Goal: Task Accomplishment & Management: Manage account settings

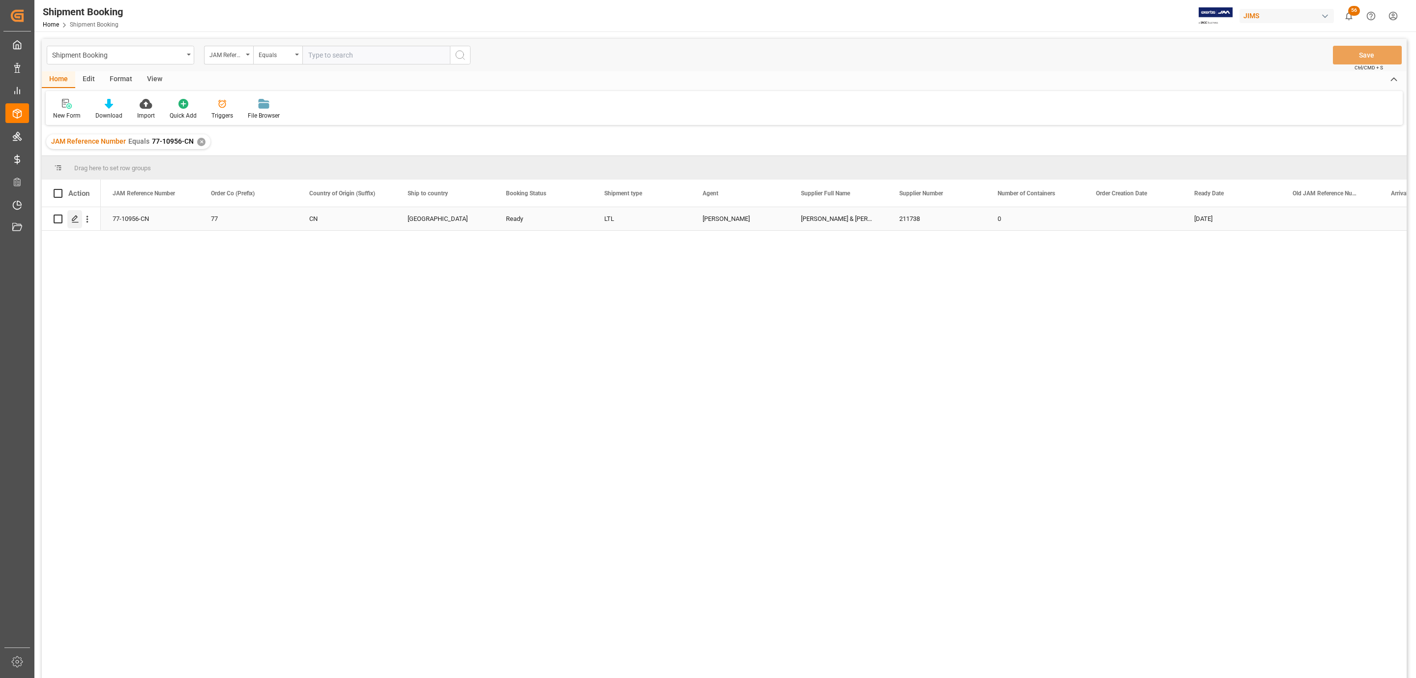
click at [74, 220] on icon "Press SPACE to select this row." at bounding box center [75, 219] width 8 height 8
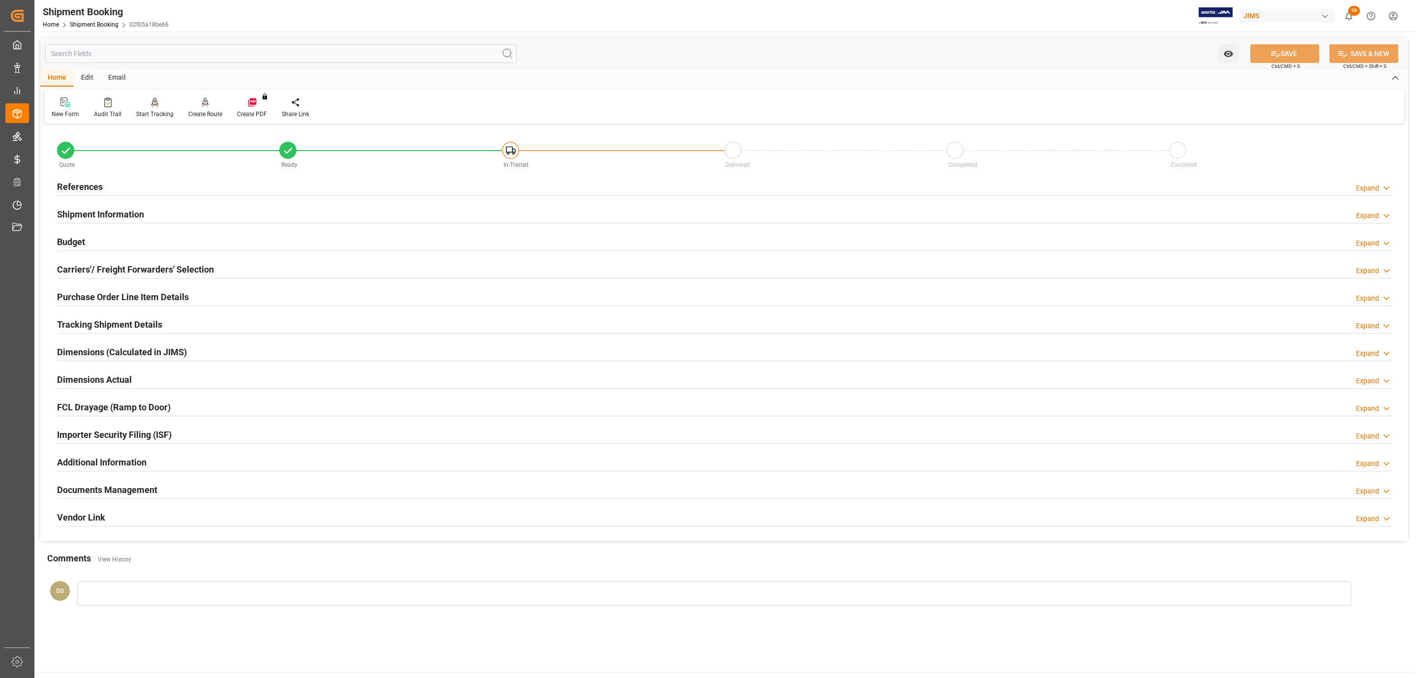
click at [114, 313] on div "Tracking Shipment Details Expand" at bounding box center [724, 325] width 1348 height 28
click at [114, 320] on h2 "Tracking Shipment Details" at bounding box center [109, 324] width 105 height 13
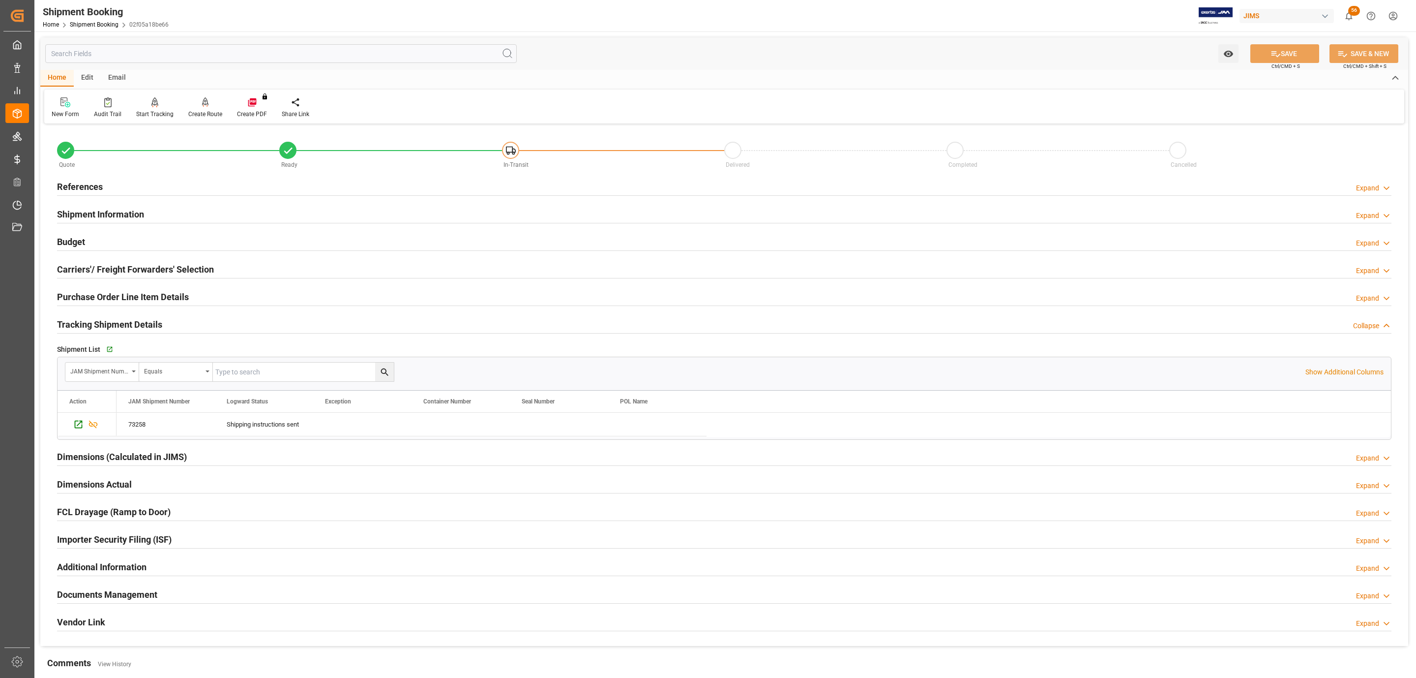
click at [95, 246] on div "Budget Expand" at bounding box center [724, 241] width 1335 height 19
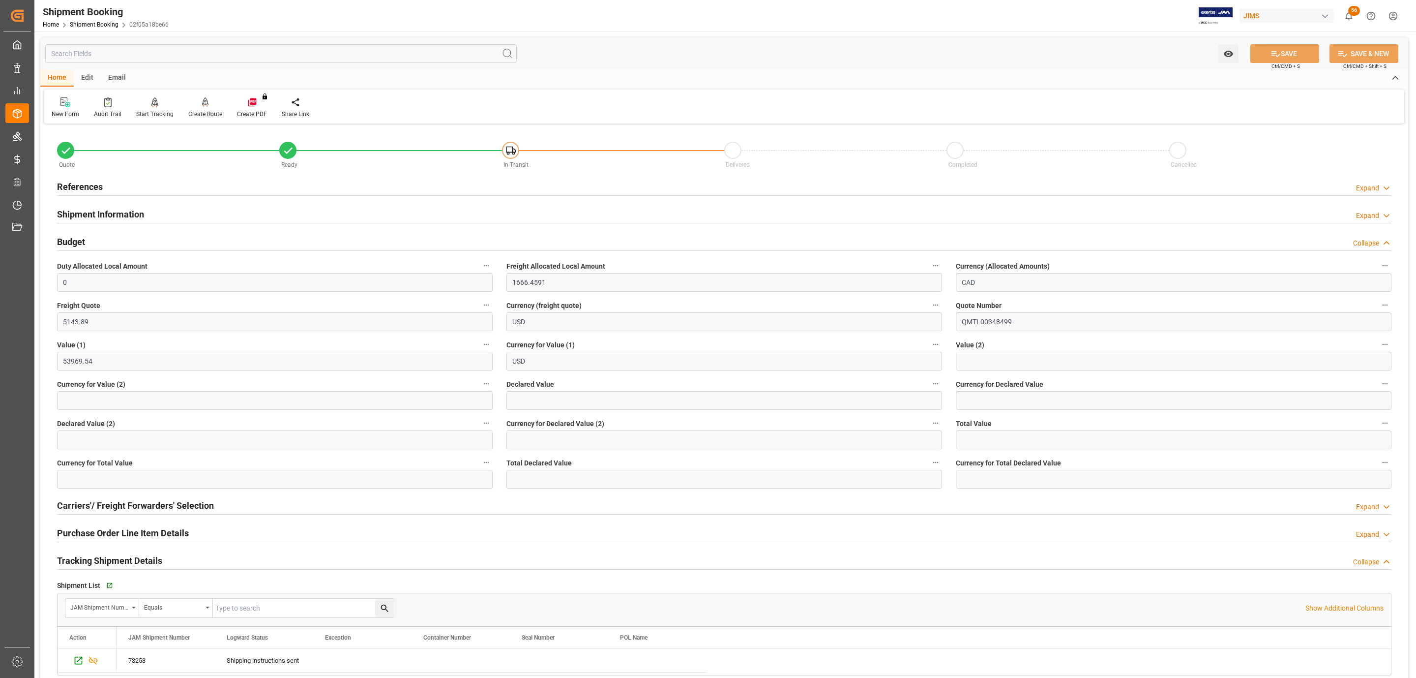
click at [95, 246] on div "Budget Collapse" at bounding box center [724, 241] width 1335 height 19
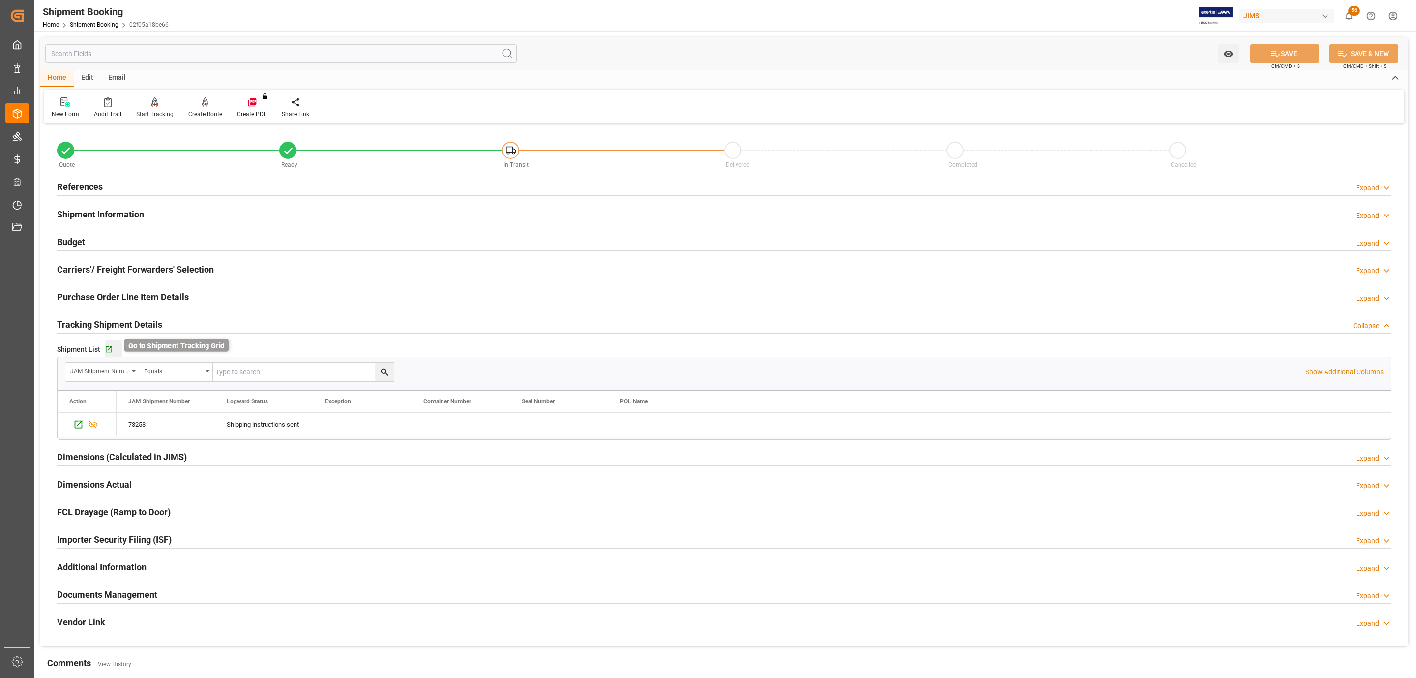
click at [109, 347] on icon "button" at bounding box center [109, 349] width 6 height 6
click at [128, 187] on div "References Expand" at bounding box center [724, 186] width 1335 height 19
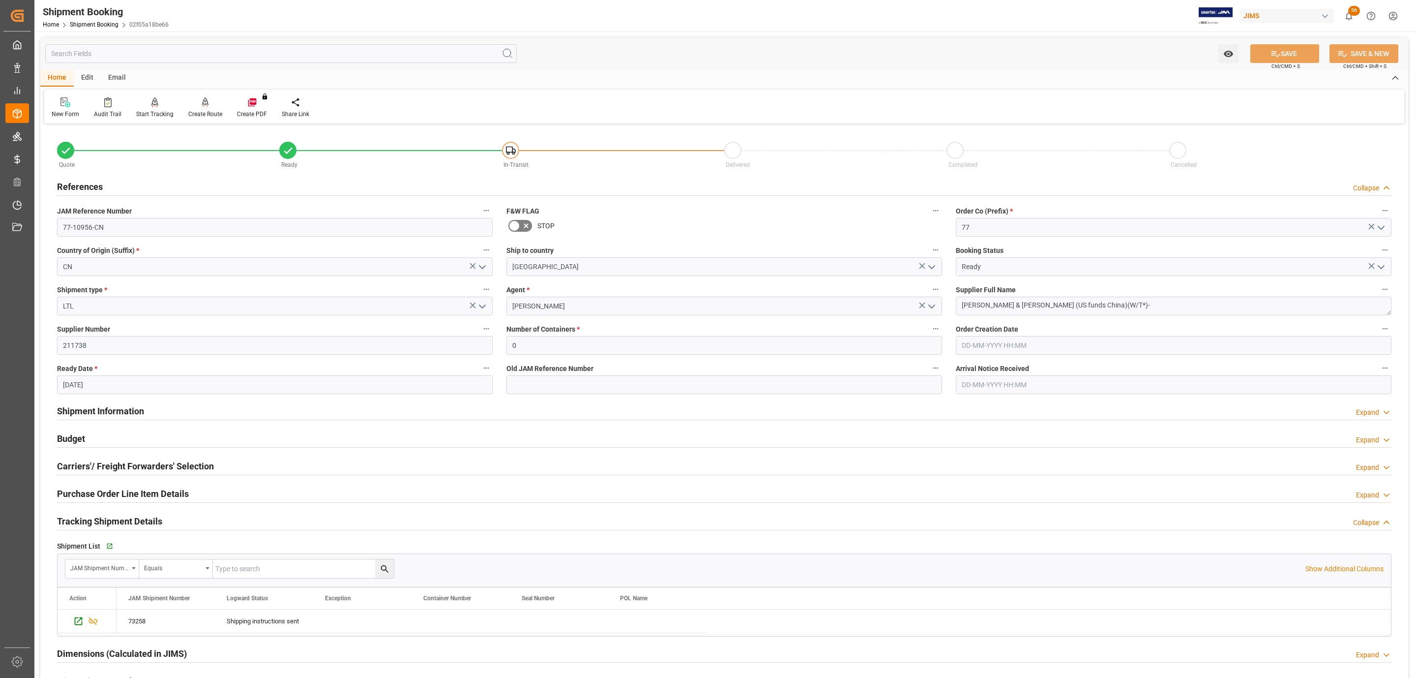
click at [110, 181] on div "References Collapse" at bounding box center [724, 186] width 1335 height 19
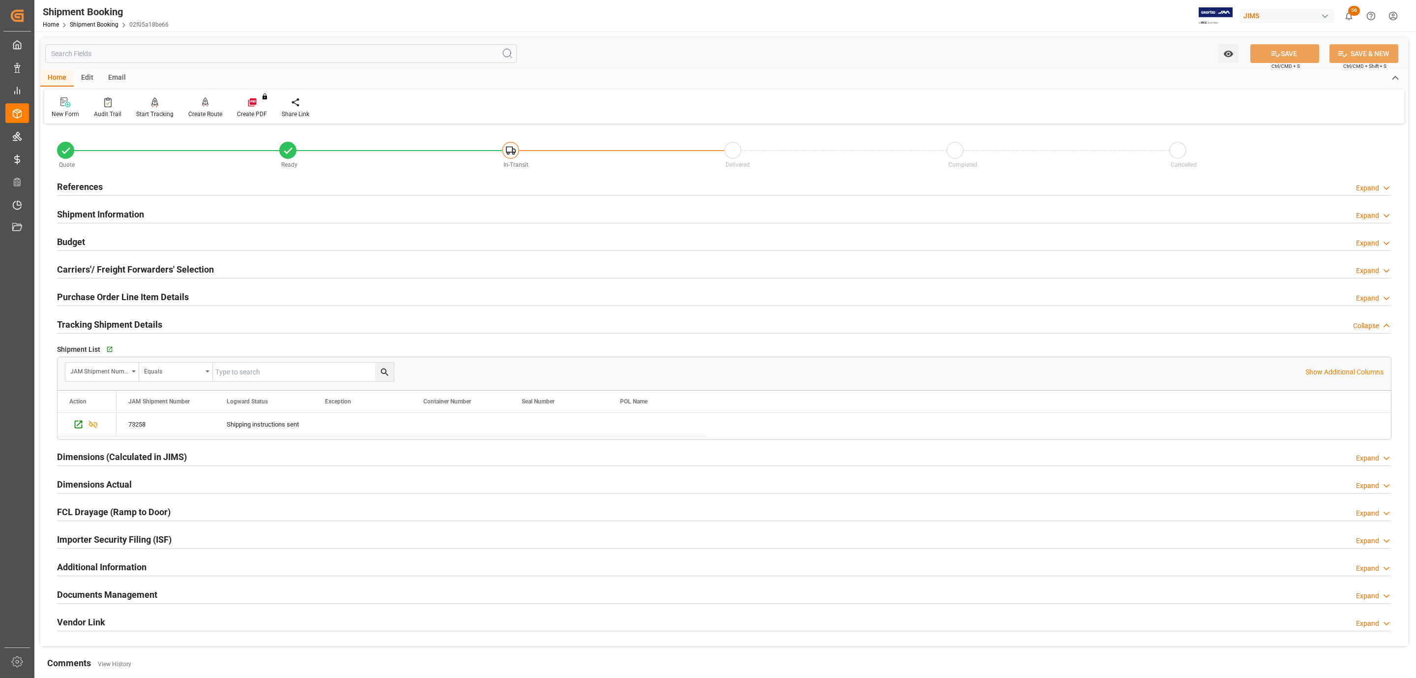
click at [114, 215] on h2 "Shipment Information" at bounding box center [100, 214] width 87 height 13
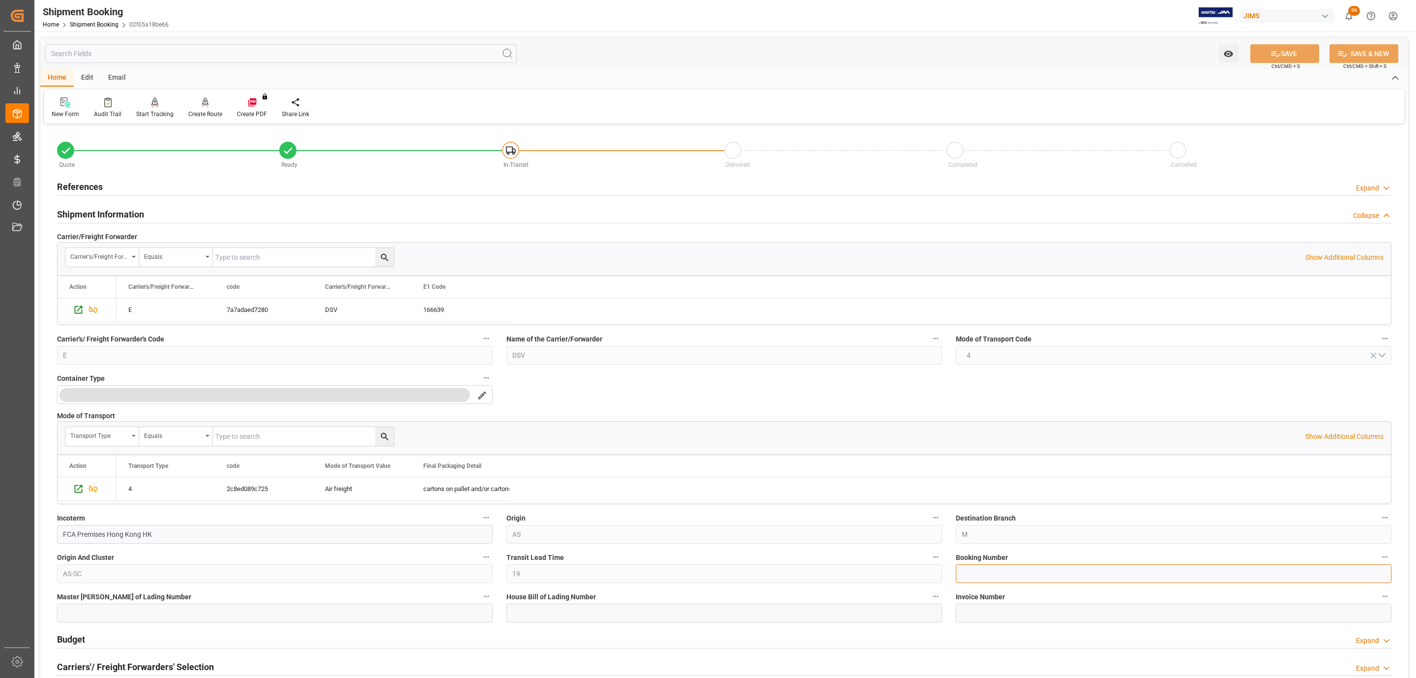
click at [979, 571] on input at bounding box center [1174, 573] width 436 height 19
paste input "SHKG1360450"
type input "SHKG1360450"
click at [1291, 52] on button "SAVE" at bounding box center [1284, 53] width 69 height 19
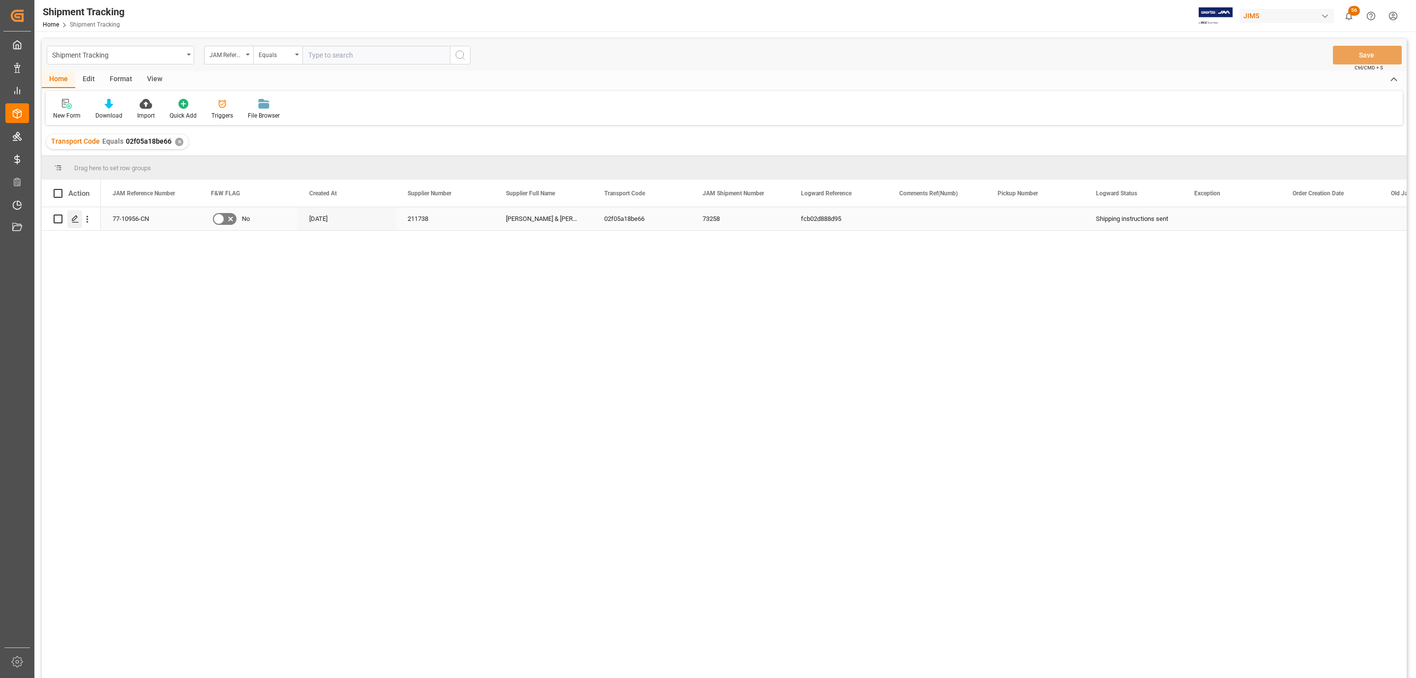
click at [76, 221] on icon "Press SPACE to select this row." at bounding box center [75, 219] width 8 height 8
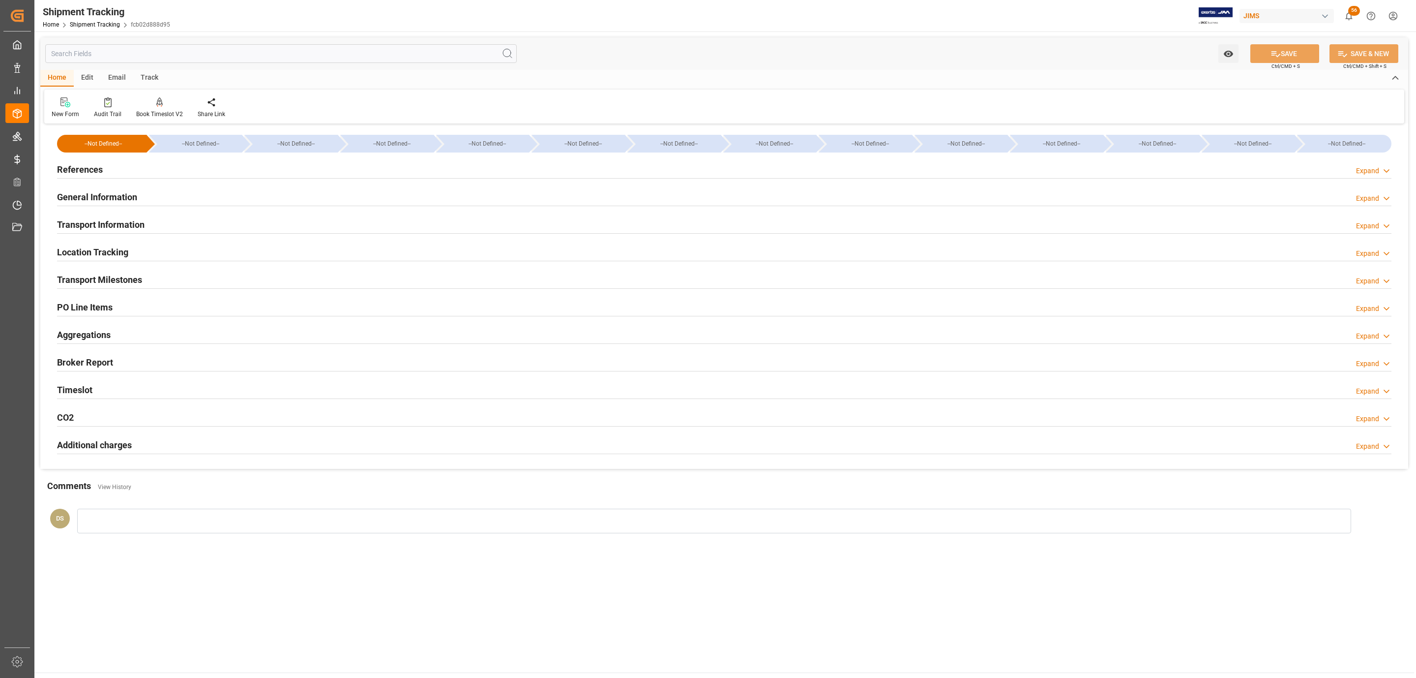
click at [89, 301] on h2 "PO Line Items" at bounding box center [85, 306] width 56 height 13
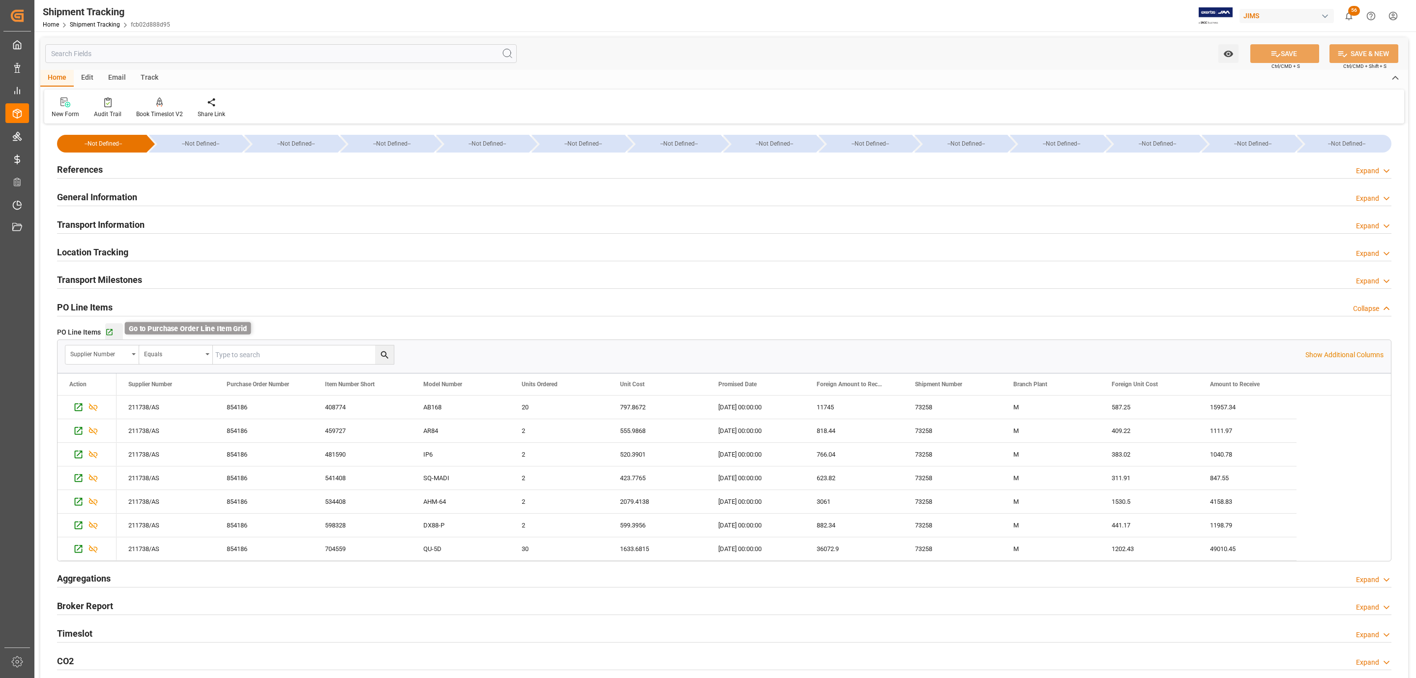
click at [107, 331] on icon "button" at bounding box center [109, 332] width 8 height 8
click at [129, 173] on div "References Expand" at bounding box center [724, 168] width 1335 height 19
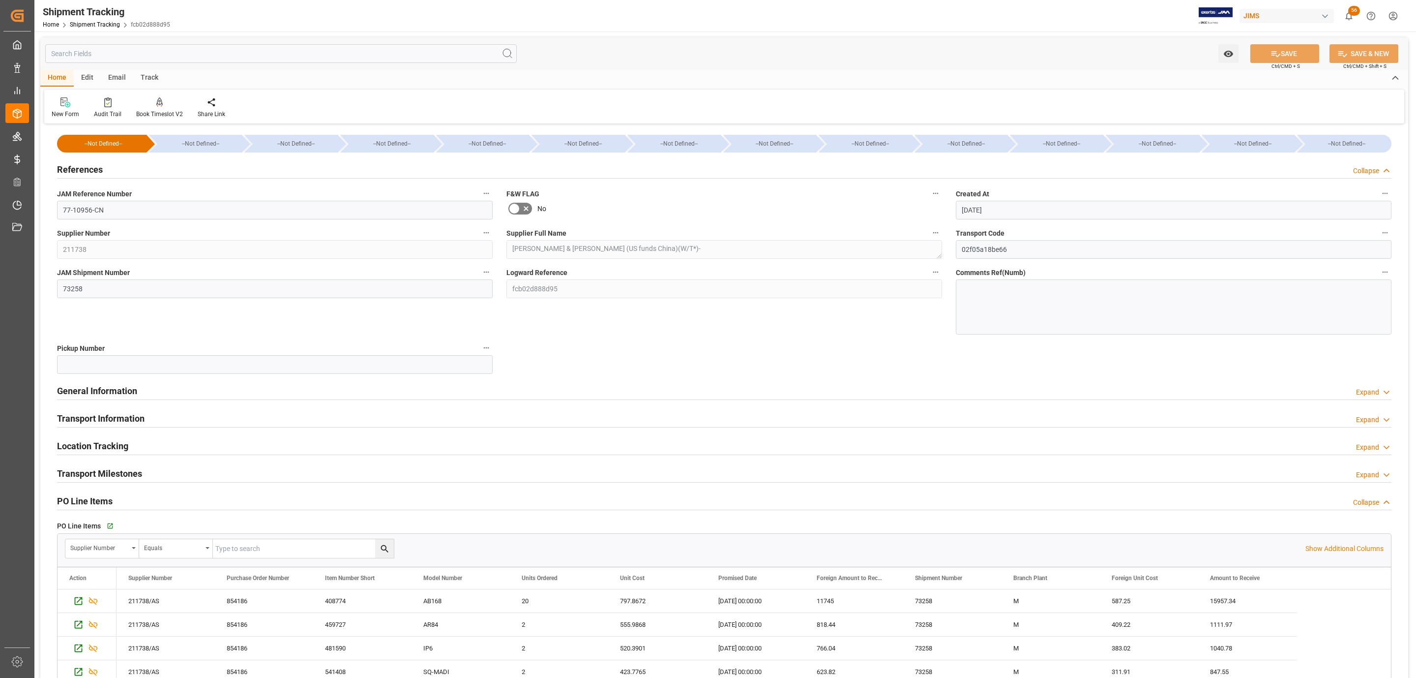
click at [129, 173] on div "References Collapse" at bounding box center [724, 168] width 1335 height 19
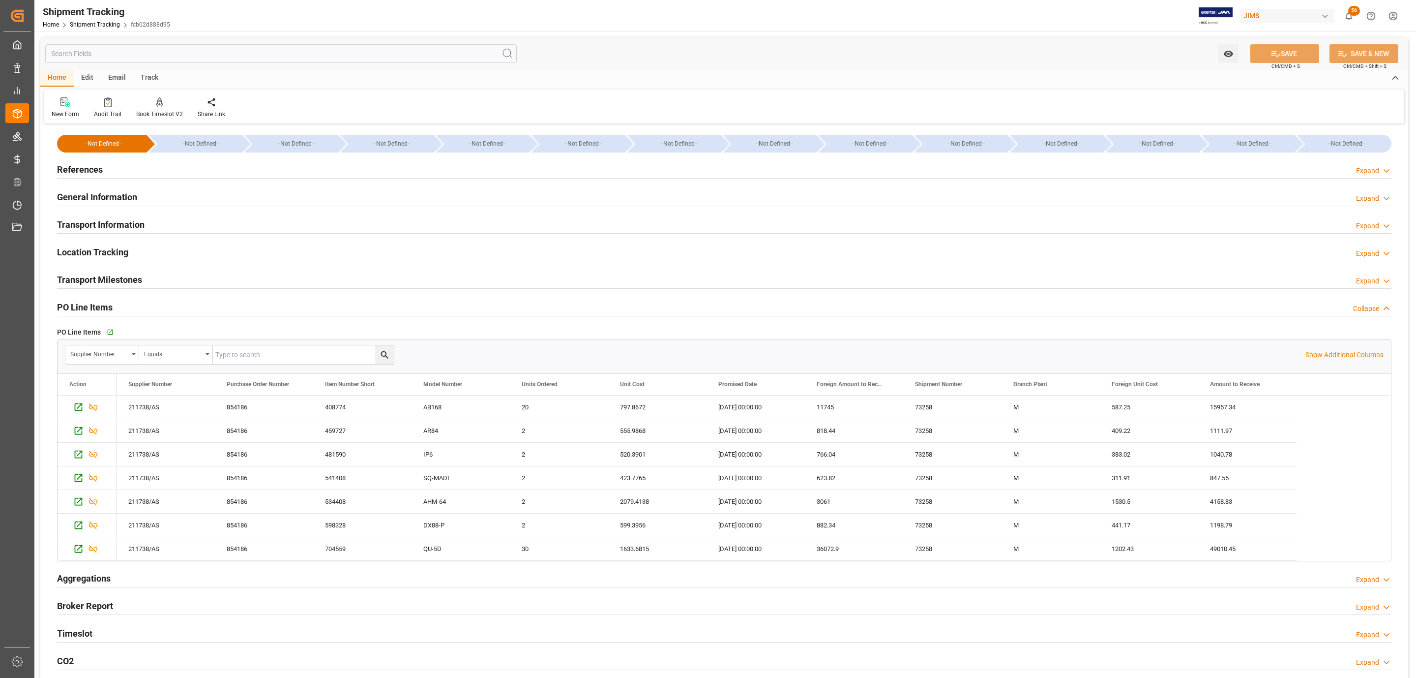
click at [127, 219] on h2 "Transport Information" at bounding box center [101, 224] width 88 height 13
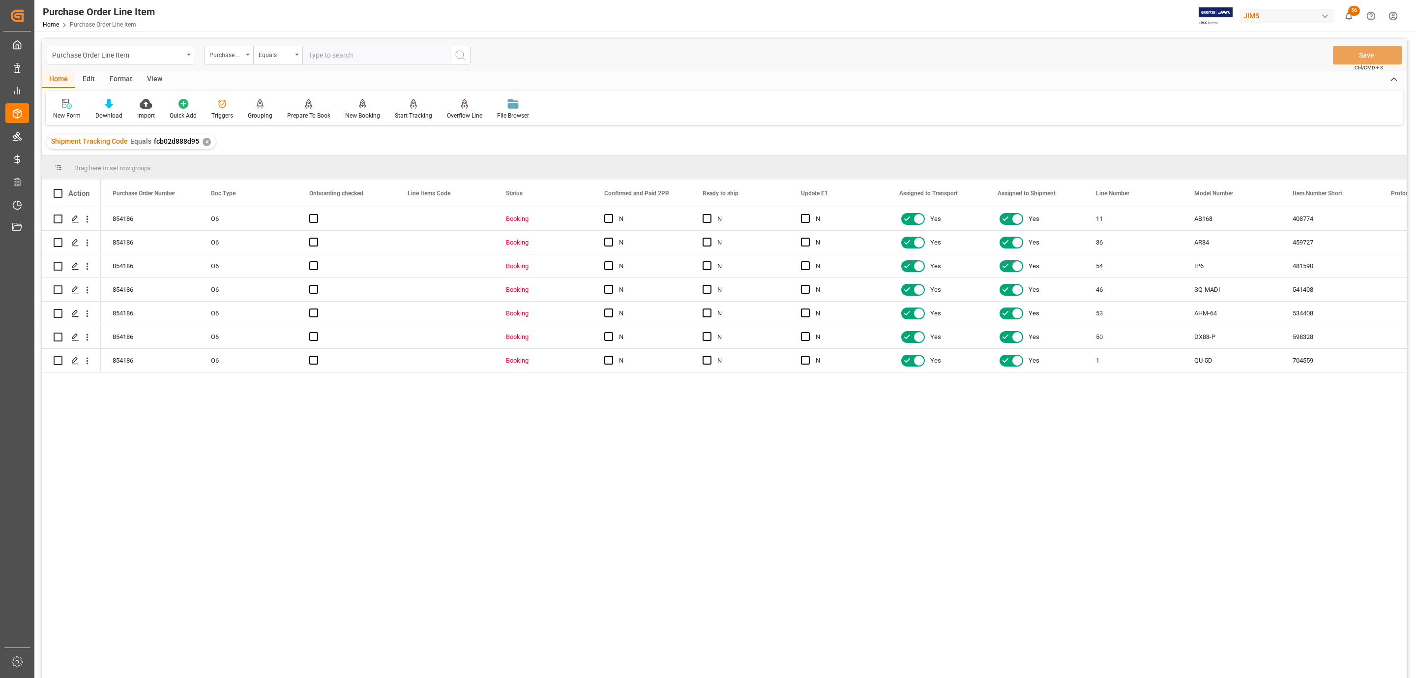
click at [157, 74] on div "View" at bounding box center [155, 79] width 30 height 17
click at [112, 100] on icon at bounding box center [114, 101] width 4 height 4
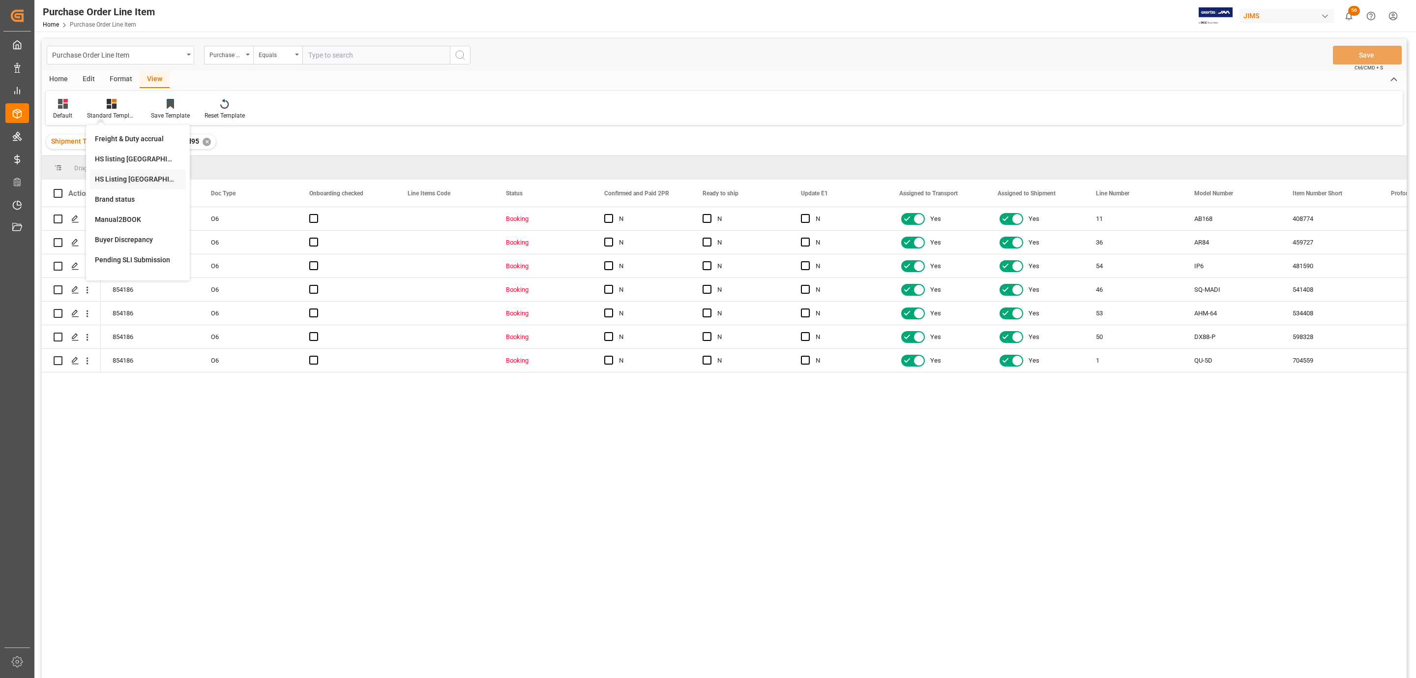
click at [146, 178] on div "HS Listing CANADA" at bounding box center [138, 179] width 86 height 10
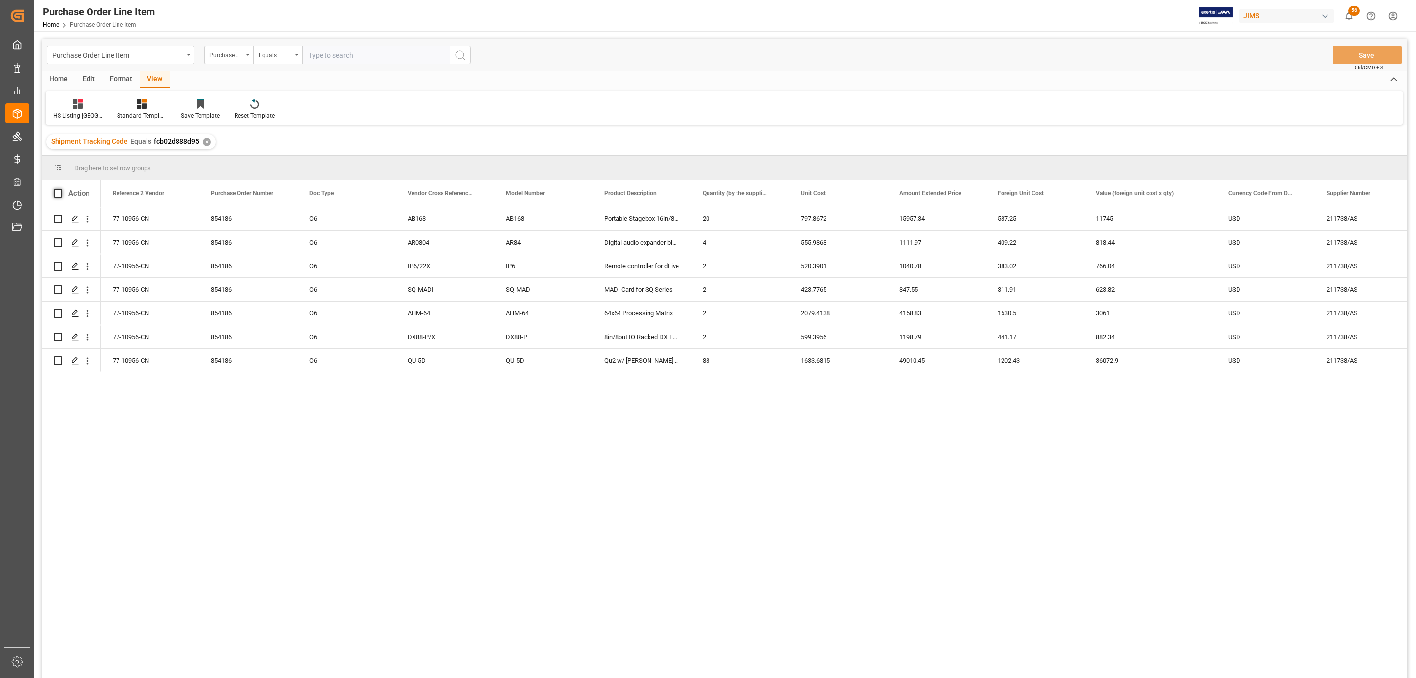
click at [58, 193] on span at bounding box center [58, 193] width 9 height 9
click at [61, 189] on input "checkbox" at bounding box center [61, 189] width 0 height 0
checkbox input "true"
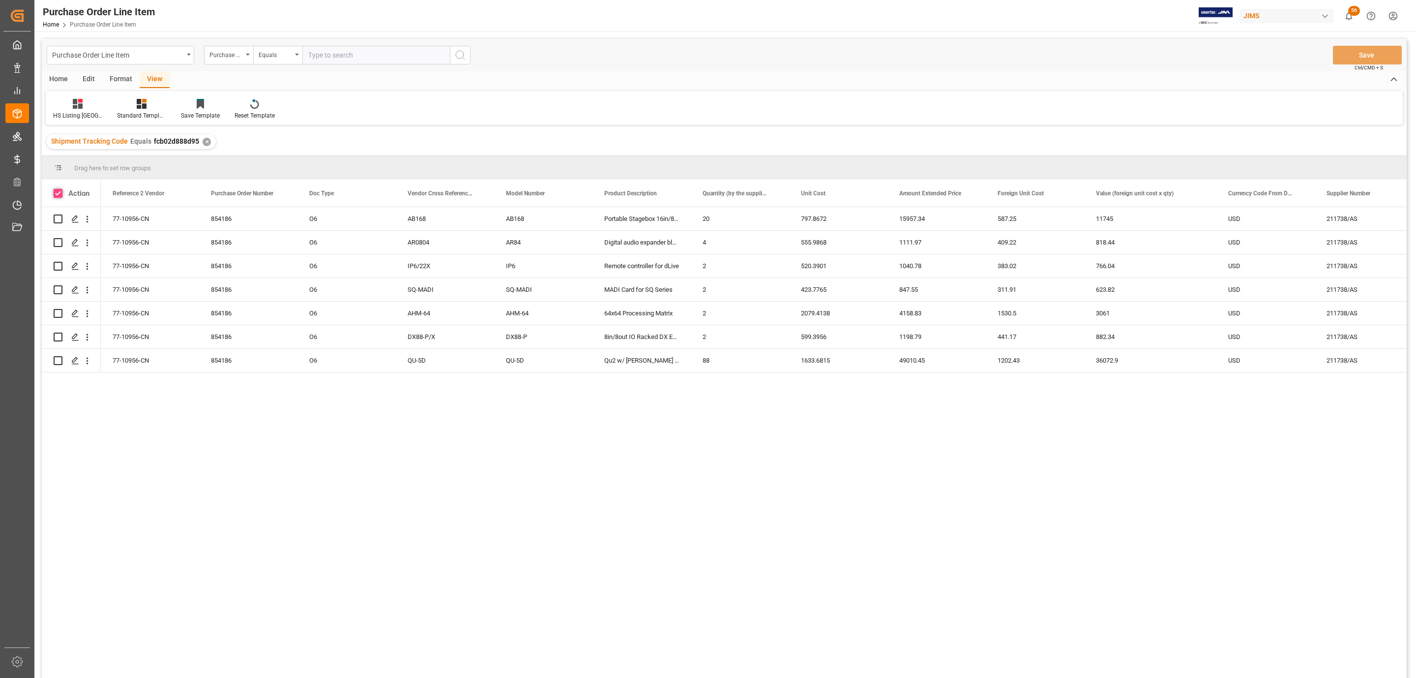
checkbox input "true"
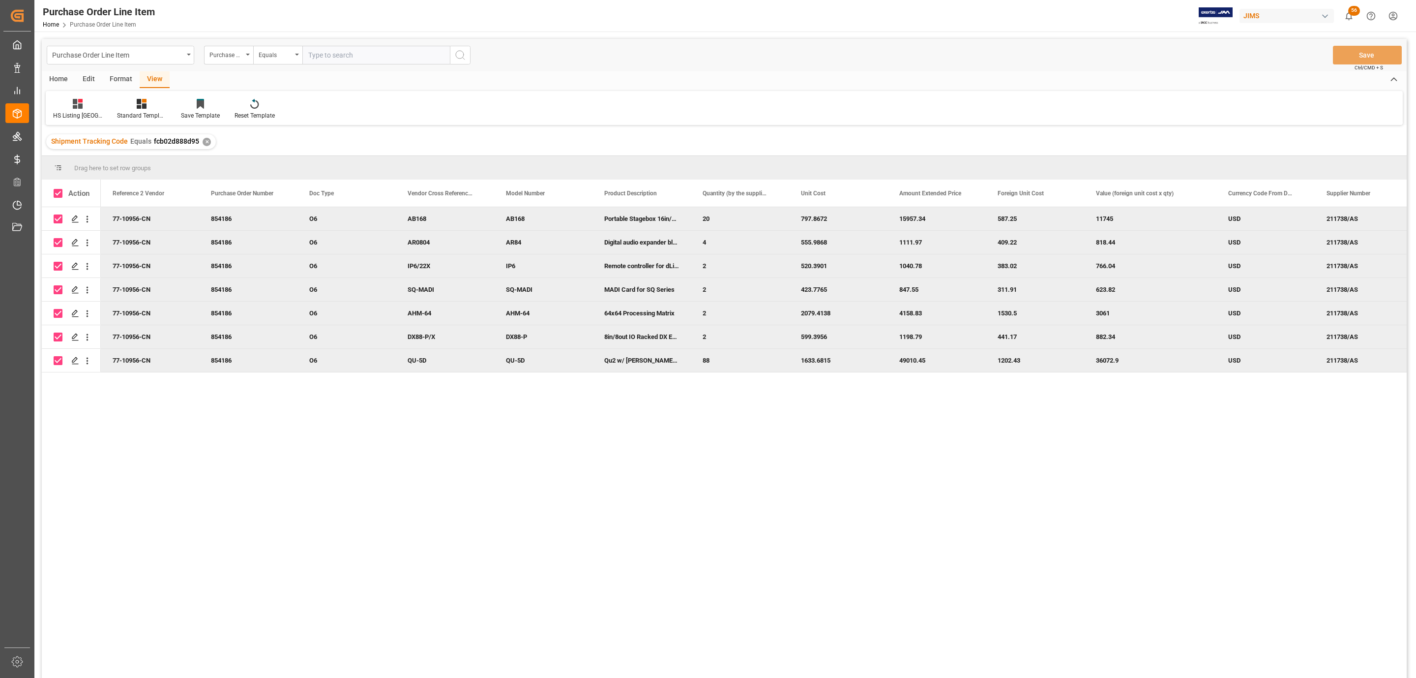
click at [63, 74] on div "Home" at bounding box center [58, 79] width 33 height 17
click at [108, 97] on div "New Form Download Import Quick Add Triggers Grouping Grouping Tooltip Prepare T…" at bounding box center [724, 108] width 1357 height 34
click at [108, 106] on icon at bounding box center [109, 104] width 8 height 10
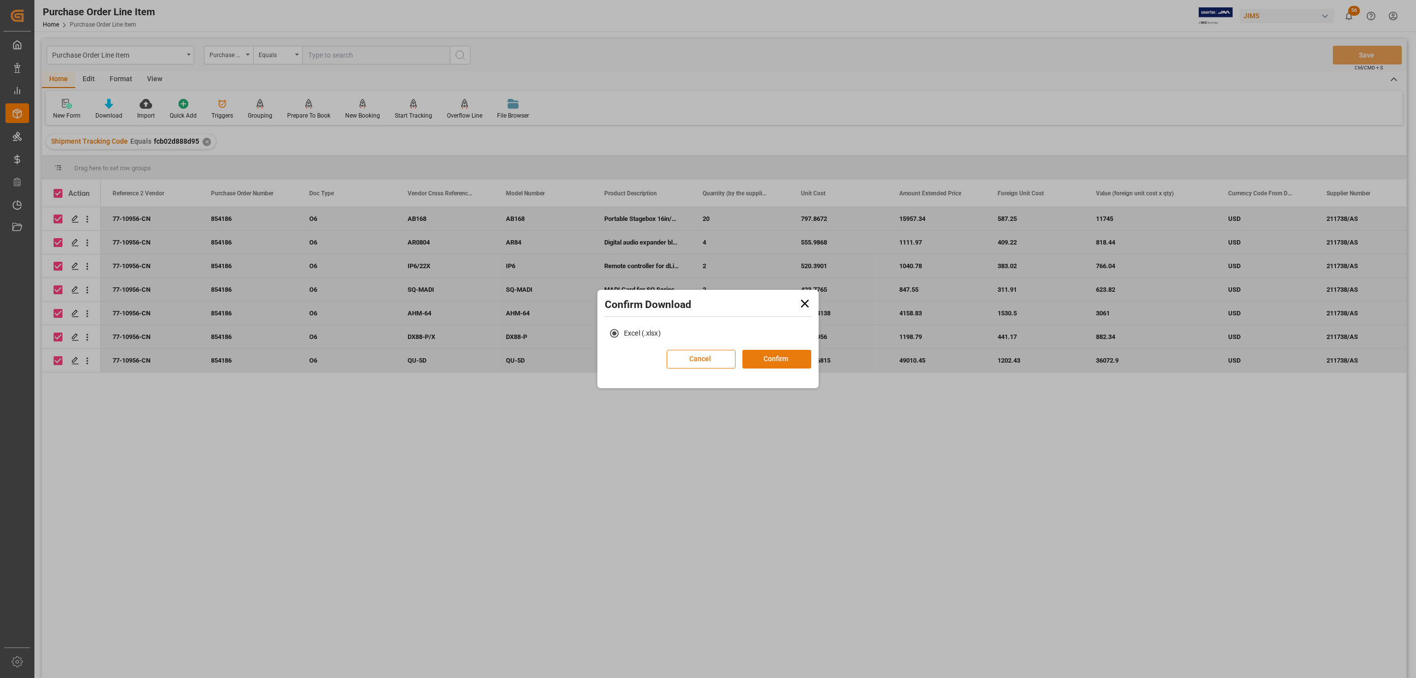
click at [785, 357] on button "Confirm" at bounding box center [776, 359] width 69 height 19
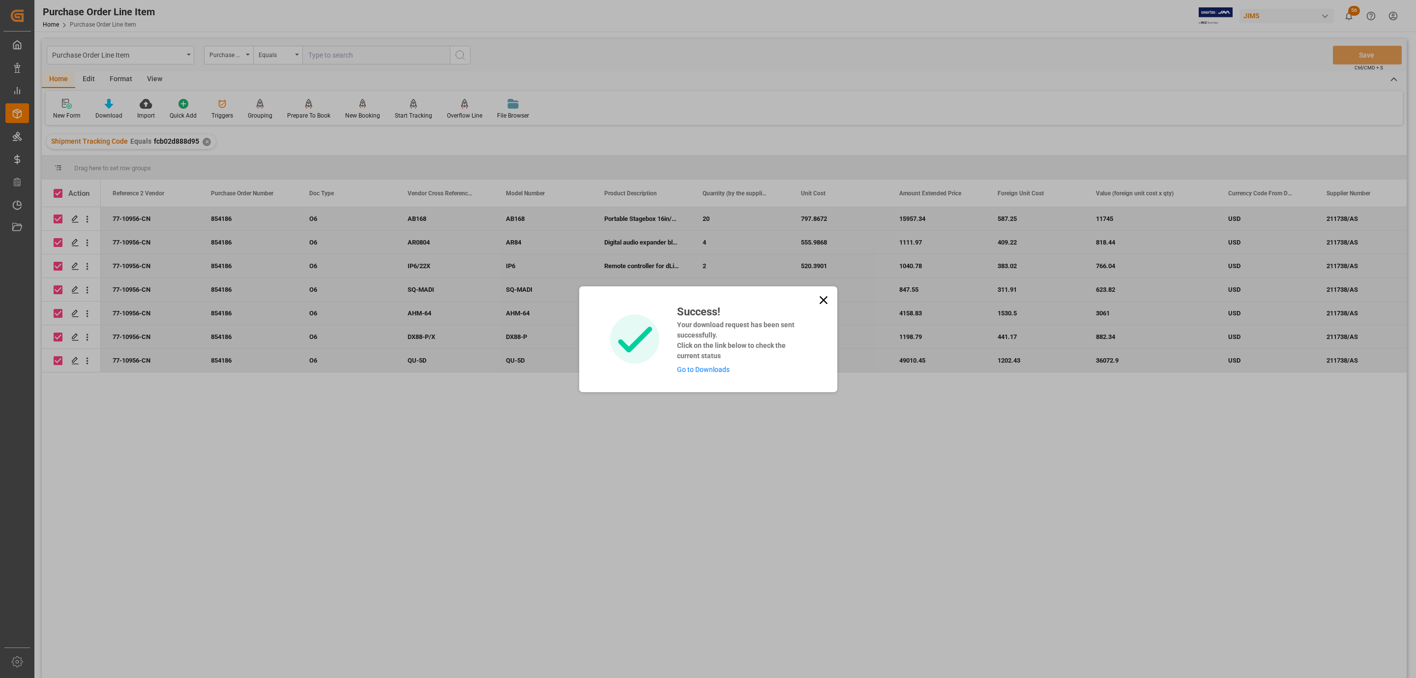
click at [717, 373] on div "Success! Your download request has been sent successfully. Click on the link be…" at bounding box center [738, 338] width 136 height 71
click at [717, 369] on link "Go to Downloads" at bounding box center [703, 369] width 53 height 8
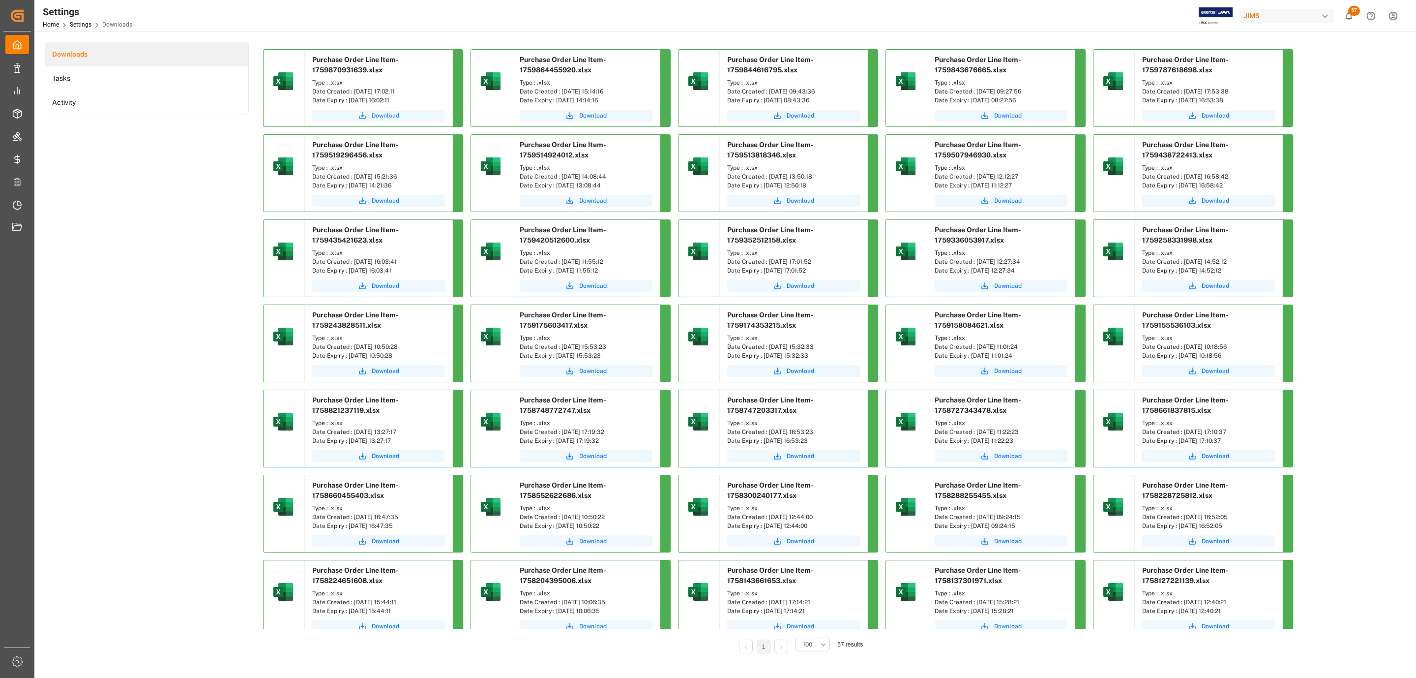
click at [384, 111] on button "Download" at bounding box center [378, 116] width 133 height 12
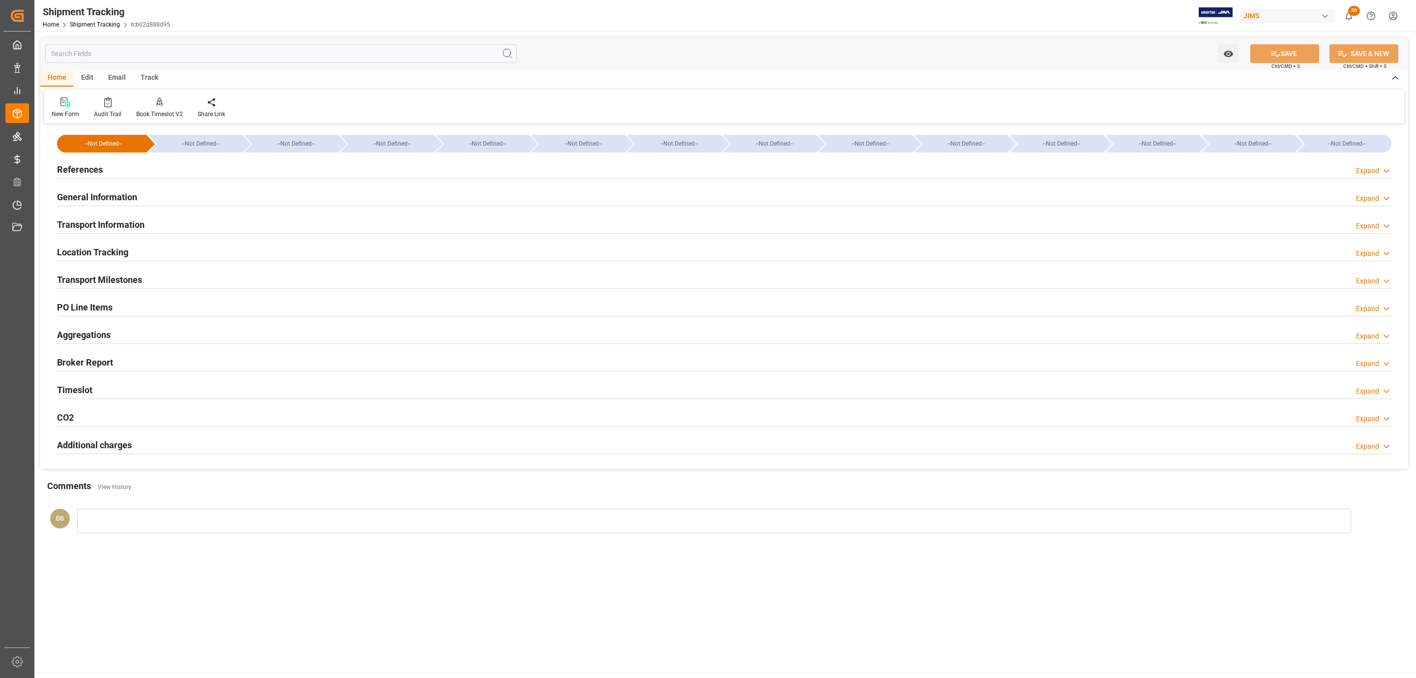
click at [123, 220] on h2 "Transport Information" at bounding box center [101, 224] width 88 height 13
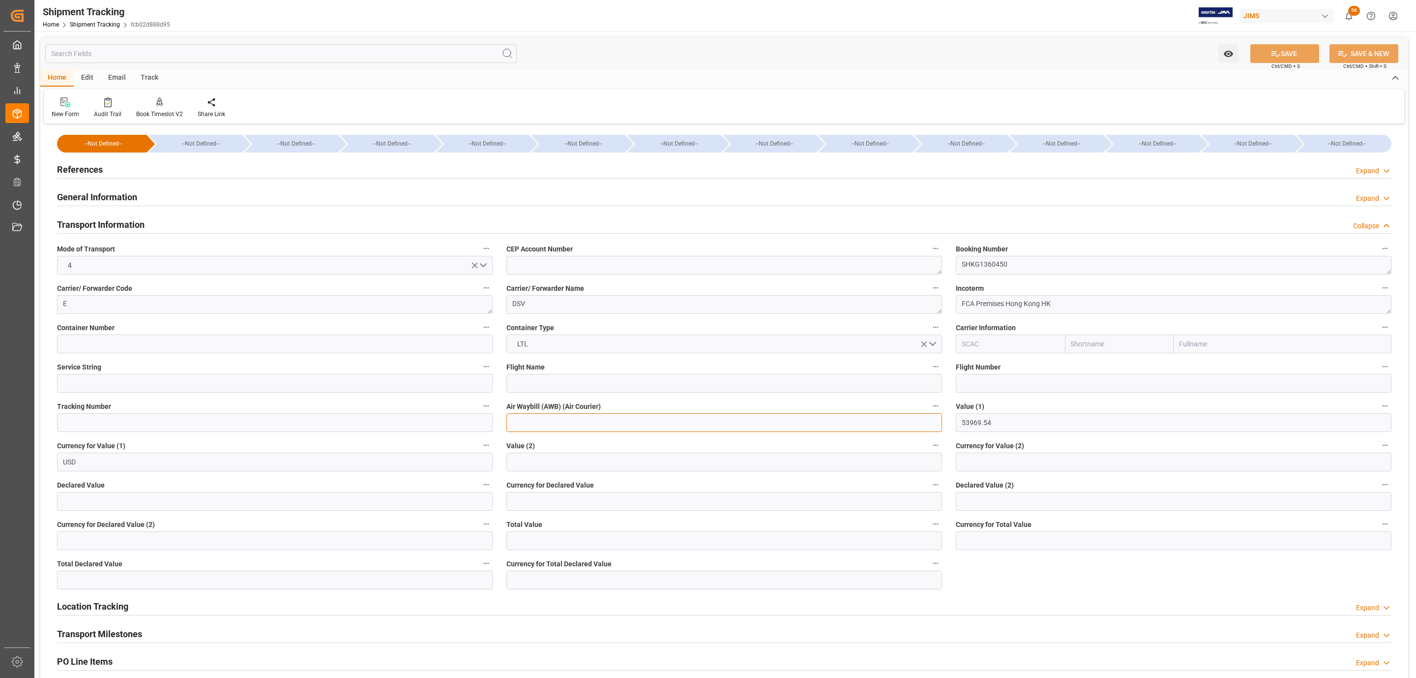
click at [586, 423] on input at bounding box center [724, 422] width 436 height 19
click at [204, 427] on input at bounding box center [275, 422] width 436 height 19
paste input "SHKG1360450"
type input "SHKG1360450"
click at [1274, 52] on icon at bounding box center [1276, 54] width 10 height 10
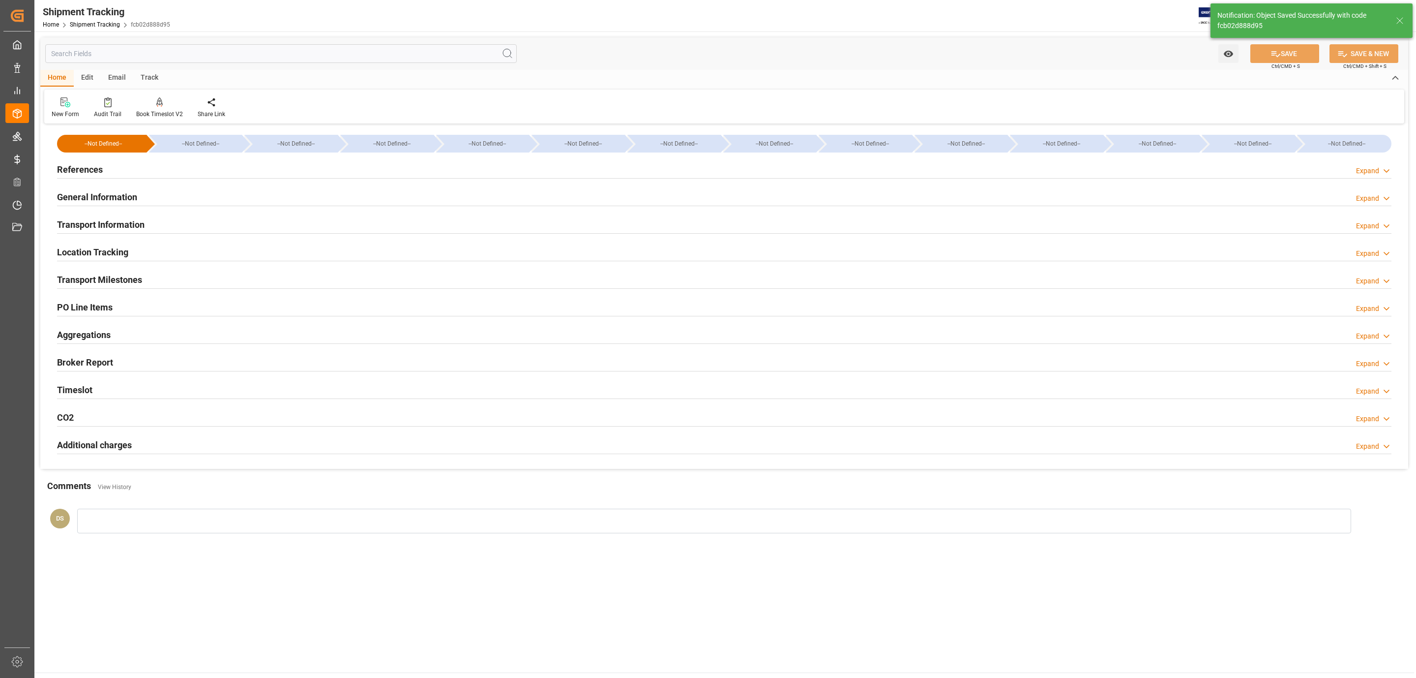
click at [148, 285] on div "Transport Milestones Expand" at bounding box center [724, 278] width 1335 height 19
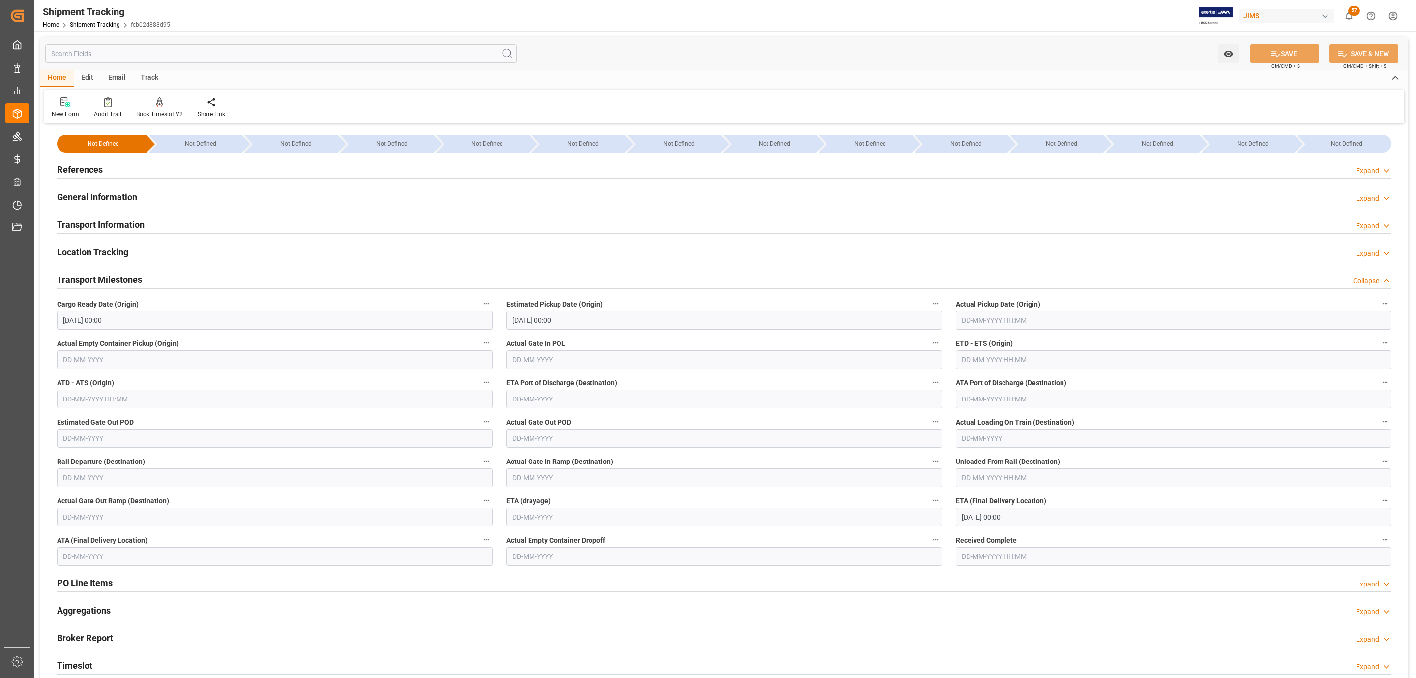
click at [985, 322] on input "text" at bounding box center [1174, 320] width 436 height 19
click at [987, 377] on div "29 30 1 2 3 4 5" at bounding box center [1026, 380] width 134 height 19
click at [1046, 385] on div "3" at bounding box center [1045, 381] width 12 height 12
type input "03-10-2025 00:00"
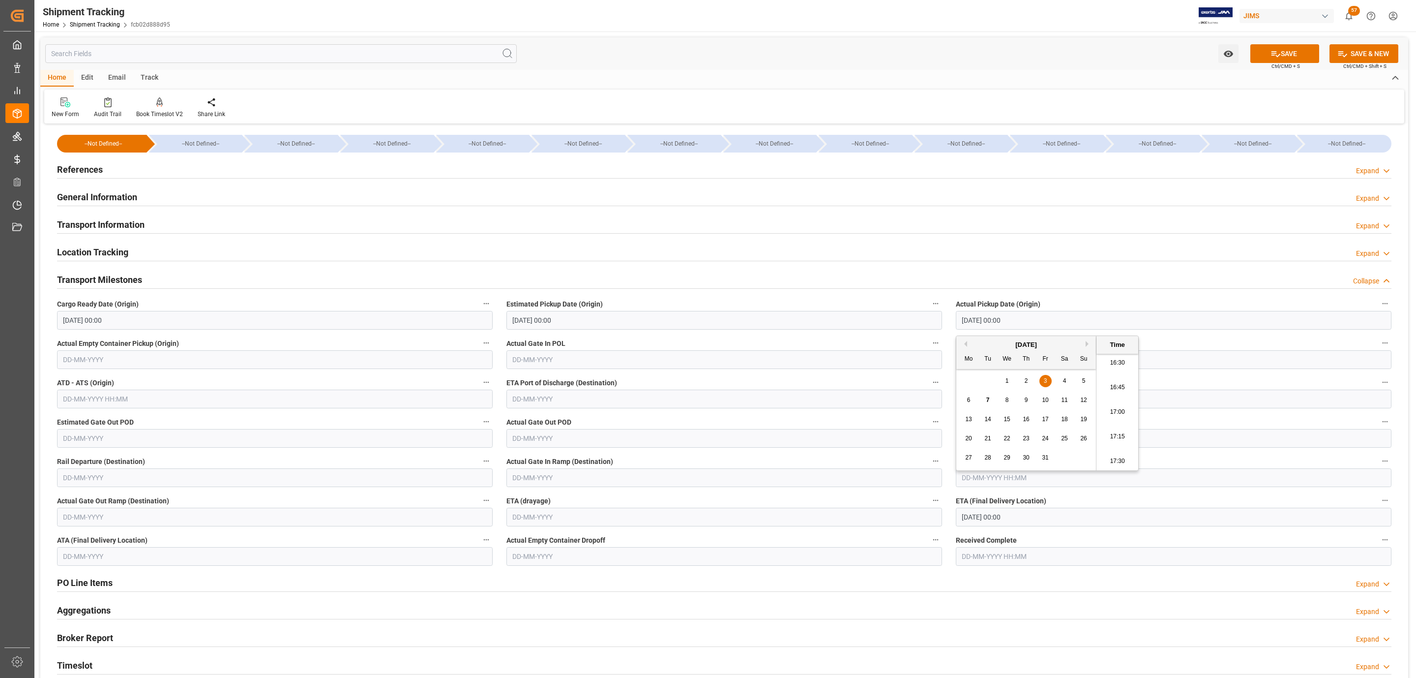
click at [568, 359] on input "text" at bounding box center [724, 359] width 436 height 19
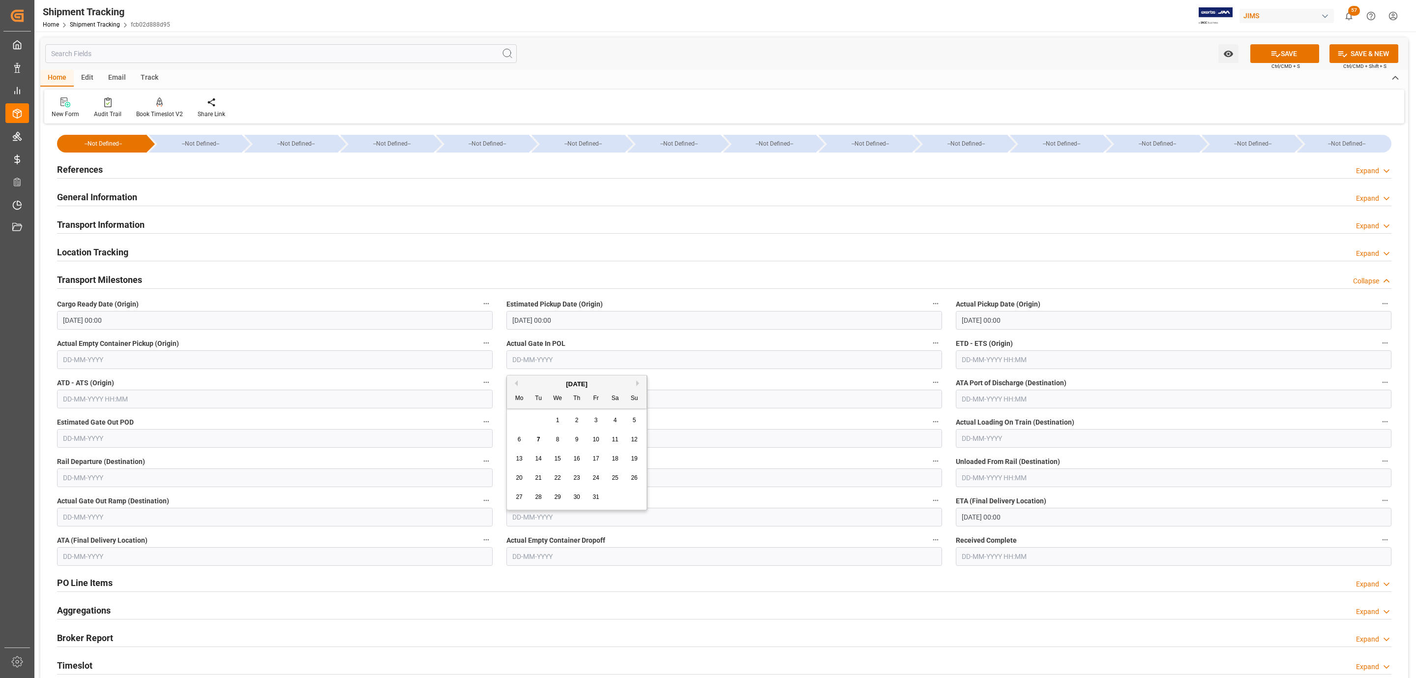
click at [521, 439] on div "6" at bounding box center [519, 440] width 12 height 12
type input "[DATE]"
click at [568, 400] on input "text" at bounding box center [724, 398] width 436 height 19
click at [530, 458] on div "29 30 1 2 3 4 5" at bounding box center [577, 459] width 134 height 19
click at [576, 478] on span "9" at bounding box center [576, 478] width 3 height 7
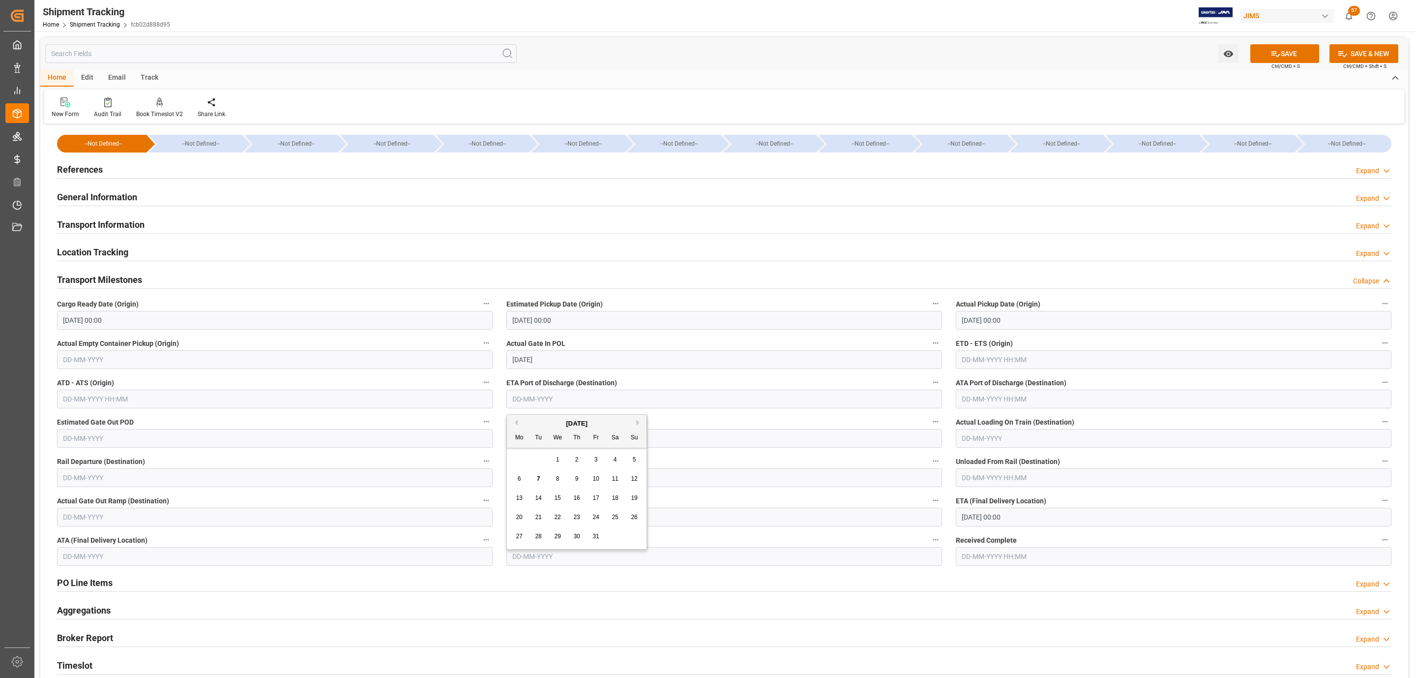
type input "[DATE]"
click at [1300, 55] on button "SAVE" at bounding box center [1284, 53] width 69 height 19
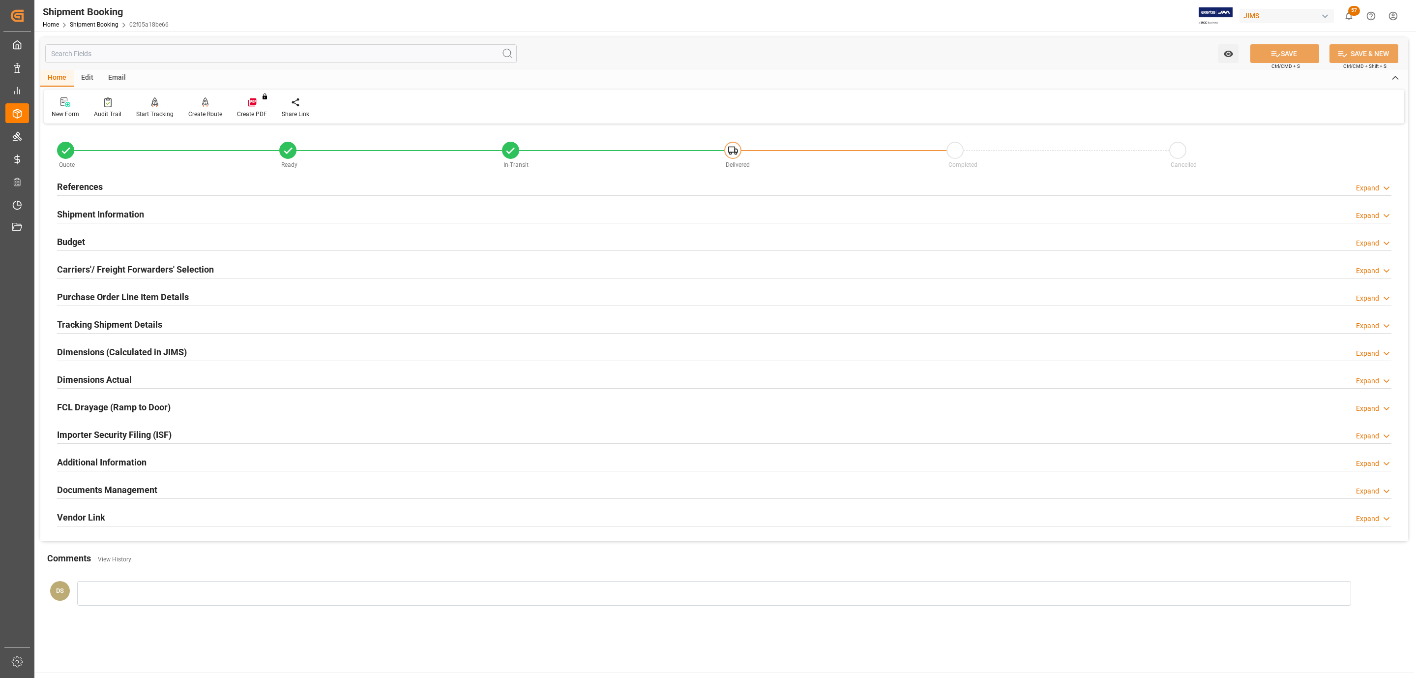
click at [99, 175] on div "References Expand" at bounding box center [724, 187] width 1348 height 28
click at [102, 179] on div "References Expand" at bounding box center [724, 186] width 1335 height 19
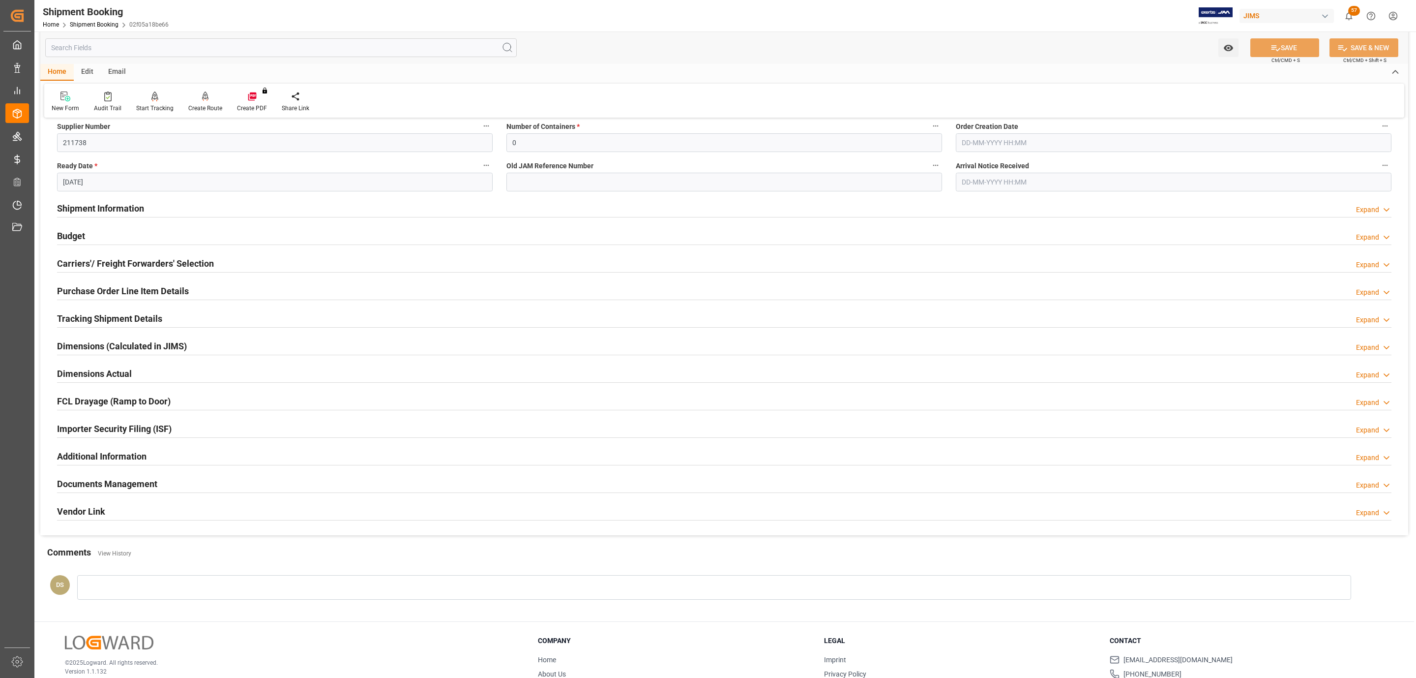
scroll to position [221, 0]
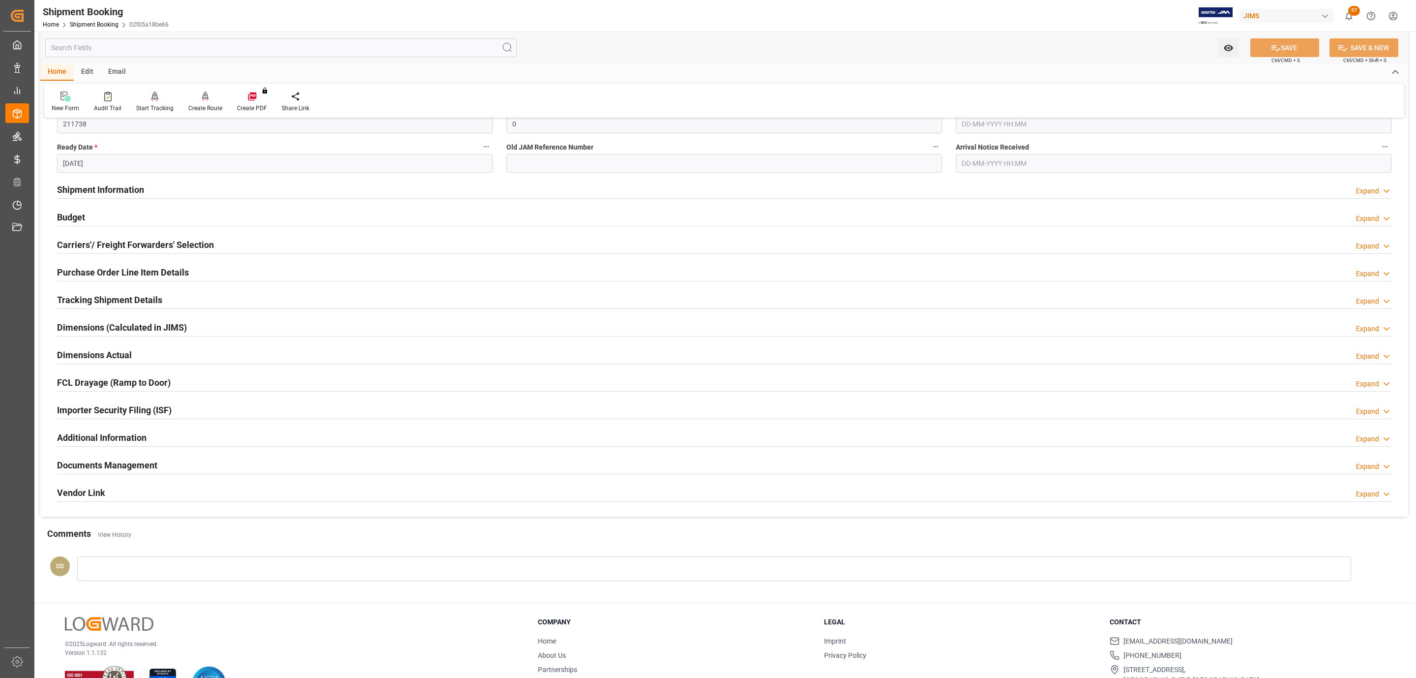
click at [161, 249] on h2 "Carriers'/ Freight Forwarders' Selection" at bounding box center [135, 244] width 157 height 13
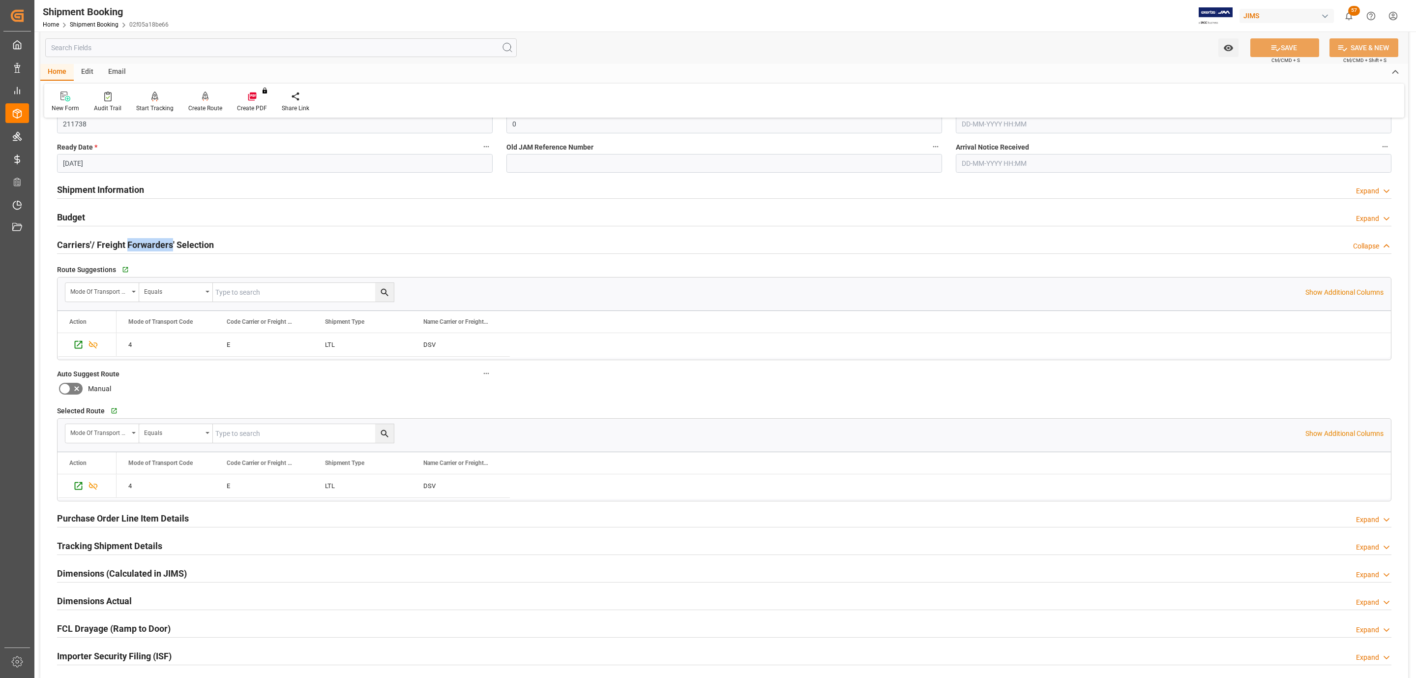
click at [161, 249] on h2 "Carriers'/ Freight Forwarders' Selection" at bounding box center [135, 244] width 157 height 13
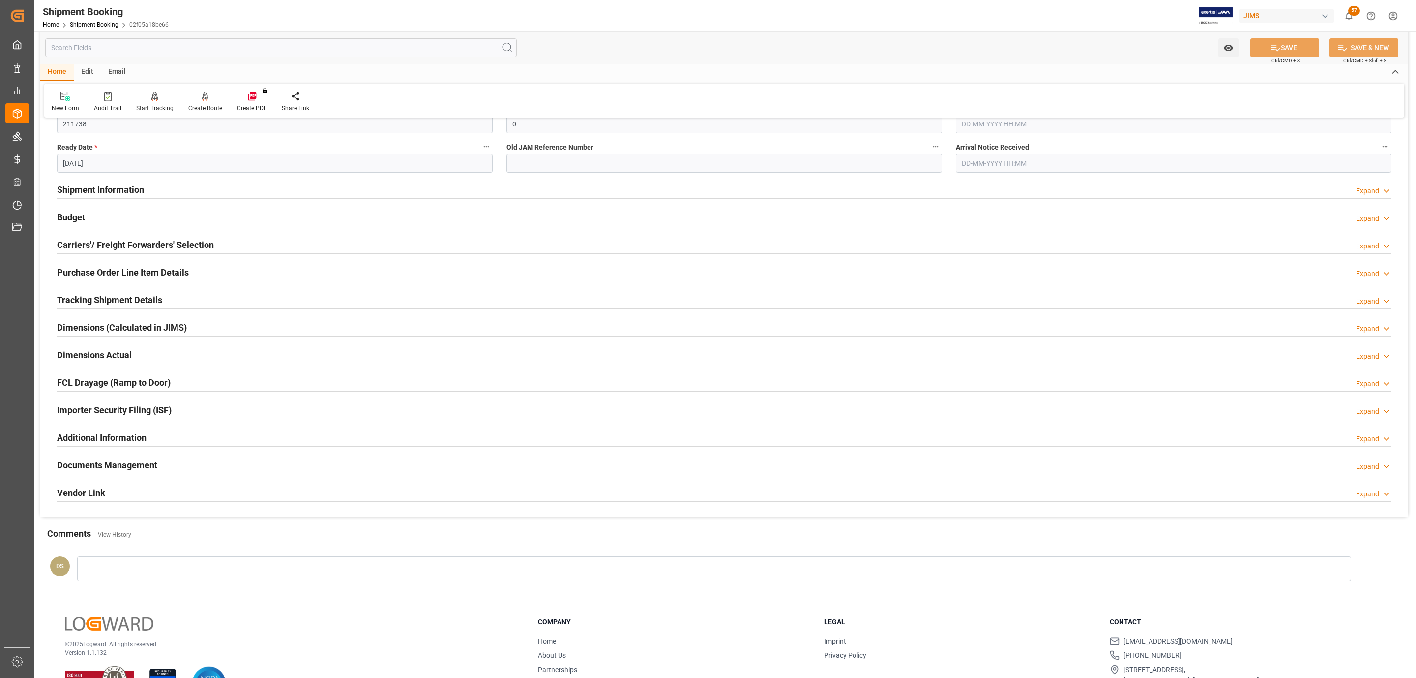
click at [133, 204] on div "Budget Expand" at bounding box center [724, 218] width 1348 height 28
click at [133, 215] on div "Budget Expand" at bounding box center [724, 216] width 1335 height 19
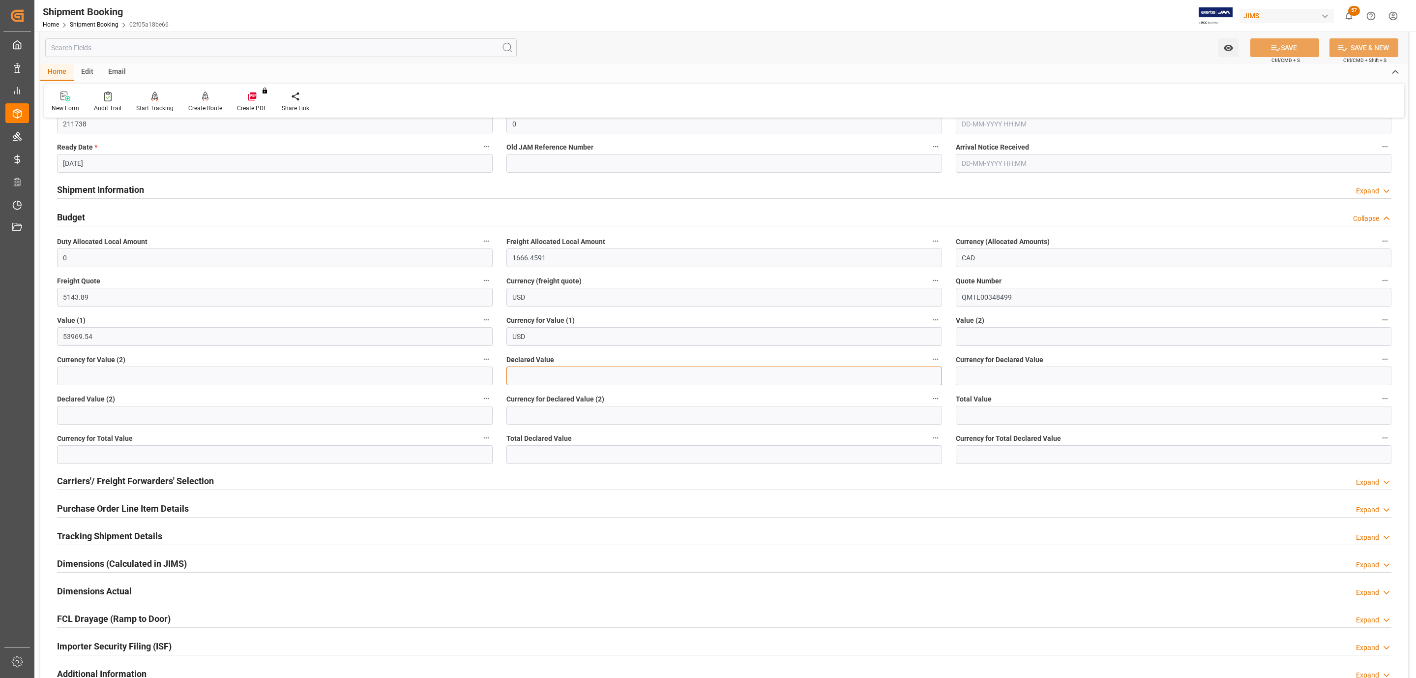
click at [544, 381] on input "text" at bounding box center [724, 375] width 436 height 19
type input "53969.58"
type input "usd"
click at [1275, 55] on button "SAVE" at bounding box center [1284, 47] width 69 height 19
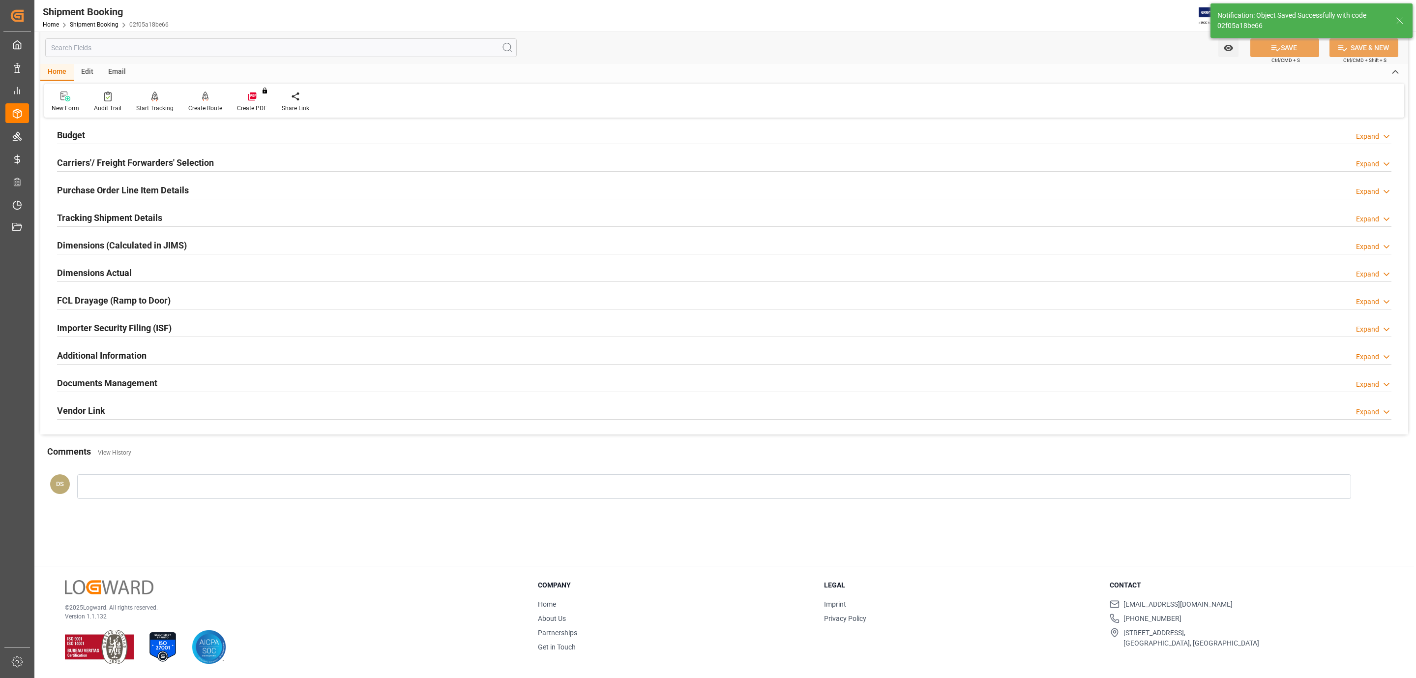
scroll to position [25, 0]
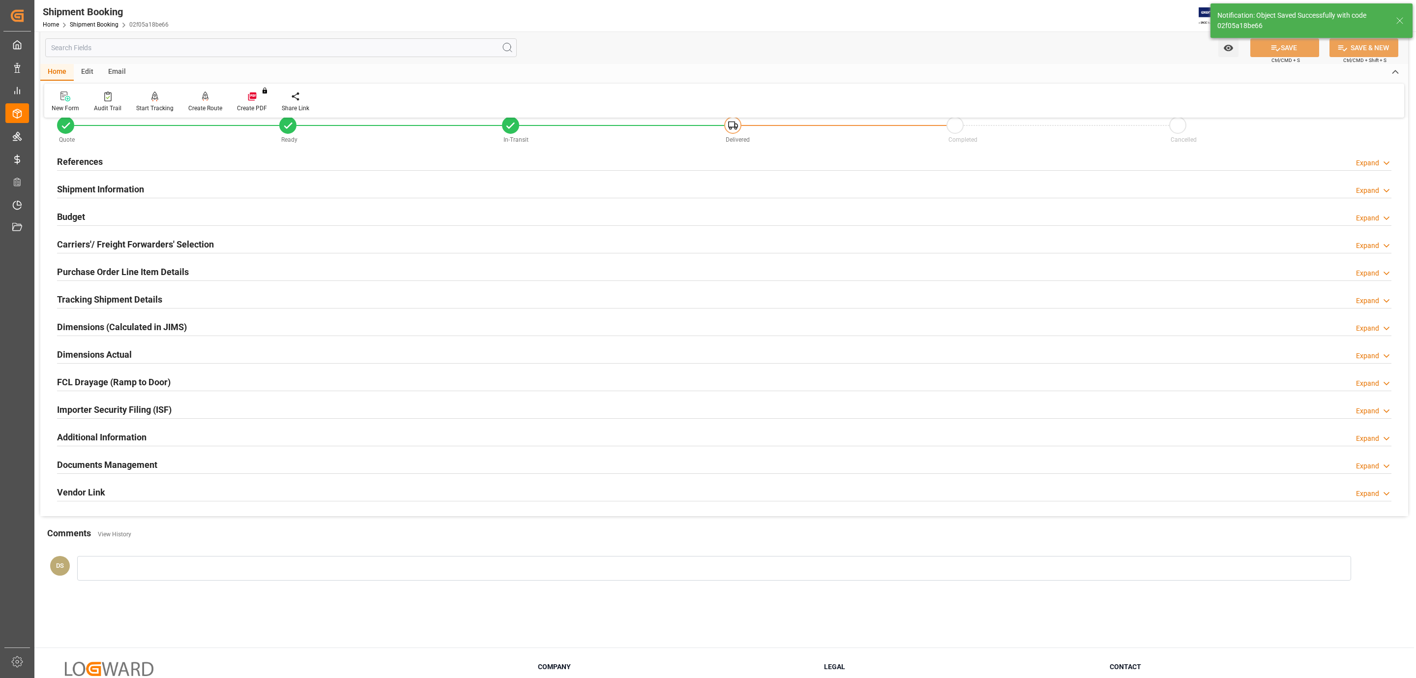
click at [119, 471] on h2 "Documents Management" at bounding box center [107, 464] width 100 height 13
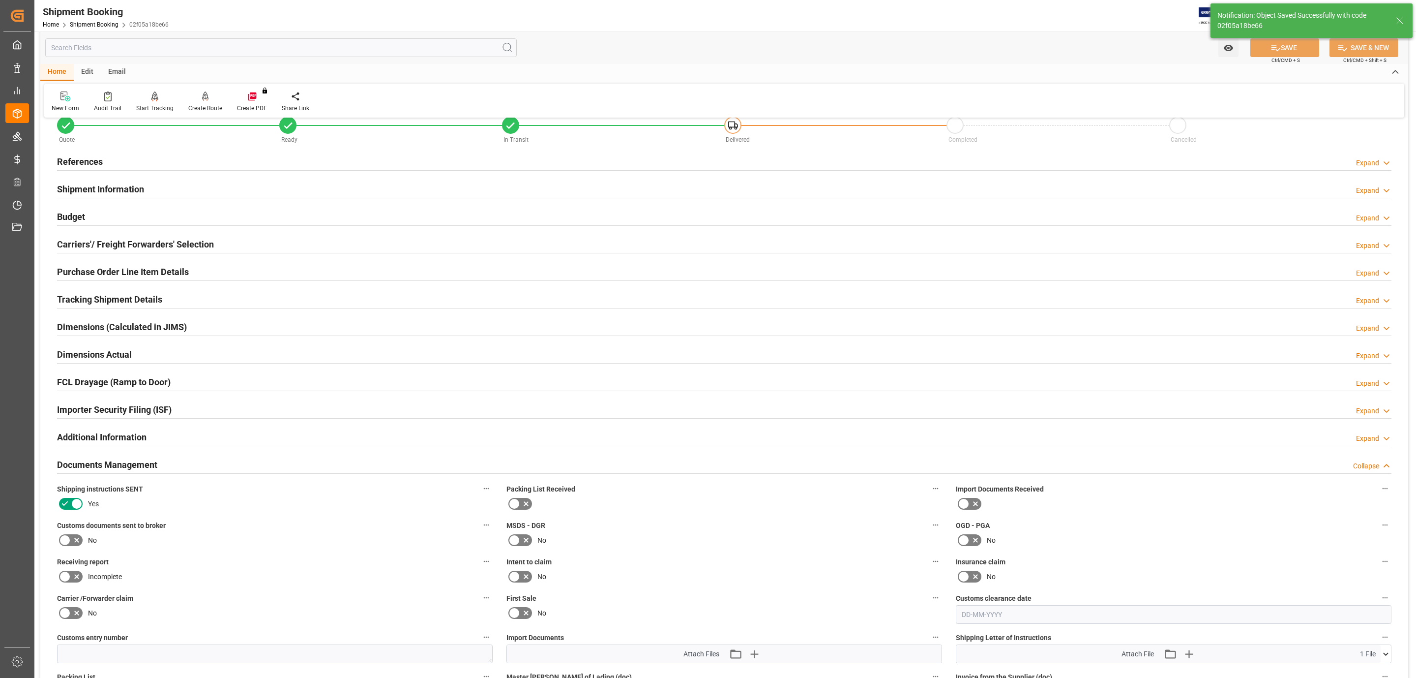
click at [74, 544] on icon at bounding box center [77, 540] width 12 height 12
click at [0, 0] on input "checkbox" at bounding box center [0, 0] width 0 height 0
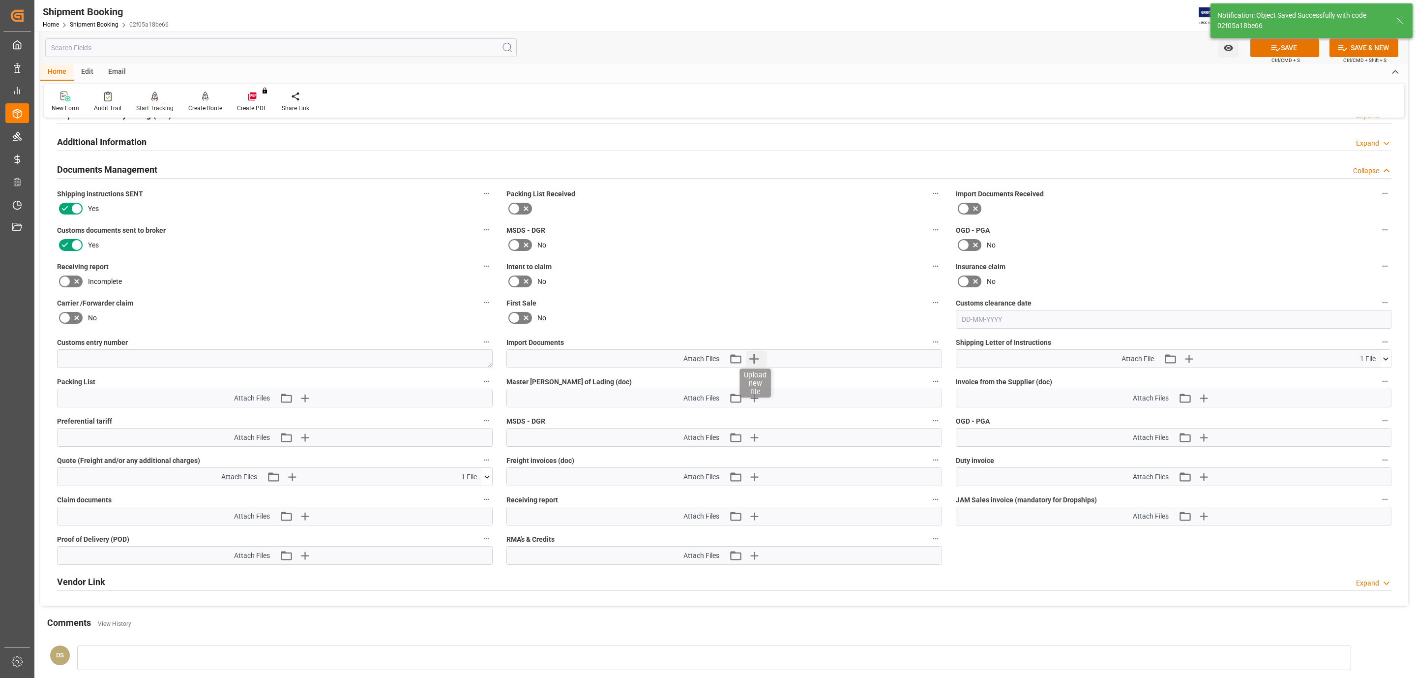
click at [751, 364] on icon "button" at bounding box center [754, 359] width 16 height 16
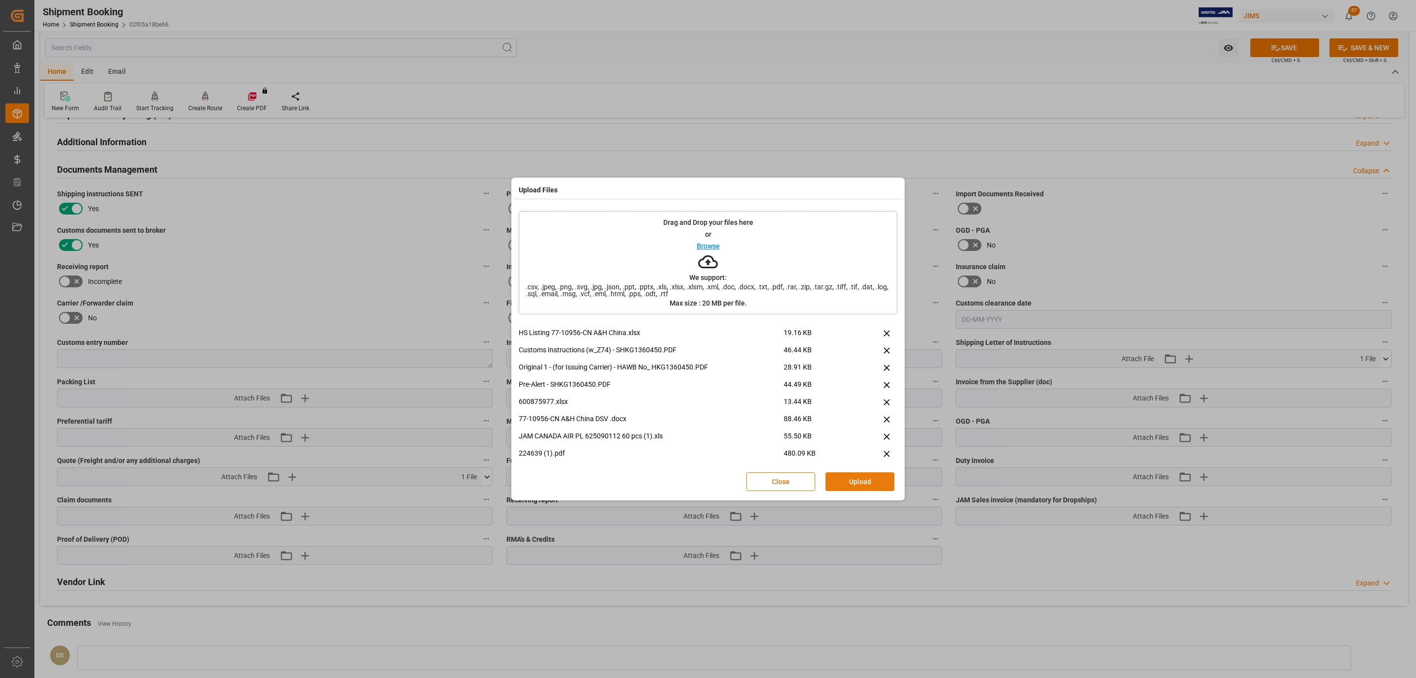
click at [885, 477] on button "Upload" at bounding box center [860, 481] width 69 height 19
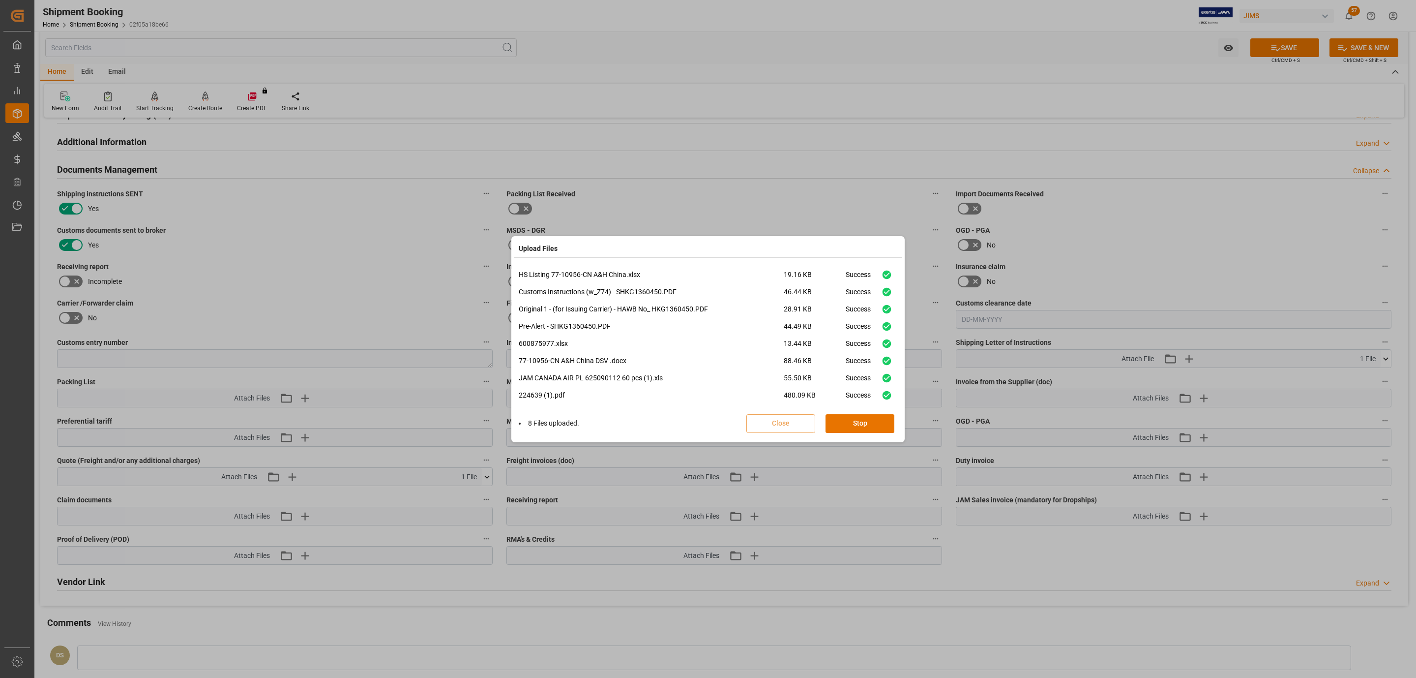
scroll to position [24, 0]
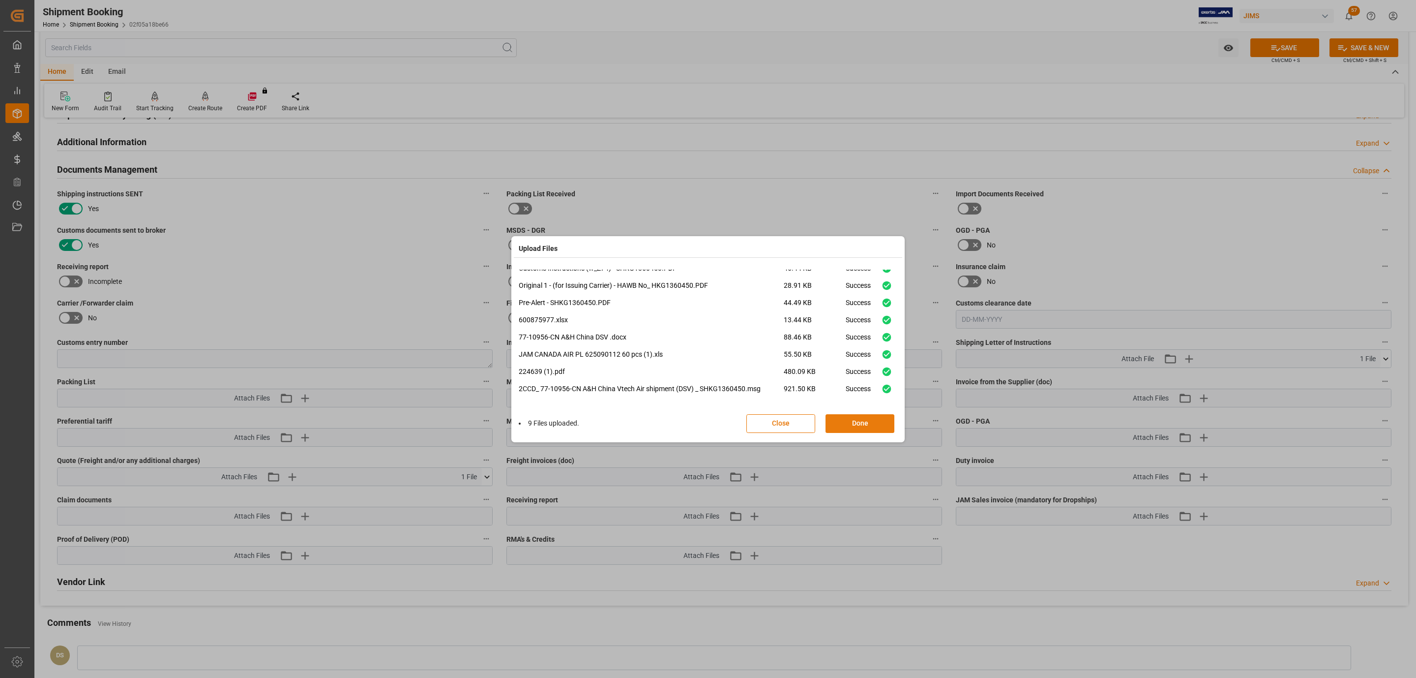
click at [847, 421] on button "Done" at bounding box center [860, 423] width 69 height 19
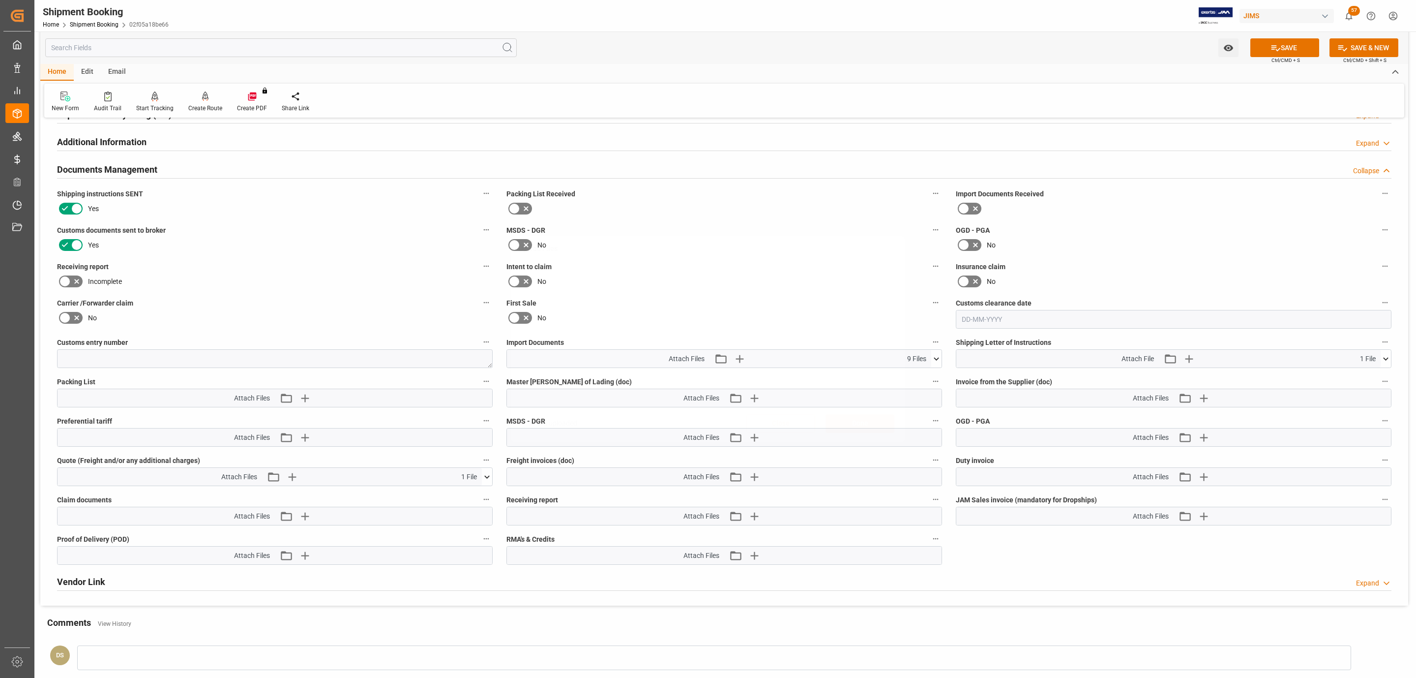
scroll to position [0, 0]
click at [1287, 46] on button "SAVE" at bounding box center [1284, 47] width 69 height 19
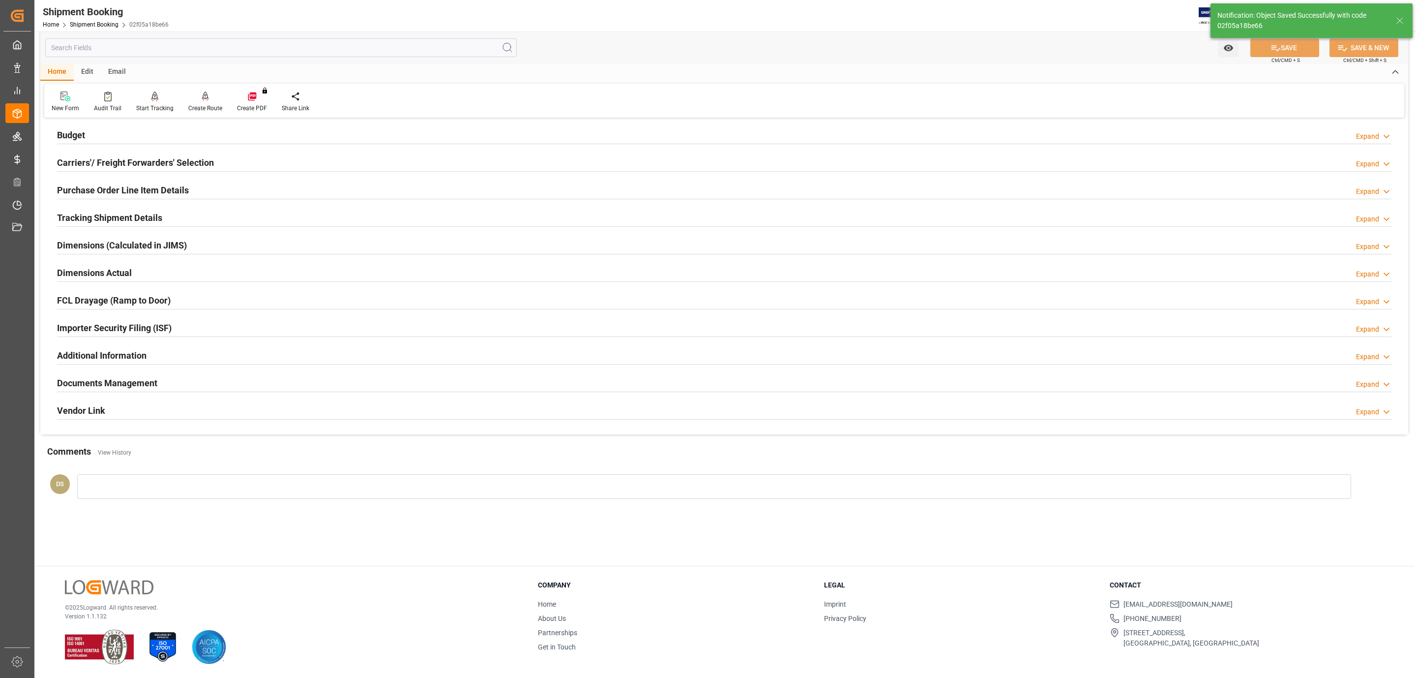
scroll to position [107, 0]
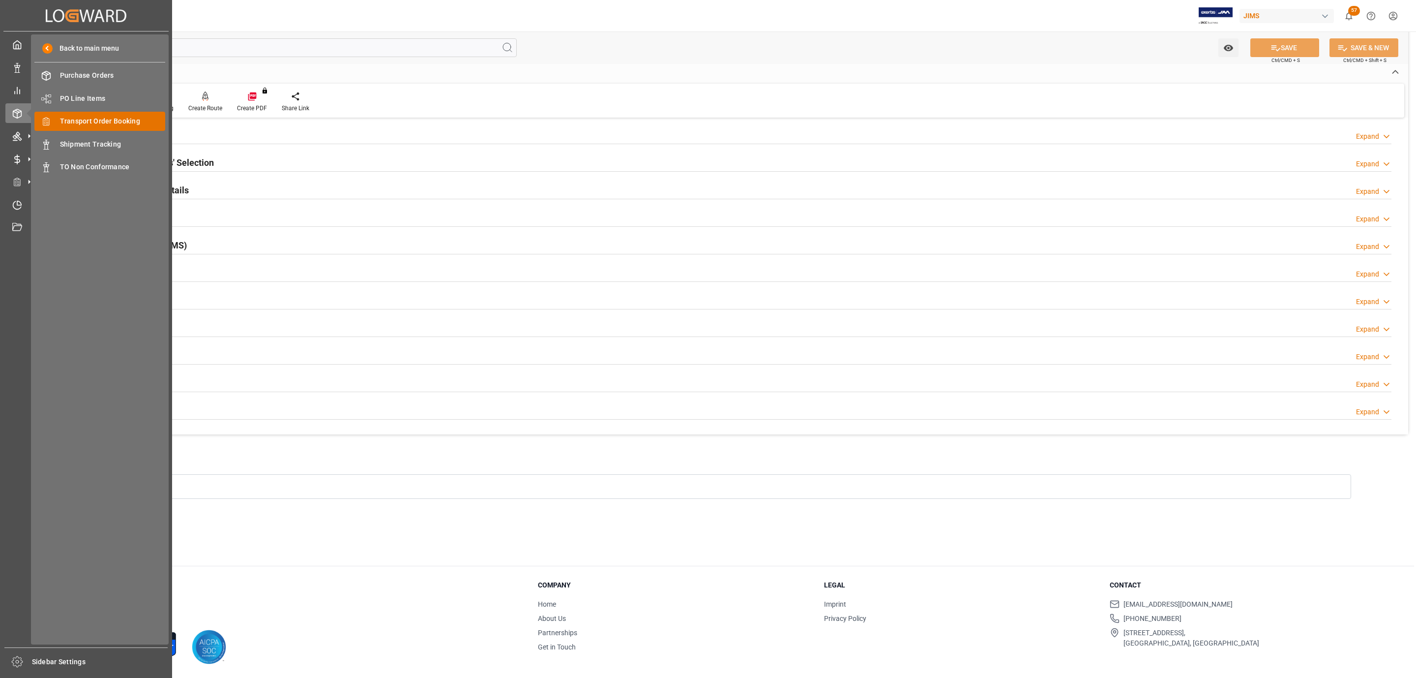
click at [107, 119] on span "Transport Order Booking" at bounding box center [113, 121] width 106 height 10
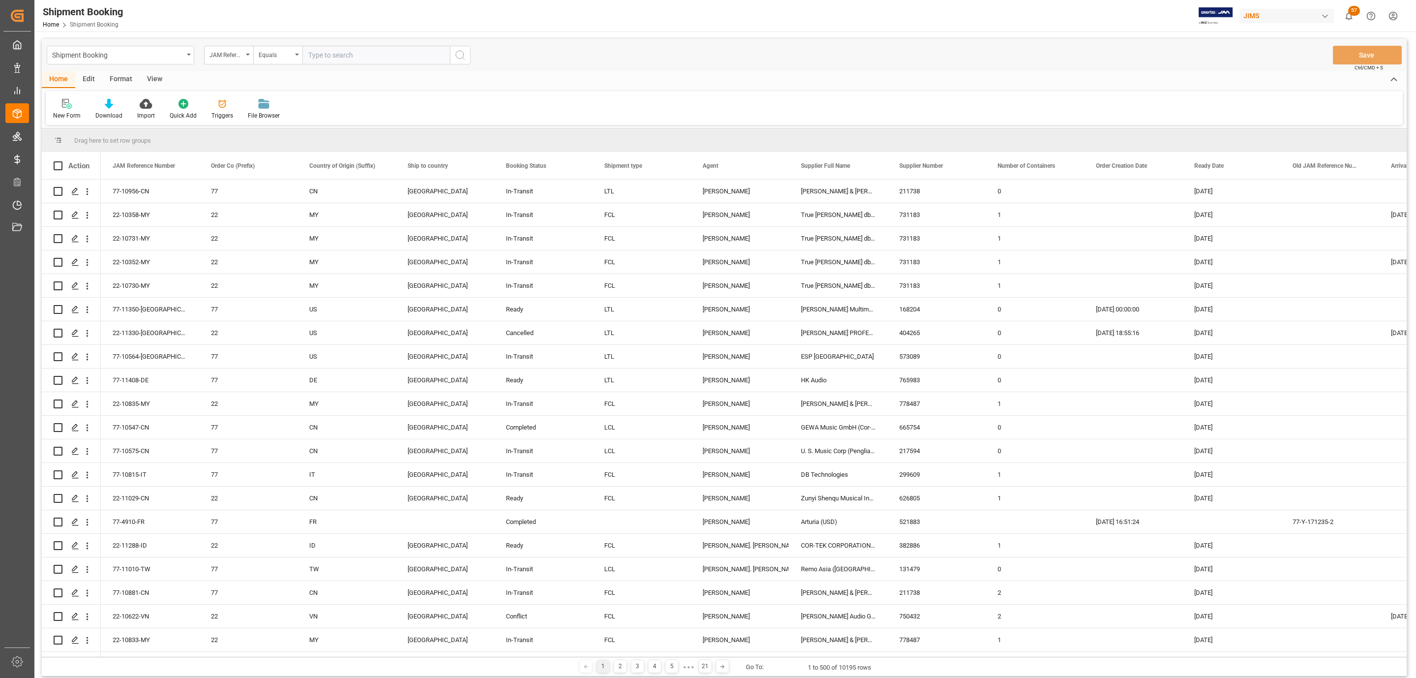
click at [327, 55] on input "text" at bounding box center [376, 55] width 148 height 19
paste input "77-11379-[GEOGRAPHIC_DATA]"
type input "77-11379-[GEOGRAPHIC_DATA]"
click at [457, 56] on icon "search button" at bounding box center [460, 55] width 12 height 12
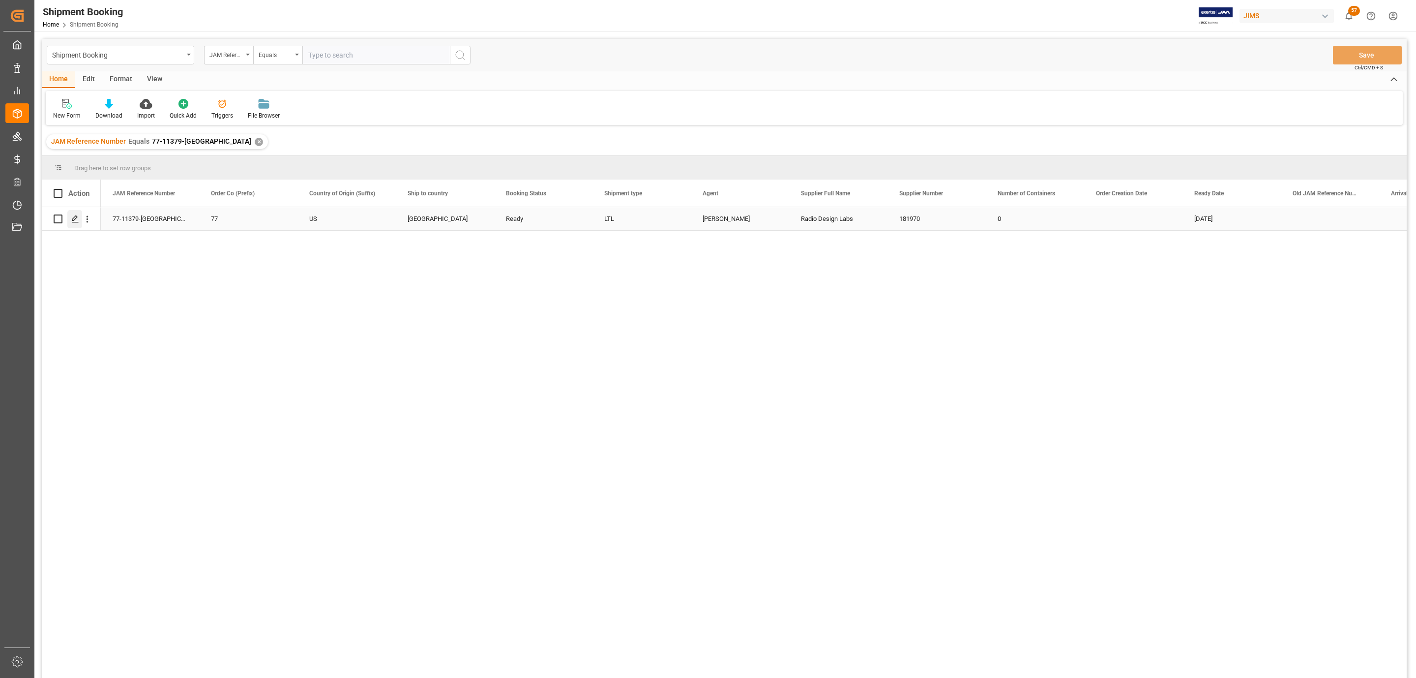
click at [77, 217] on polygon "Press SPACE to select this row." at bounding box center [74, 218] width 5 height 5
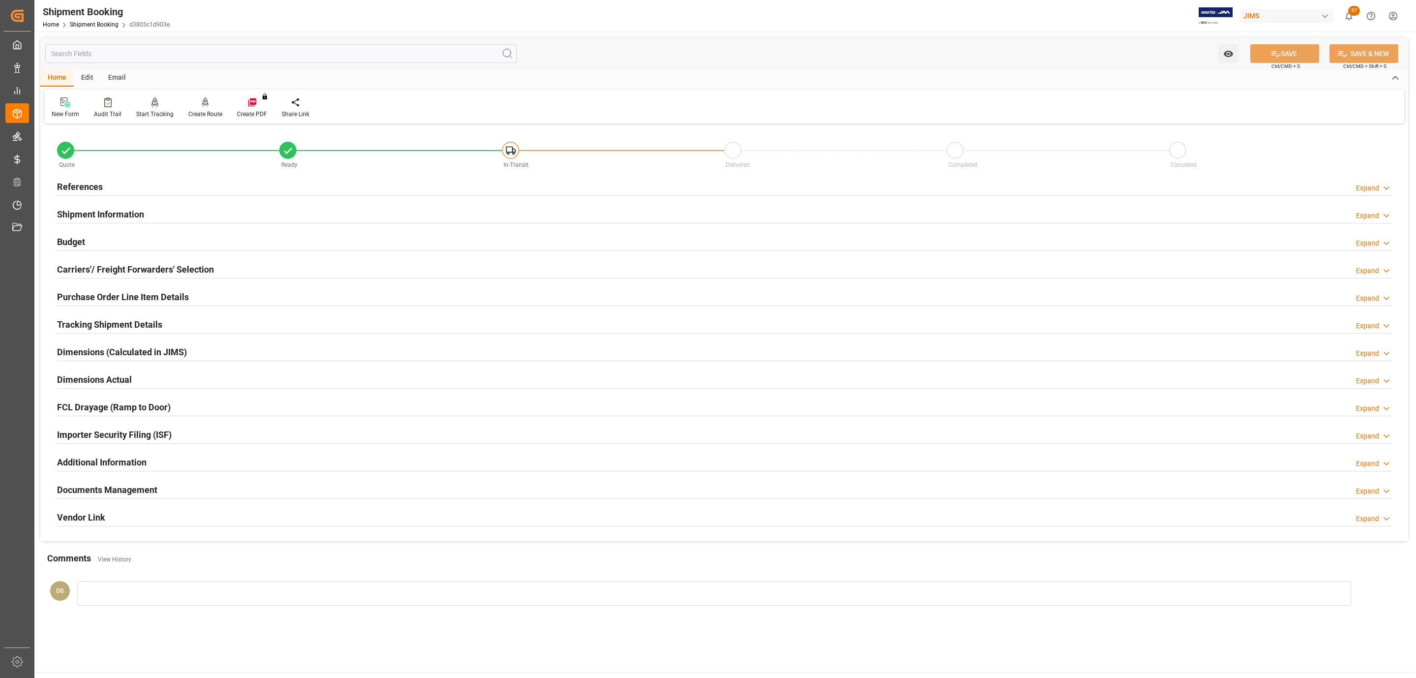
click at [192, 181] on div "References Expand" at bounding box center [724, 186] width 1335 height 19
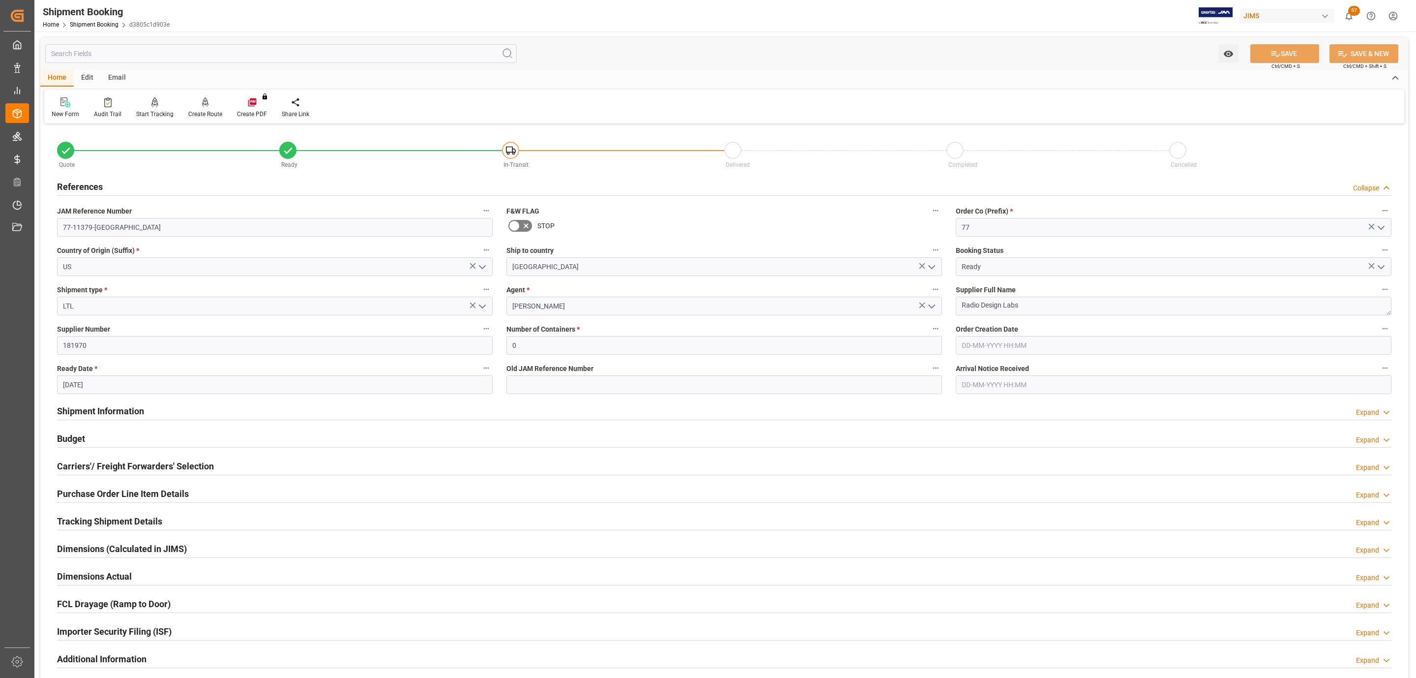
click at [94, 518] on h2 "Tracking Shipment Details" at bounding box center [109, 520] width 105 height 13
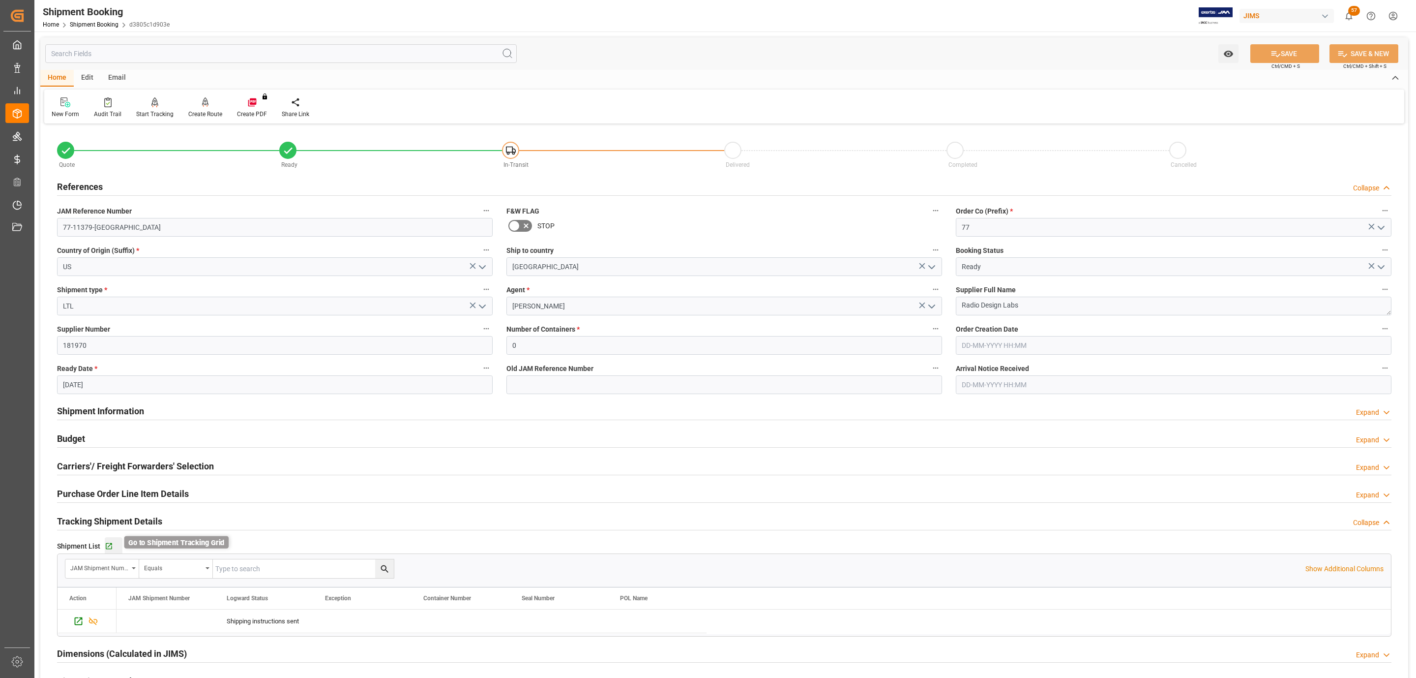
click at [109, 546] on icon "button" at bounding box center [109, 546] width 6 height 6
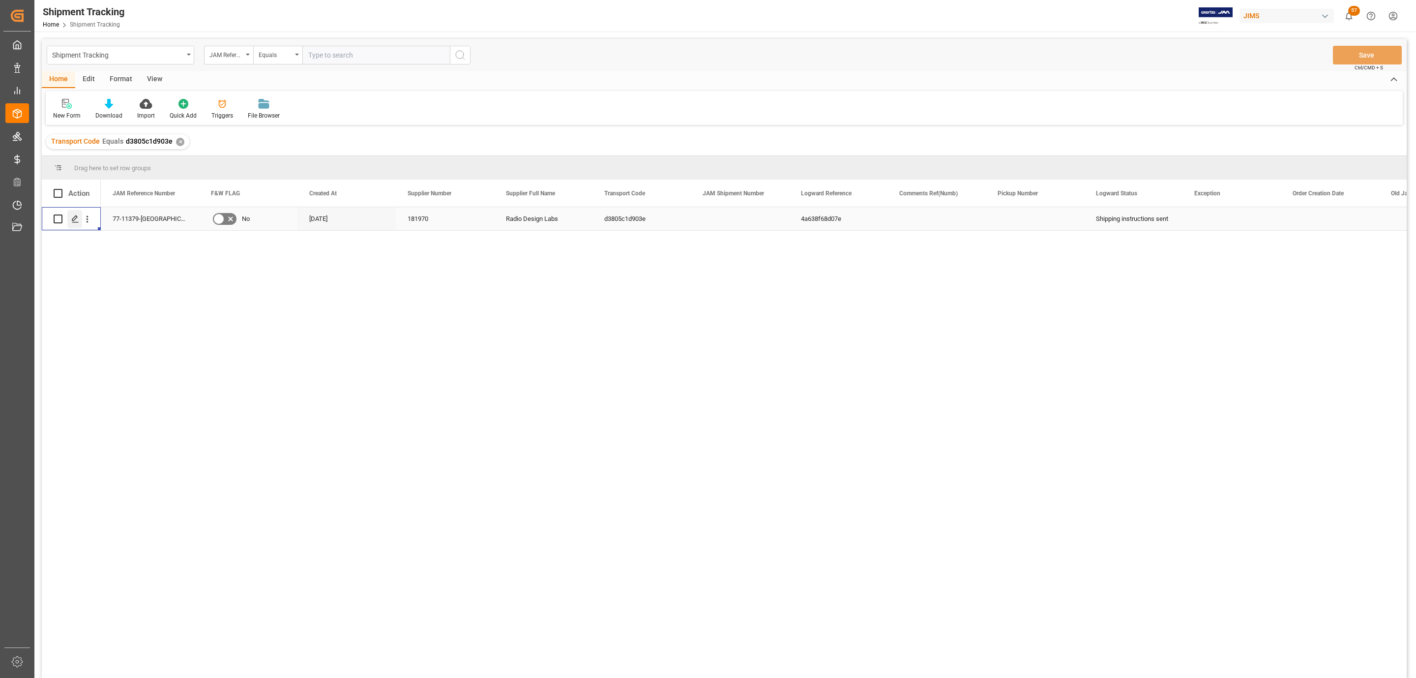
click at [73, 216] on icon "Press SPACE to select this row." at bounding box center [75, 219] width 8 height 8
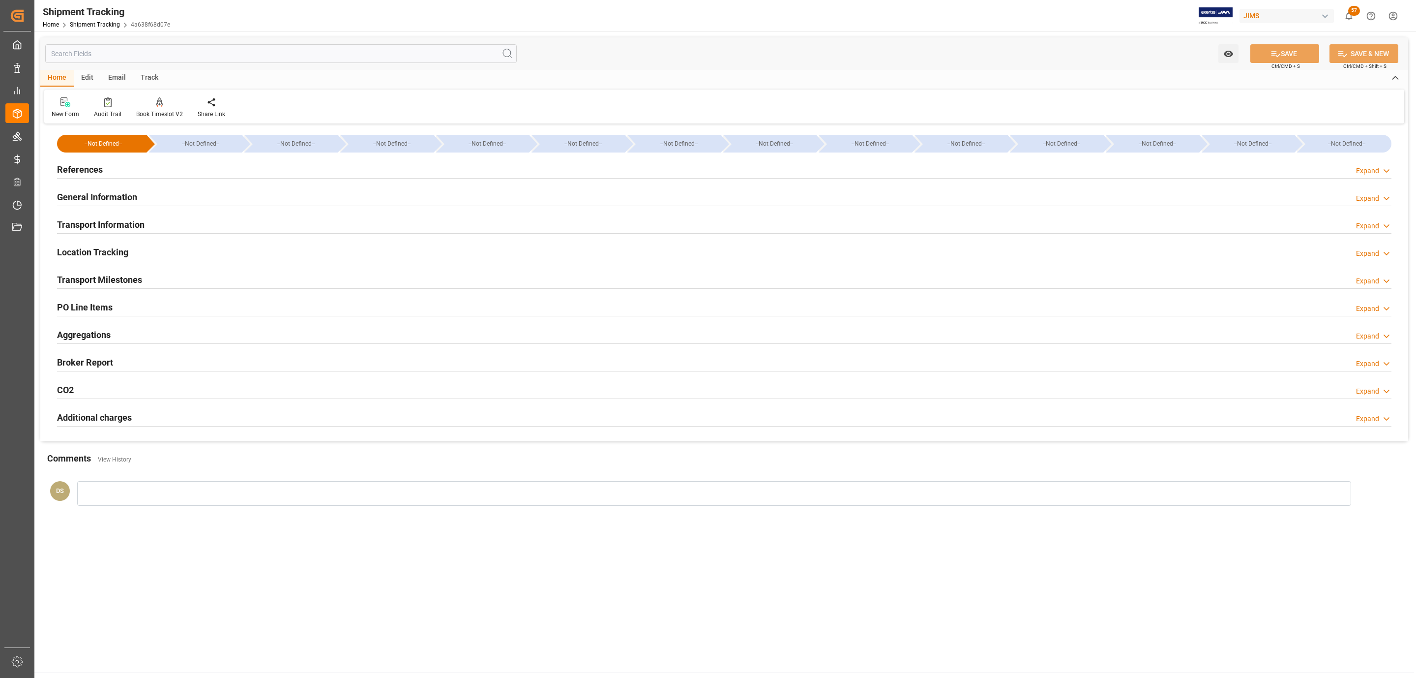
click at [108, 268] on div "Transport Milestones Expand" at bounding box center [724, 280] width 1348 height 28
click at [109, 271] on div "Transport Milestones" at bounding box center [99, 278] width 85 height 19
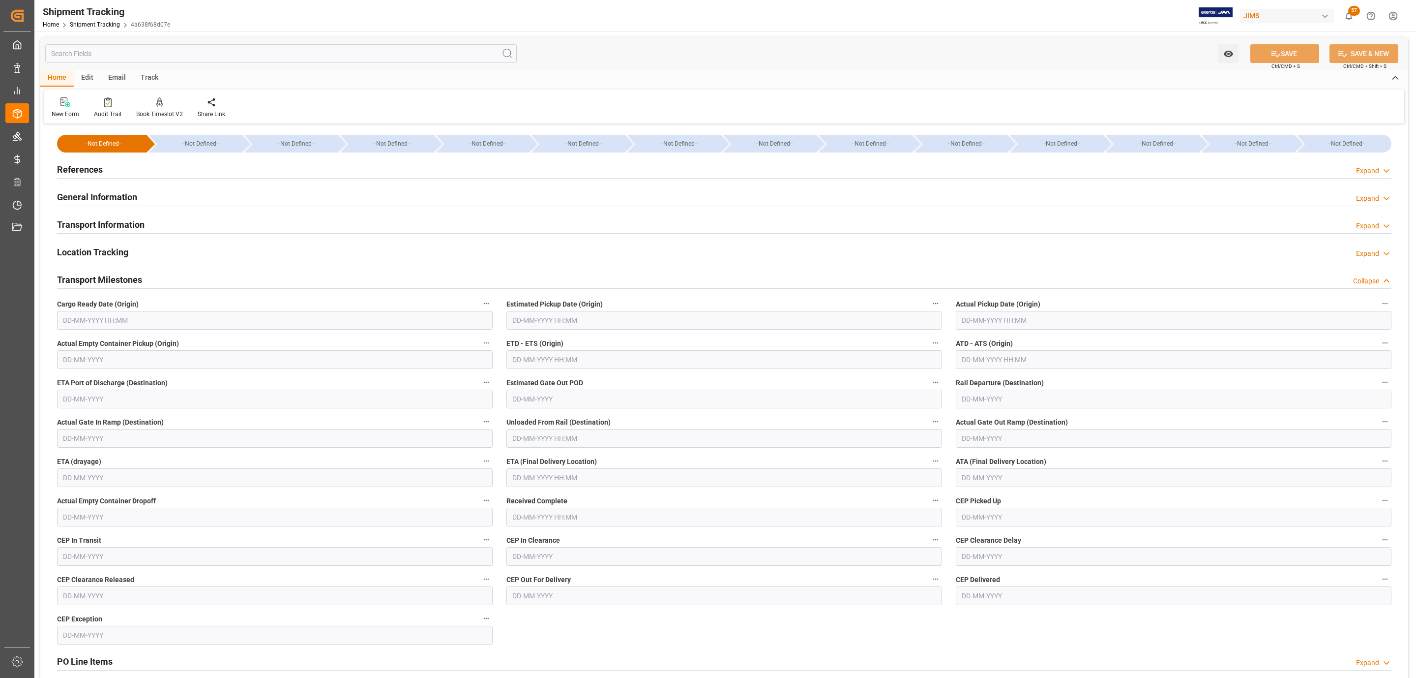
click at [89, 320] on input "text" at bounding box center [275, 320] width 436 height 19
drag, startPoint x: 68, startPoint y: 400, endPoint x: 338, endPoint y: 359, distance: 273.1
click at [68, 400] on span "6" at bounding box center [69, 399] width 3 height 7
type input "06-10-2025 00:00"
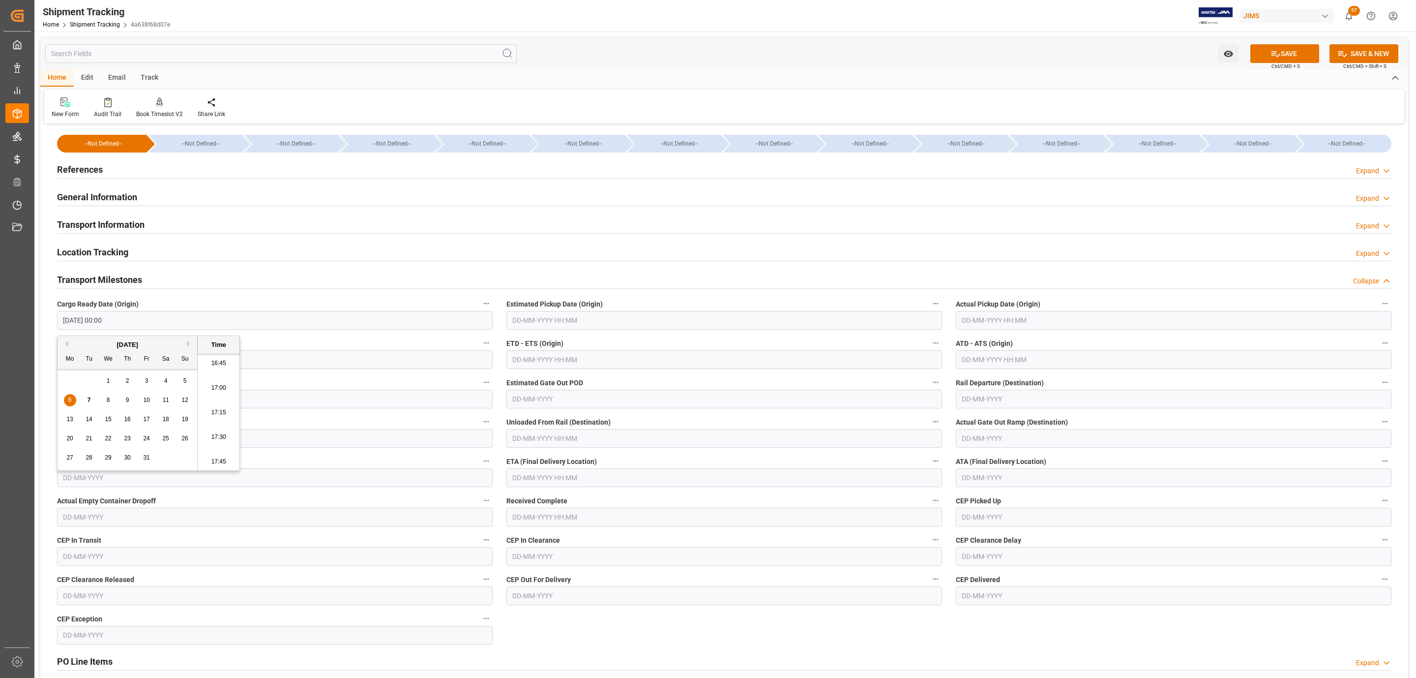
click at [484, 310] on button "Cargo Ready Date (Origin)" at bounding box center [486, 303] width 13 height 13
click at [516, 322] on div at bounding box center [708, 339] width 1416 height 678
click at [568, 319] on input "text" at bounding box center [724, 320] width 436 height 19
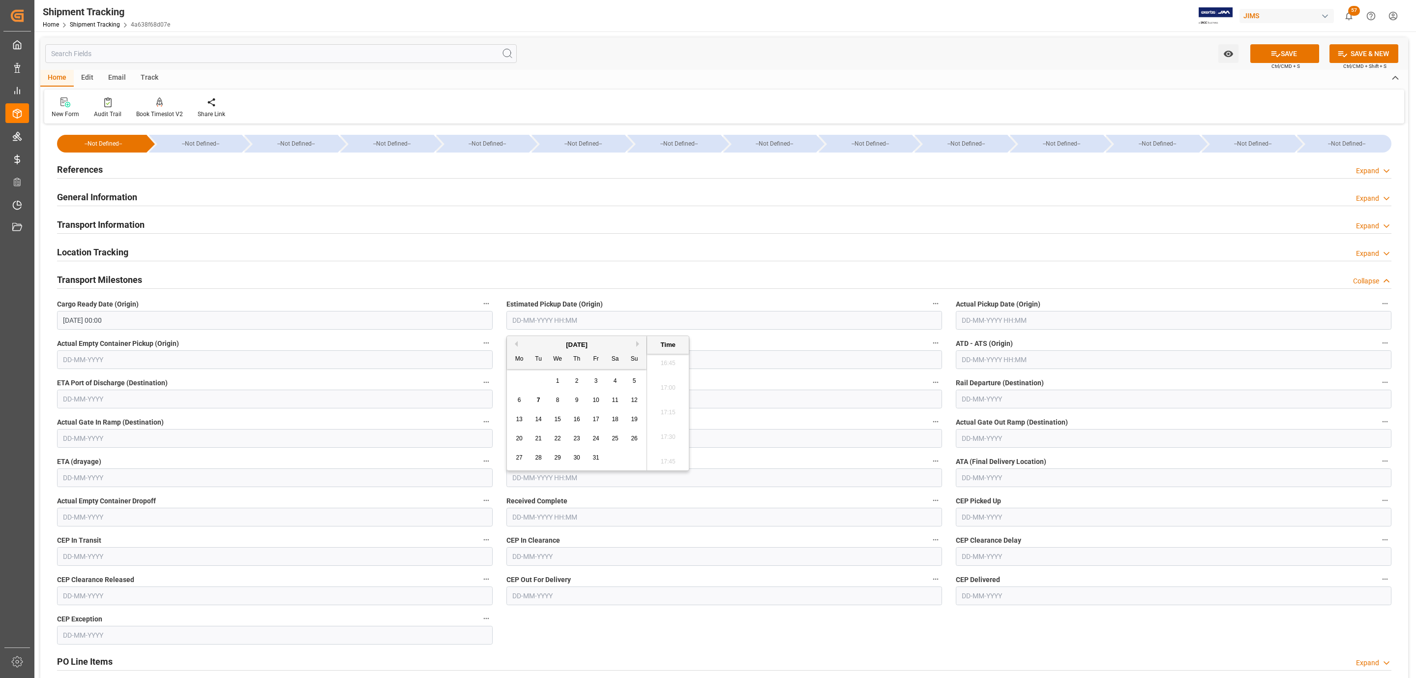
click at [519, 403] on span "6" at bounding box center [519, 399] width 3 height 7
type input "06-10-2025 00:00"
click at [1005, 317] on input "text" at bounding box center [1174, 320] width 436 height 19
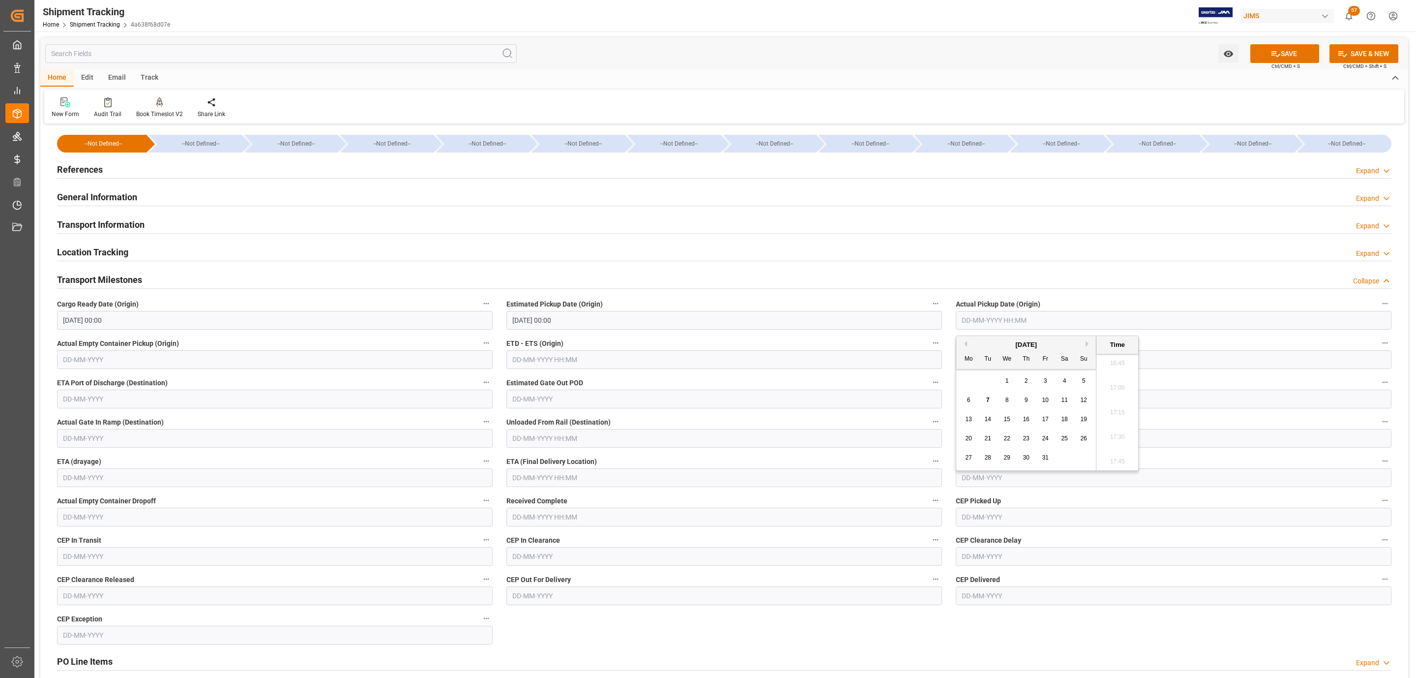
click at [969, 401] on span "6" at bounding box center [968, 399] width 3 height 7
type input "06-10-2025 00:00"
click at [567, 468] on input "text" at bounding box center [724, 477] width 436 height 19
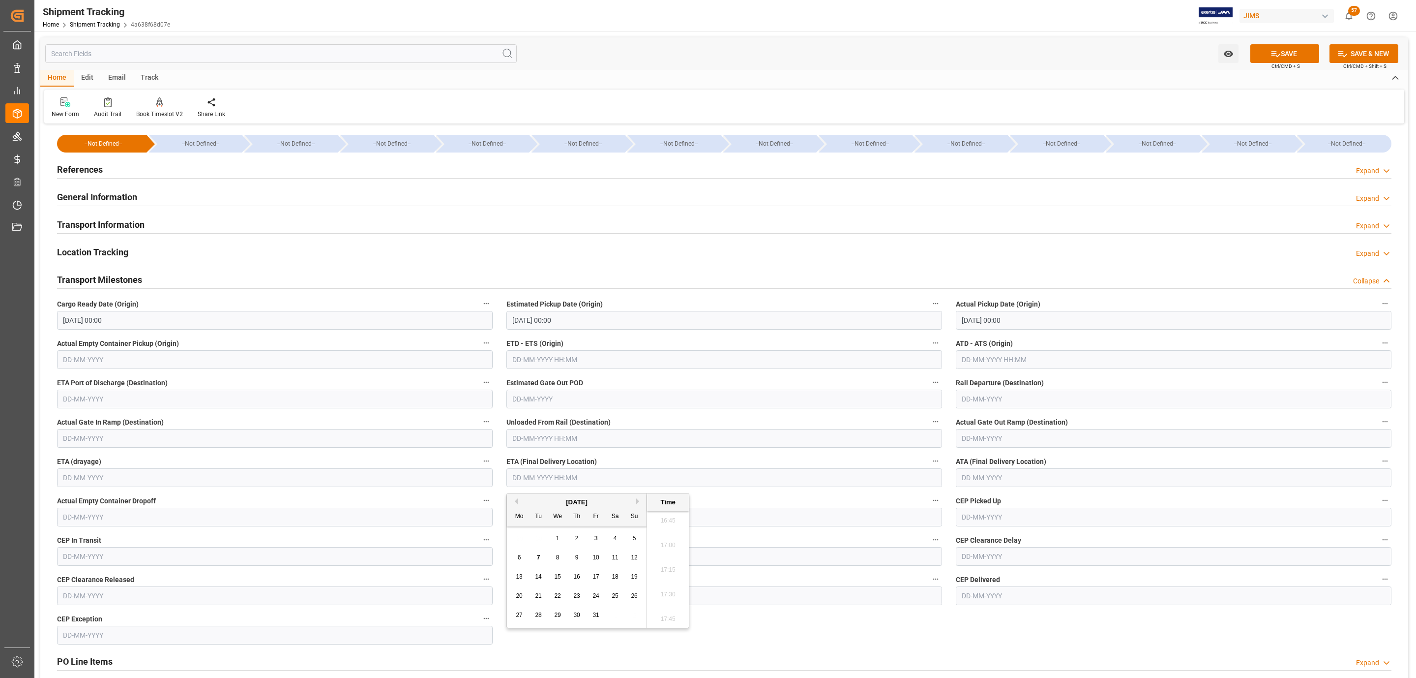
drag, startPoint x: 514, startPoint y: 535, endPoint x: 523, endPoint y: 537, distance: 9.0
click at [514, 535] on div "29 30 1 2 3 4 5" at bounding box center [577, 538] width 134 height 19
click at [519, 576] on span "13" at bounding box center [519, 576] width 6 height 7
type input "13-10-2025 00:00"
click at [1271, 54] on icon at bounding box center [1276, 54] width 10 height 10
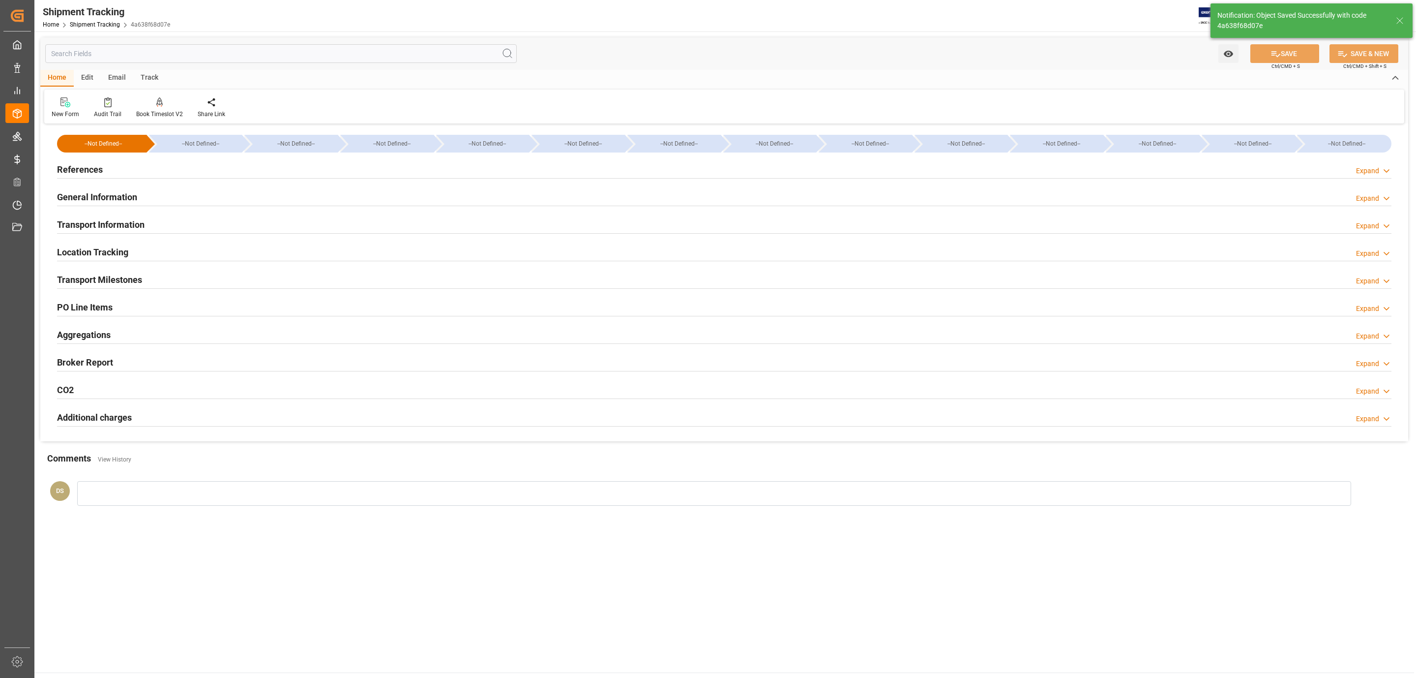
click at [130, 172] on div "References Expand" at bounding box center [724, 168] width 1335 height 19
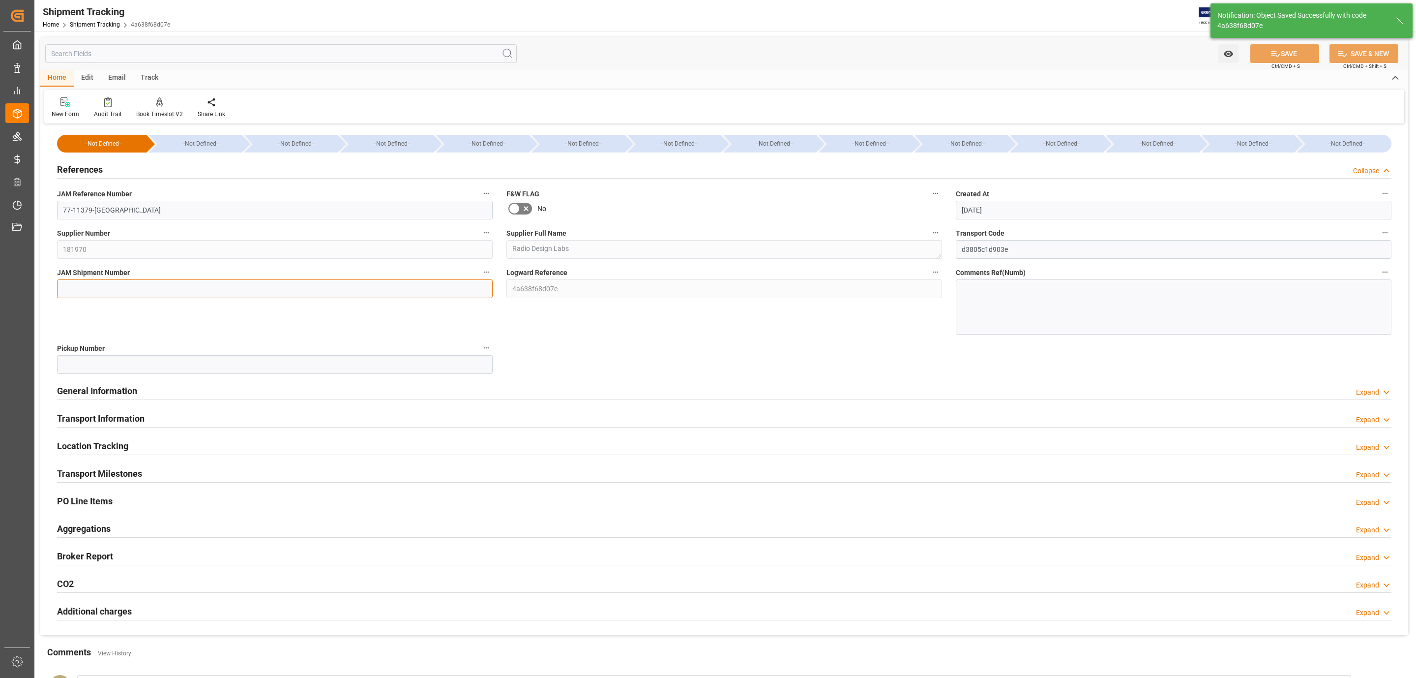
click at [97, 285] on input at bounding box center [275, 288] width 436 height 19
paste input "73344"
type input "73344"
click at [1257, 47] on button "SAVE" at bounding box center [1284, 53] width 69 height 19
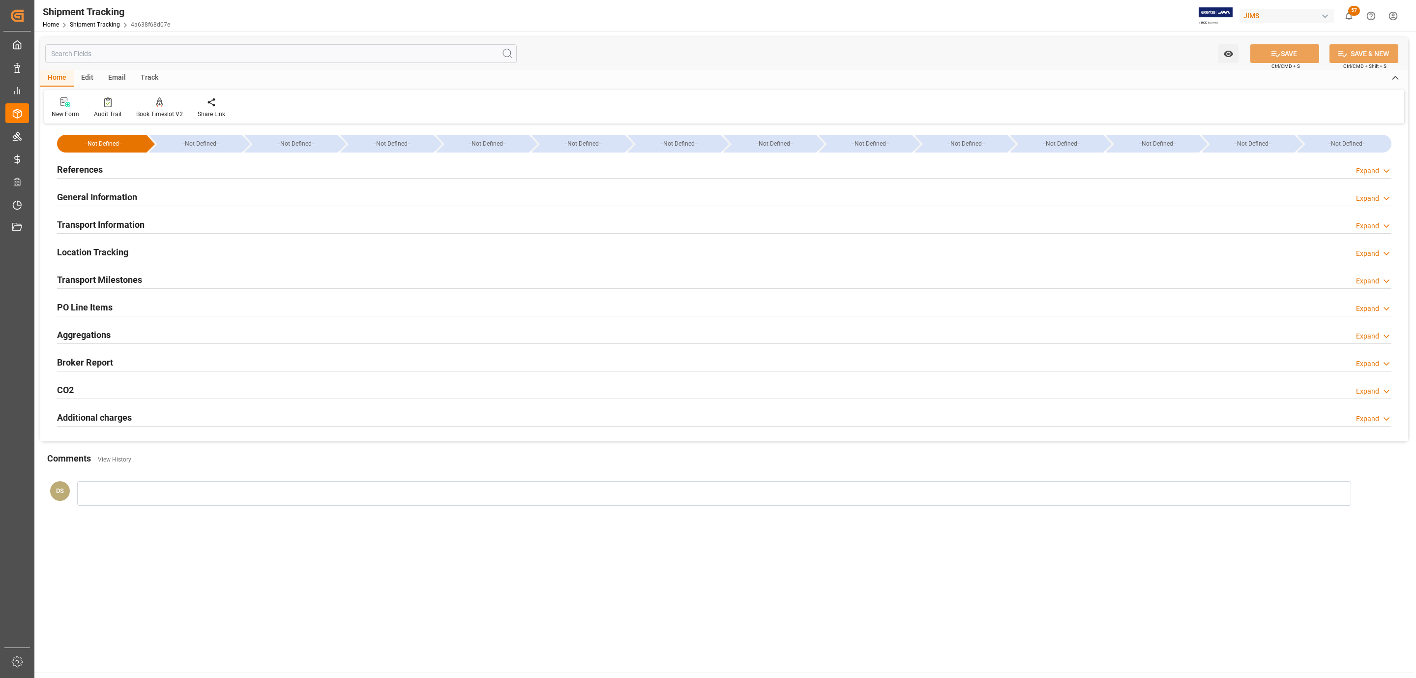
click at [127, 223] on h2 "Transport Information" at bounding box center [101, 224] width 88 height 13
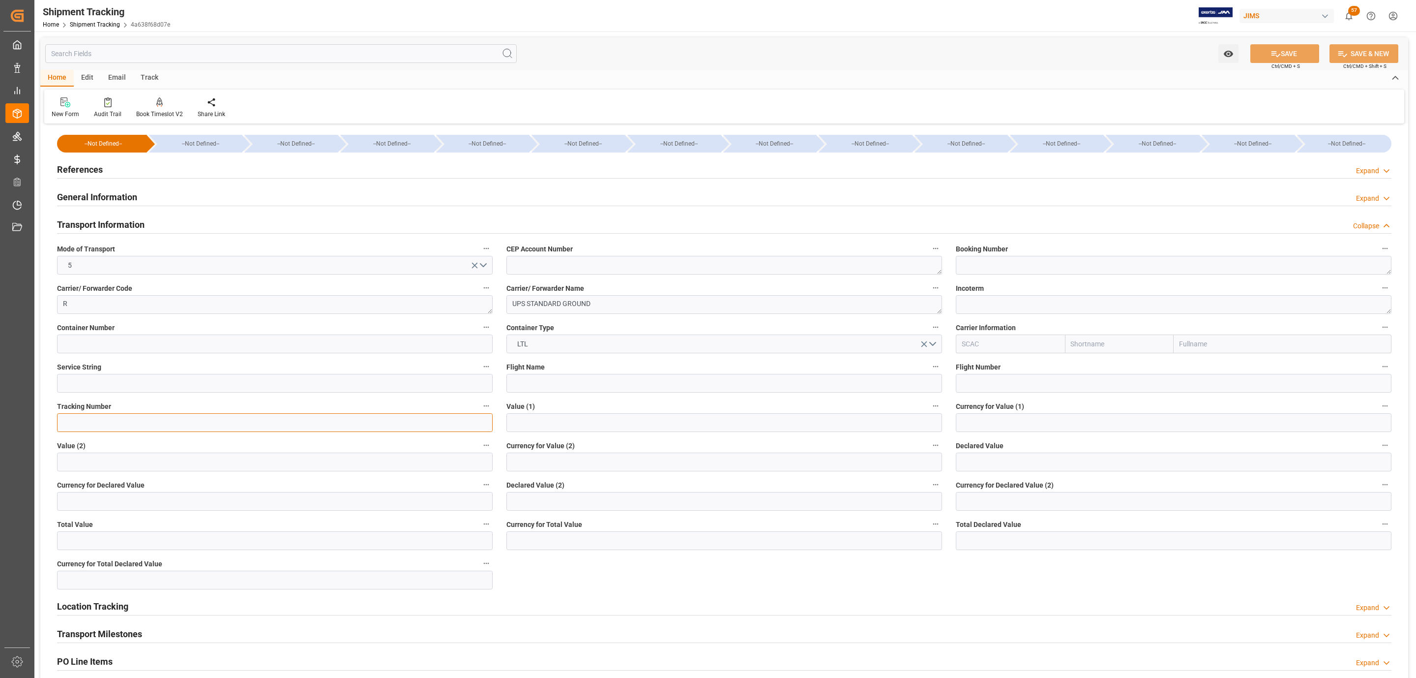
click at [114, 418] on input at bounding box center [275, 422] width 436 height 19
paste input "1ZX274746870727577"
type input "1ZX274746870727577"
click at [1008, 307] on textarea at bounding box center [1174, 304] width 436 height 19
click at [1279, 58] on button "SAVE" at bounding box center [1284, 53] width 69 height 19
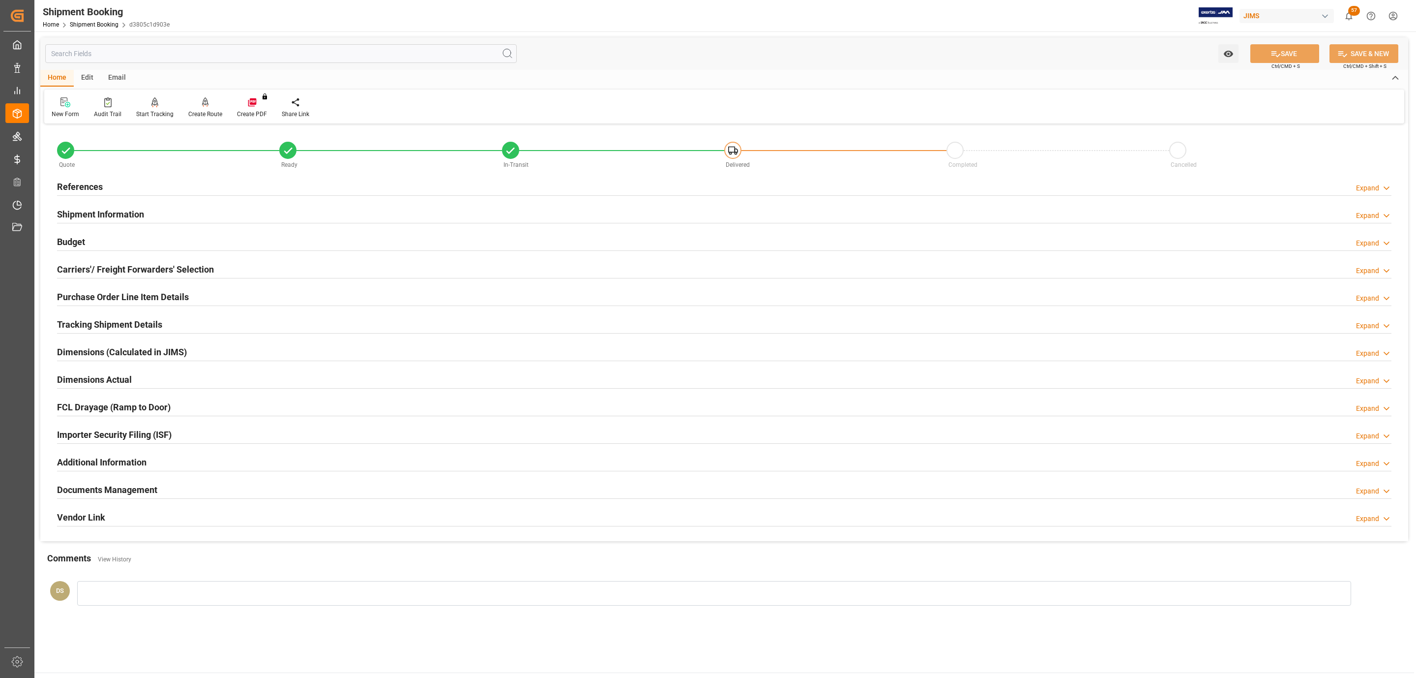
click at [147, 245] on div "Budget Expand" at bounding box center [724, 241] width 1335 height 19
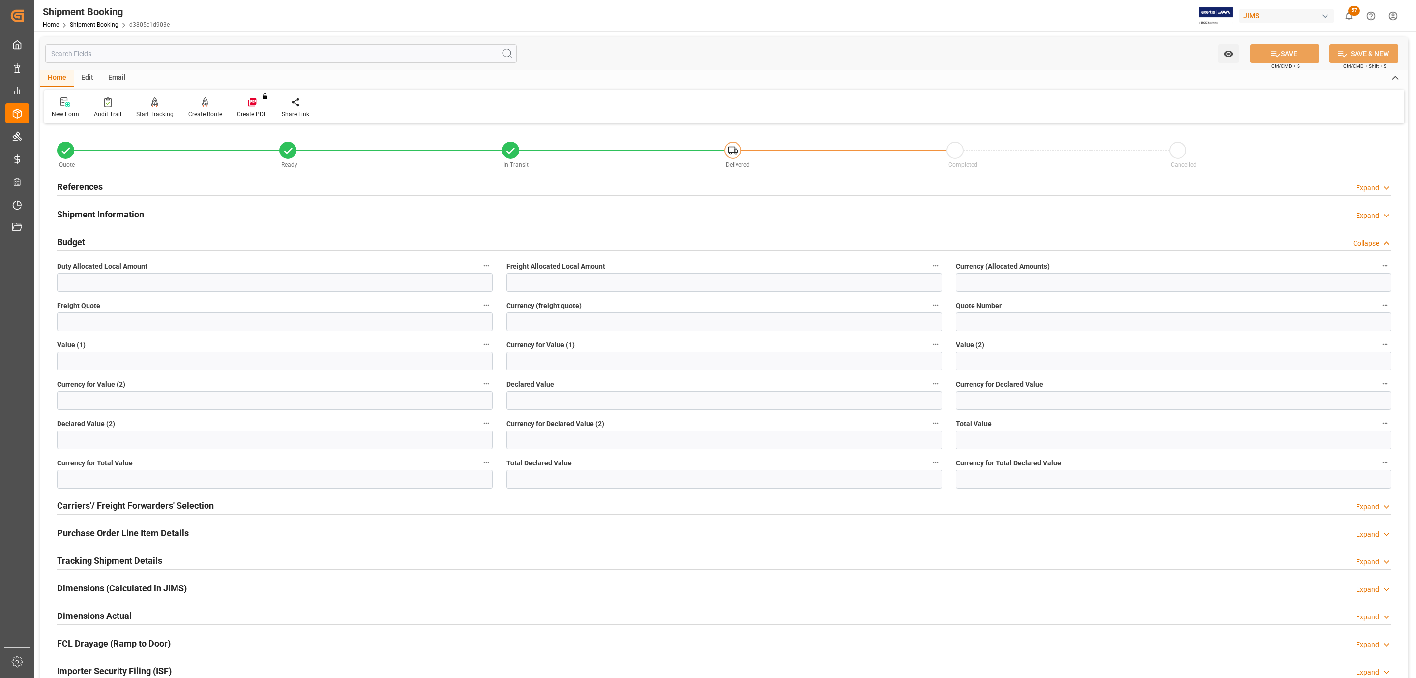
click at [149, 218] on div "Shipment Information Expand" at bounding box center [724, 213] width 1335 height 19
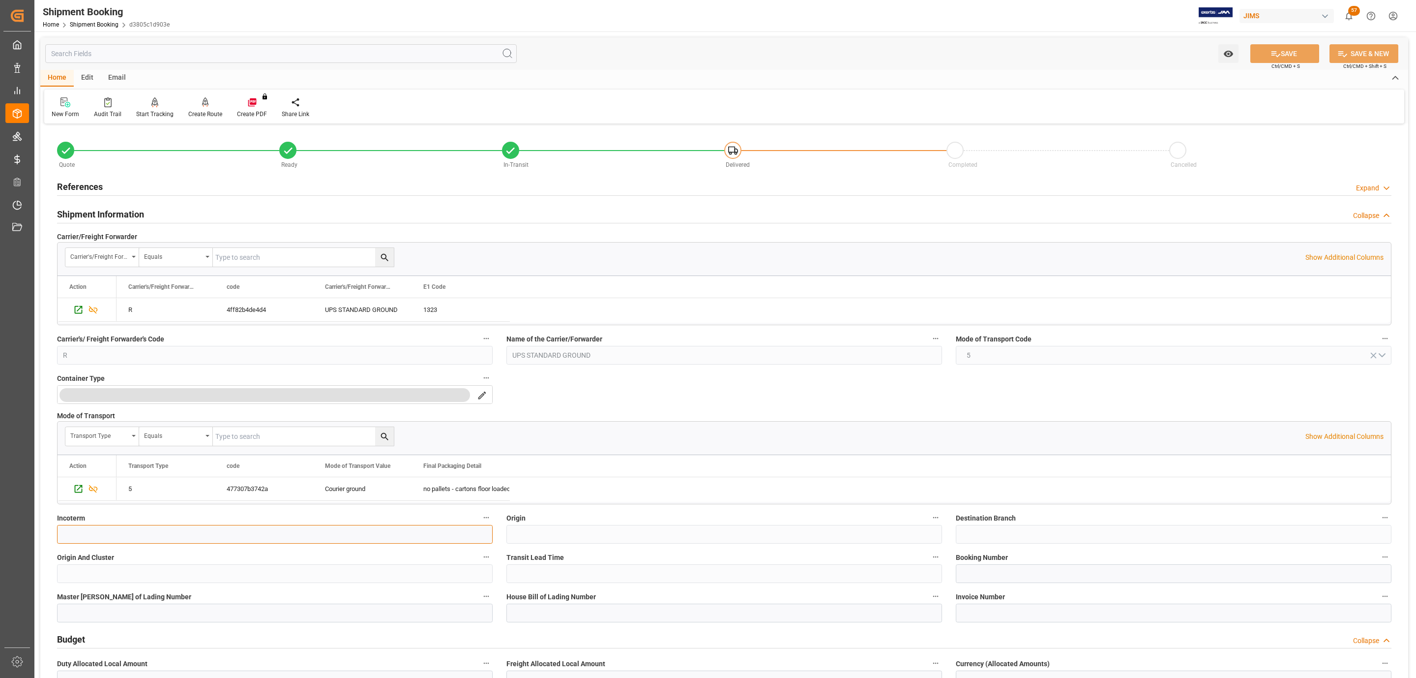
click at [109, 543] on input at bounding box center [275, 534] width 436 height 19
type input "fca"
click at [1282, 51] on button "SAVE" at bounding box center [1284, 53] width 69 height 19
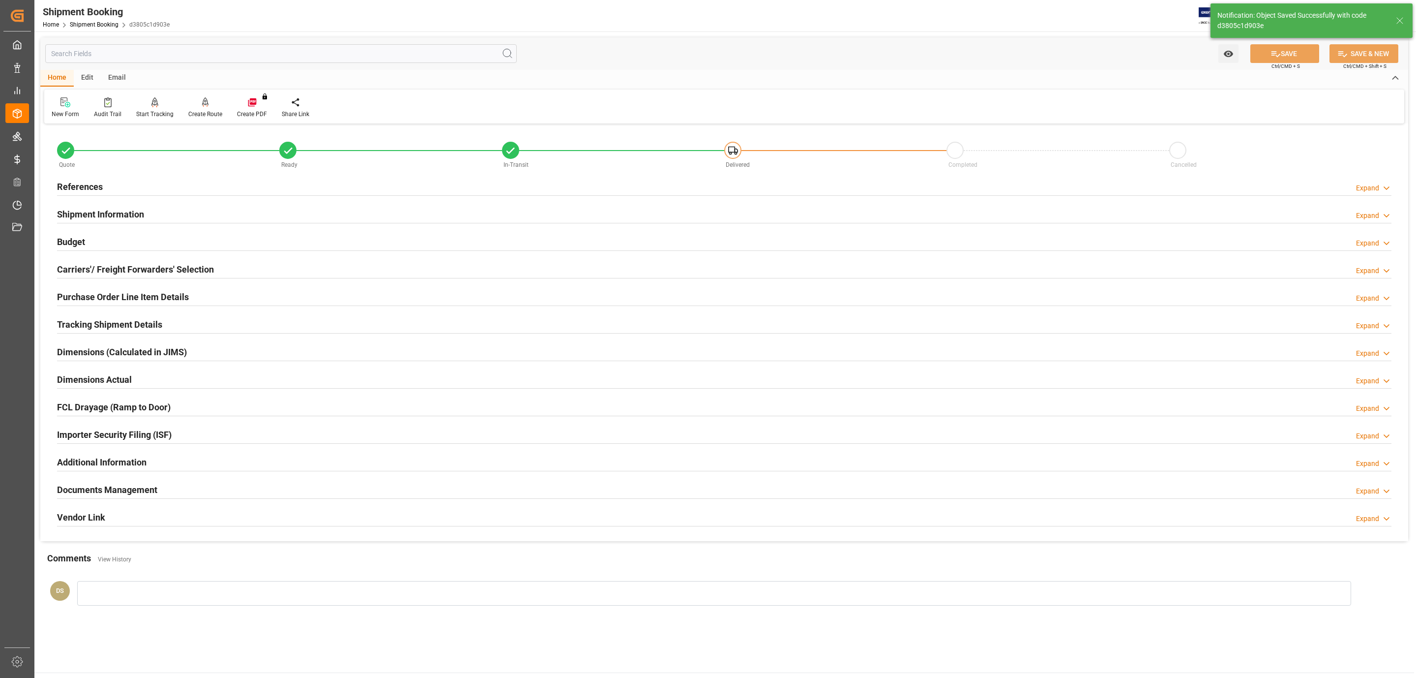
click at [87, 331] on h2 "Tracking Shipment Details" at bounding box center [109, 324] width 105 height 13
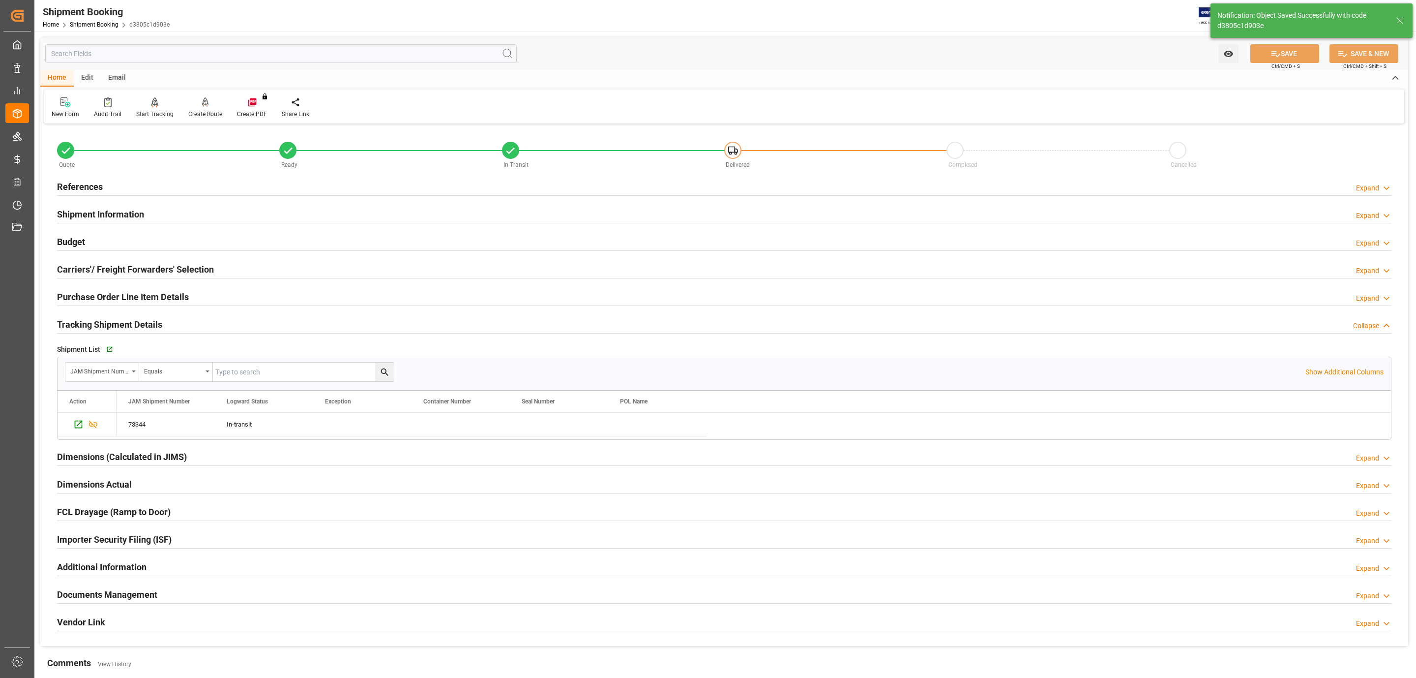
click at [93, 294] on h2 "Purchase Order Line Item Details" at bounding box center [123, 296] width 132 height 13
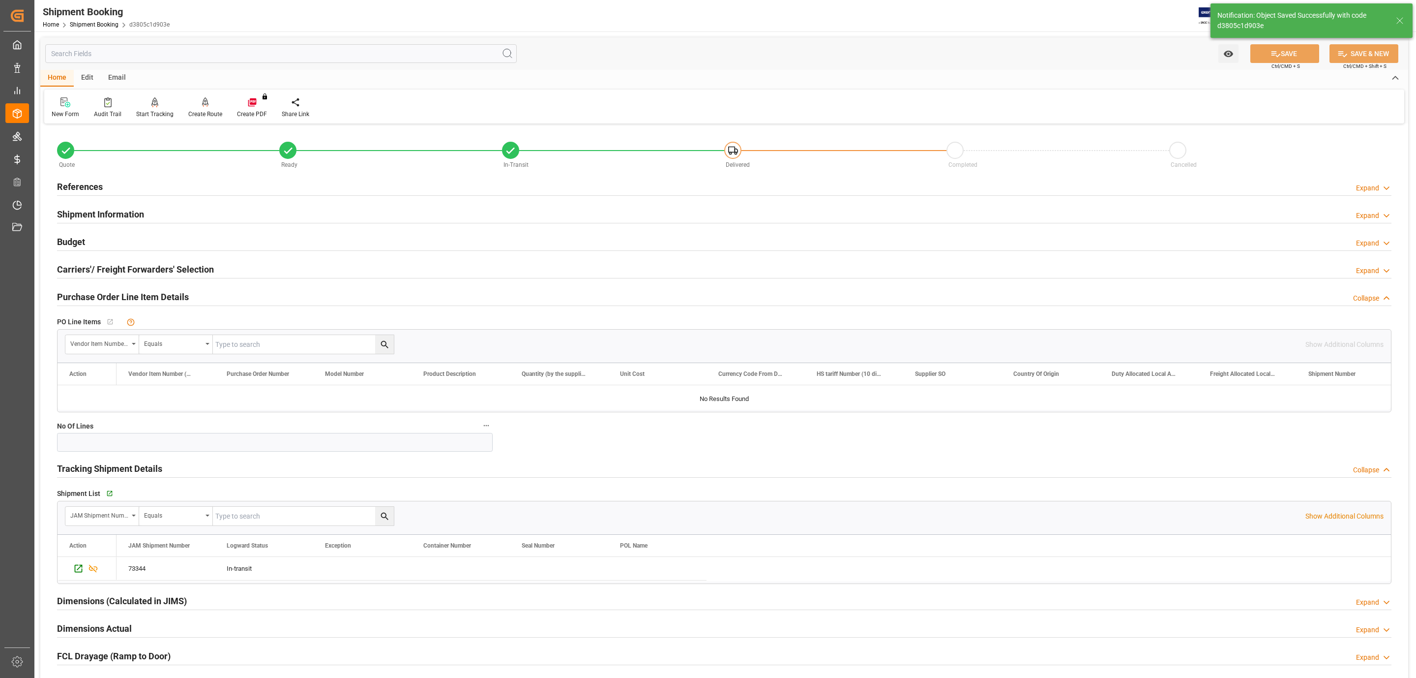
click at [93, 294] on h2 "Purchase Order Line Item Details" at bounding box center [123, 296] width 132 height 13
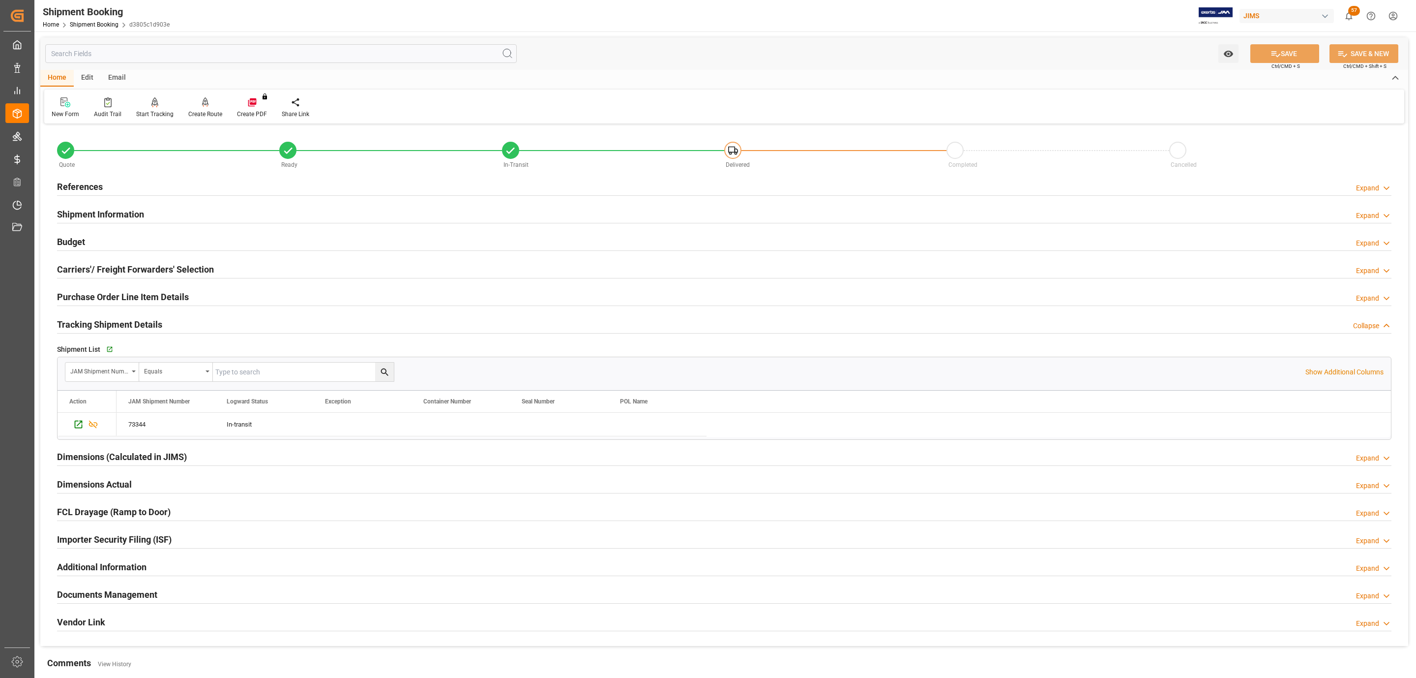
click at [108, 600] on h2 "Documents Management" at bounding box center [107, 594] width 100 height 13
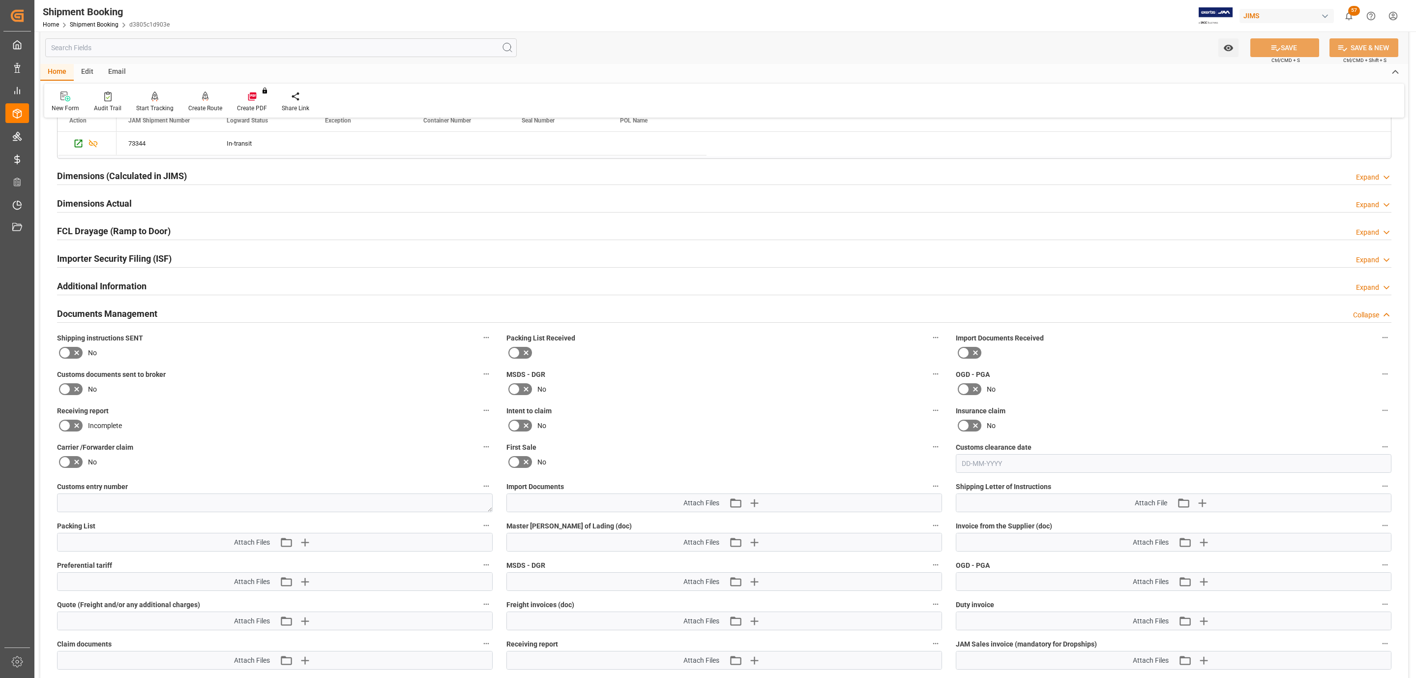
scroll to position [295, 0]
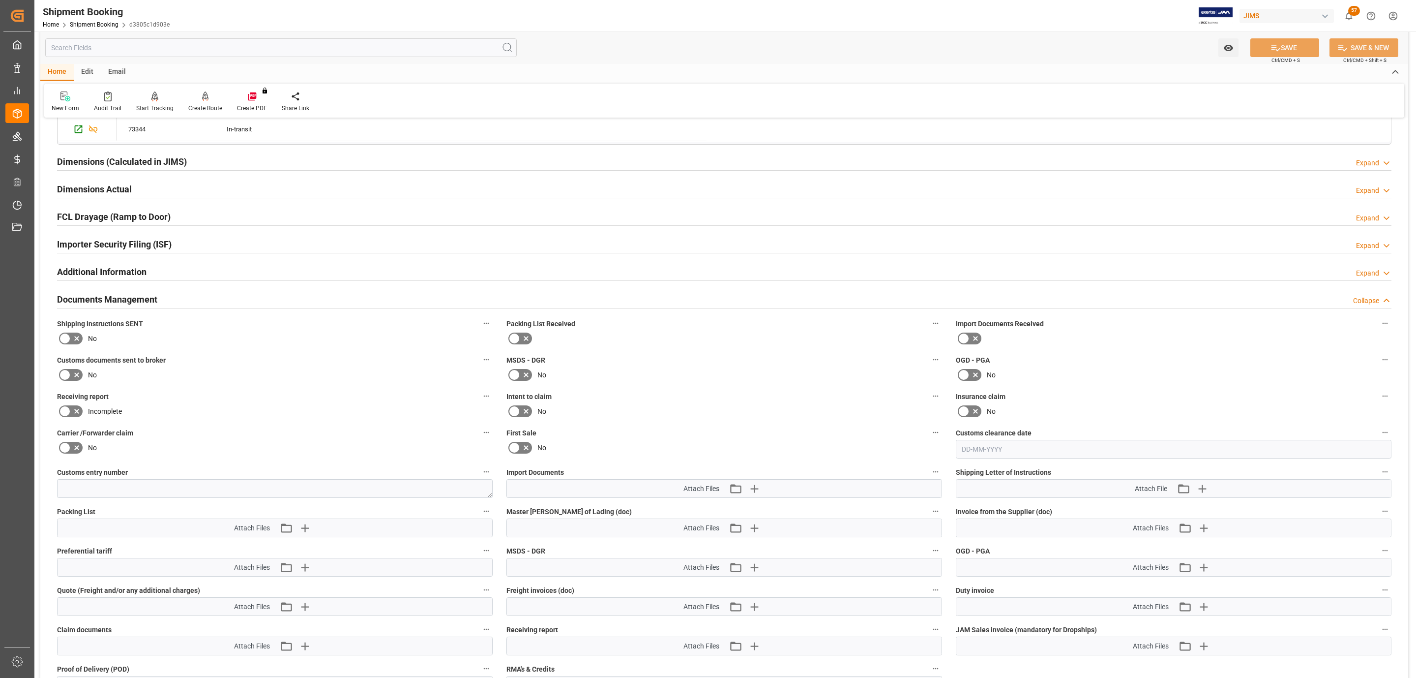
click at [66, 342] on icon at bounding box center [65, 338] width 12 height 12
click at [0, 0] on input "checkbox" at bounding box center [0, 0] width 0 height 0
click at [1288, 50] on button "SAVE" at bounding box center [1284, 47] width 69 height 19
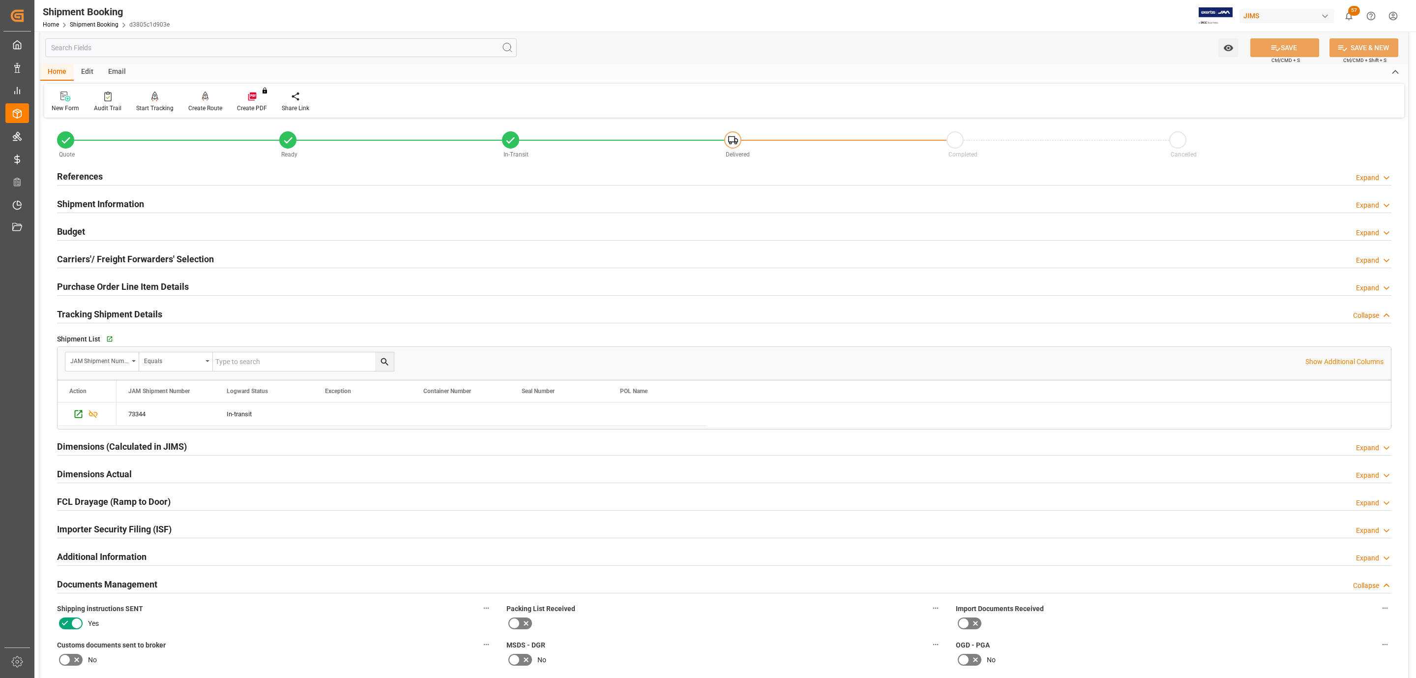
click at [158, 265] on h2 "Carriers'/ Freight Forwarders' Selection" at bounding box center [135, 258] width 157 height 13
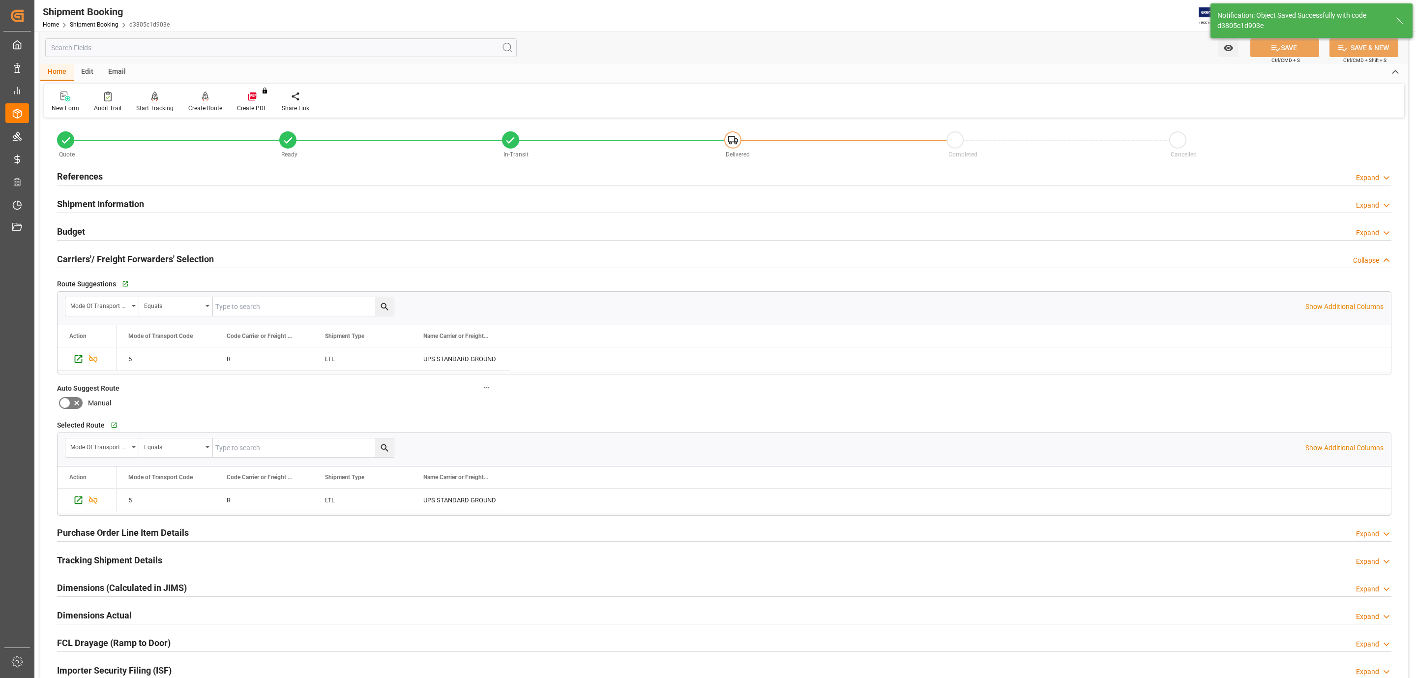
scroll to position [0, 0]
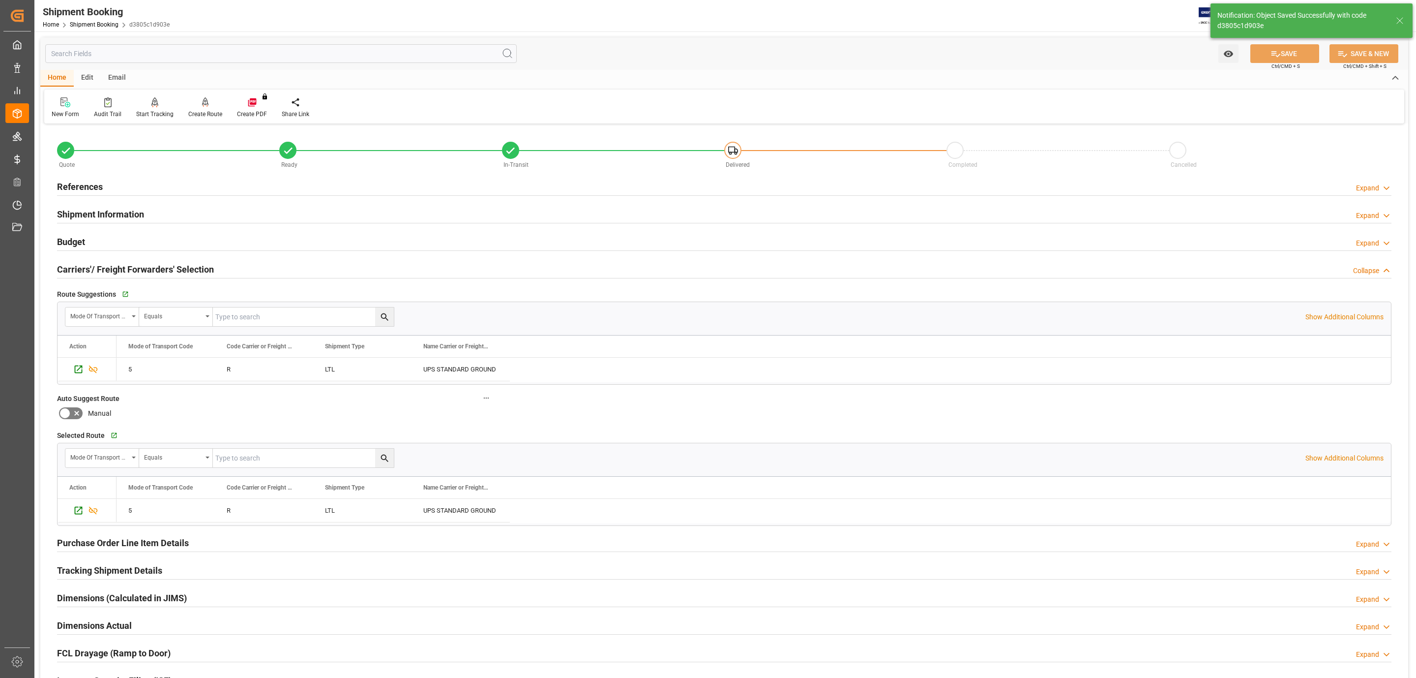
click at [158, 264] on h2 "Carriers'/ Freight Forwarders' Selection" at bounding box center [135, 269] width 157 height 13
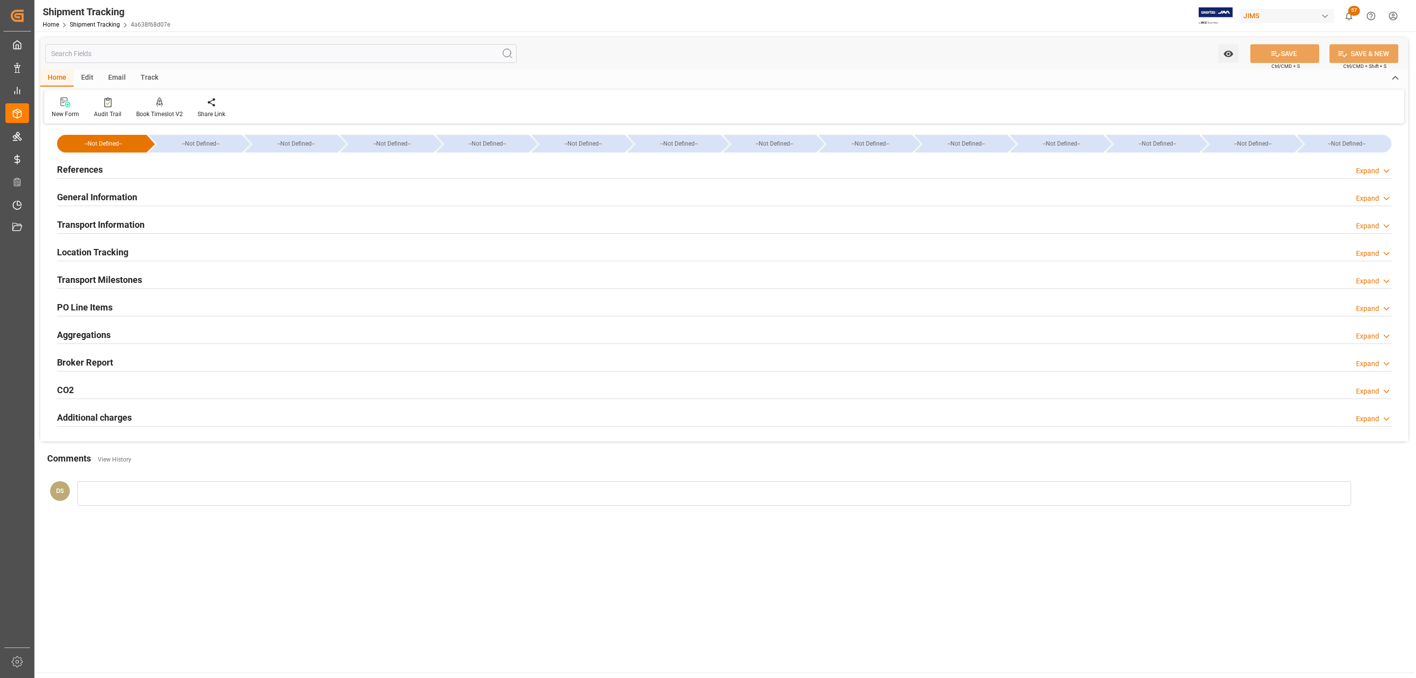
click at [102, 298] on div "PO Line Items" at bounding box center [85, 306] width 56 height 19
click at [109, 303] on h2 "PO Line Items" at bounding box center [85, 306] width 56 height 13
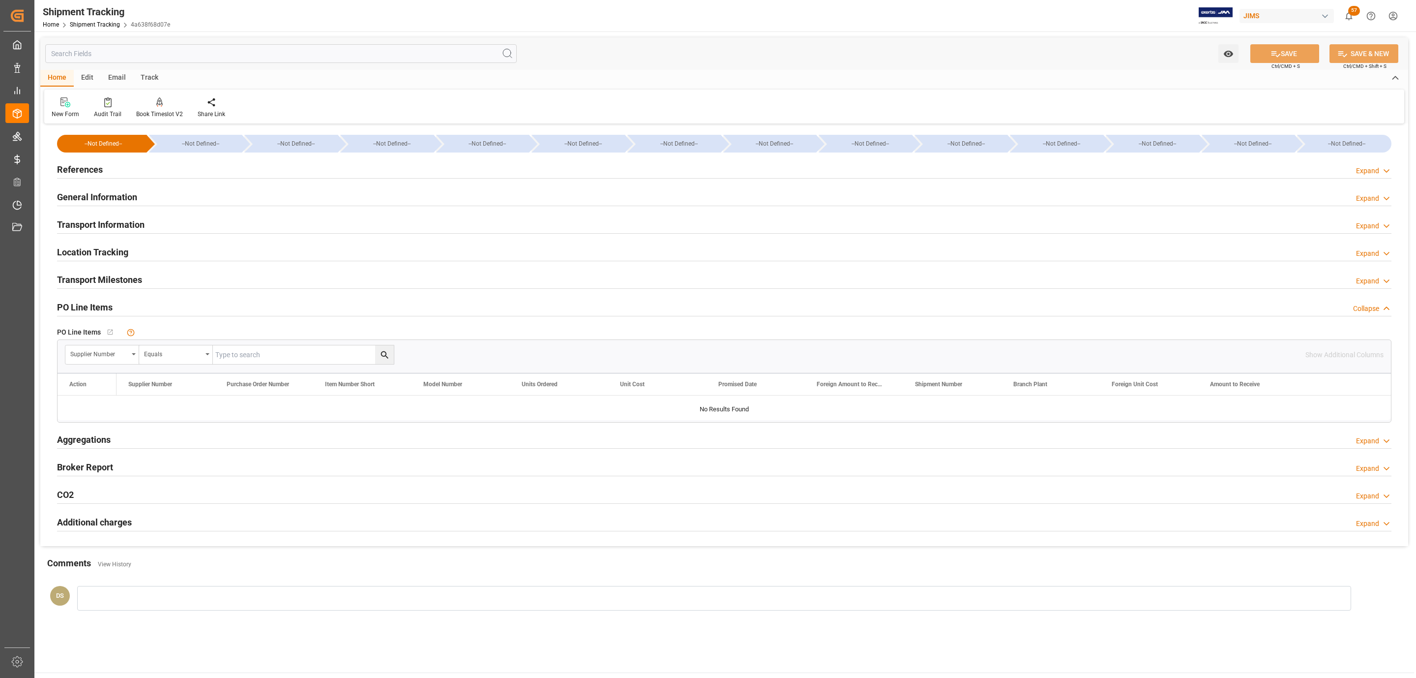
click at [109, 303] on h2 "PO Line Items" at bounding box center [85, 306] width 56 height 13
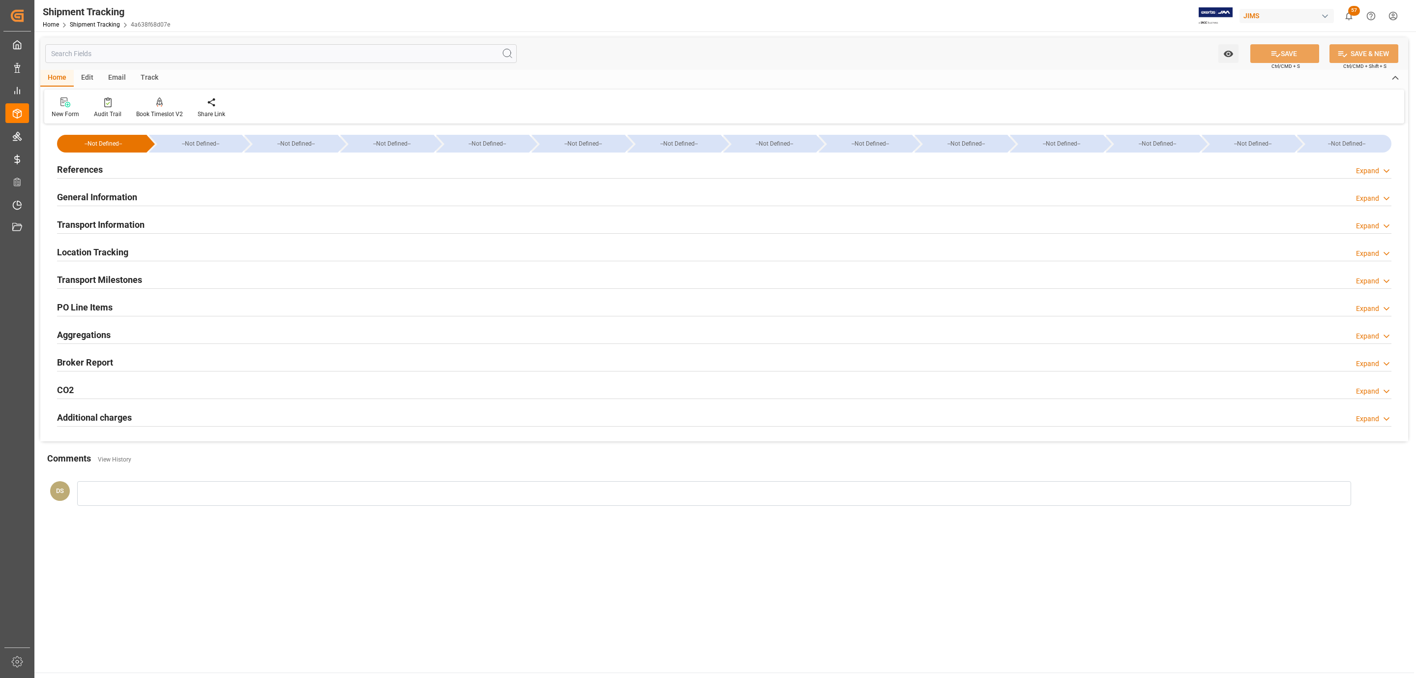
click at [108, 229] on h2 "Transport Information" at bounding box center [101, 224] width 88 height 13
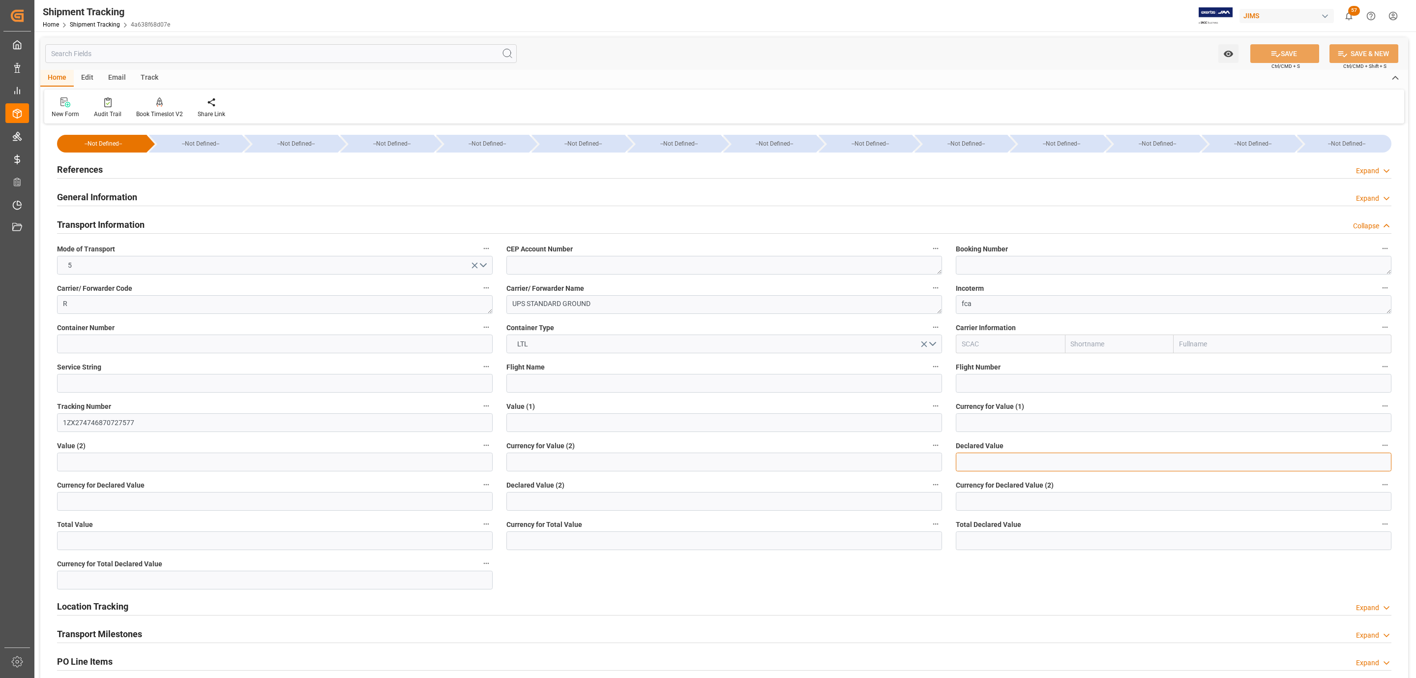
click at [977, 462] on input "text" at bounding box center [1174, 461] width 436 height 19
type input "5278.80"
type input "USD"
click at [1271, 55] on icon at bounding box center [1276, 54] width 10 height 10
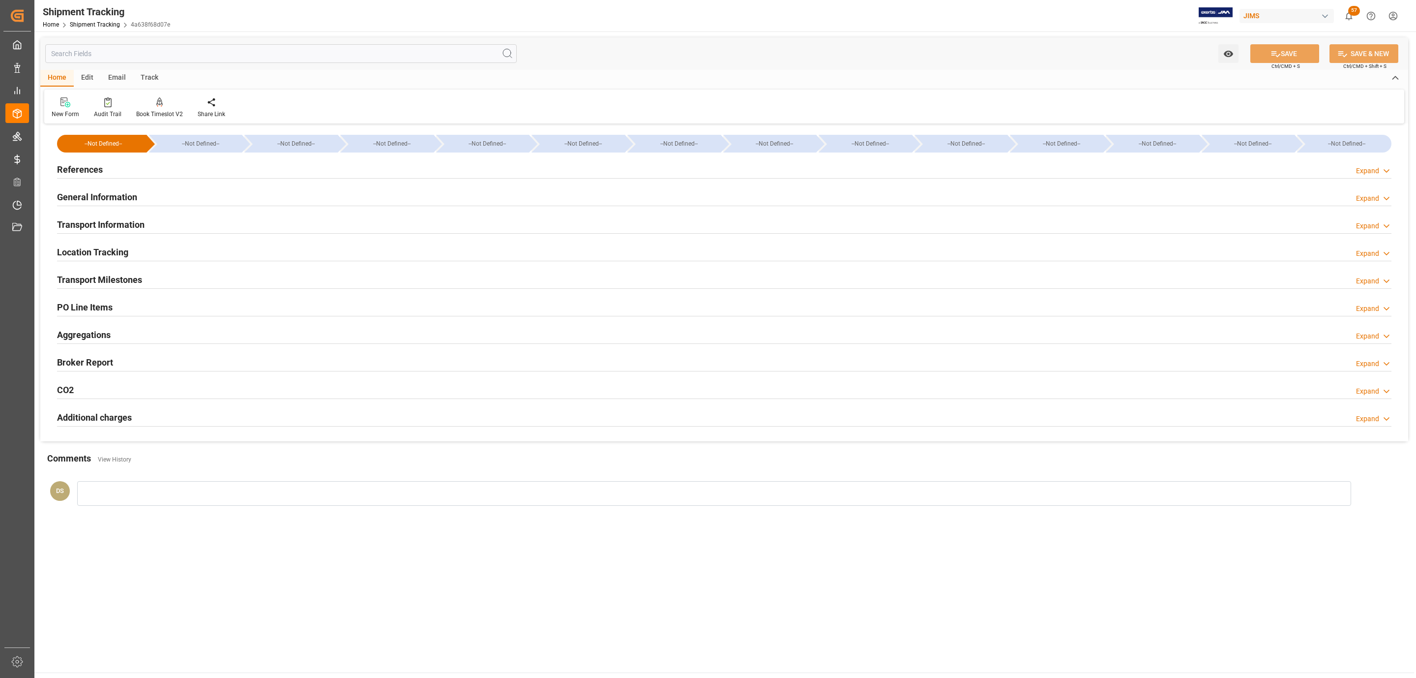
click at [143, 186] on div "General Information Expand" at bounding box center [724, 197] width 1348 height 28
click at [145, 190] on div "General Information Expand" at bounding box center [724, 196] width 1335 height 19
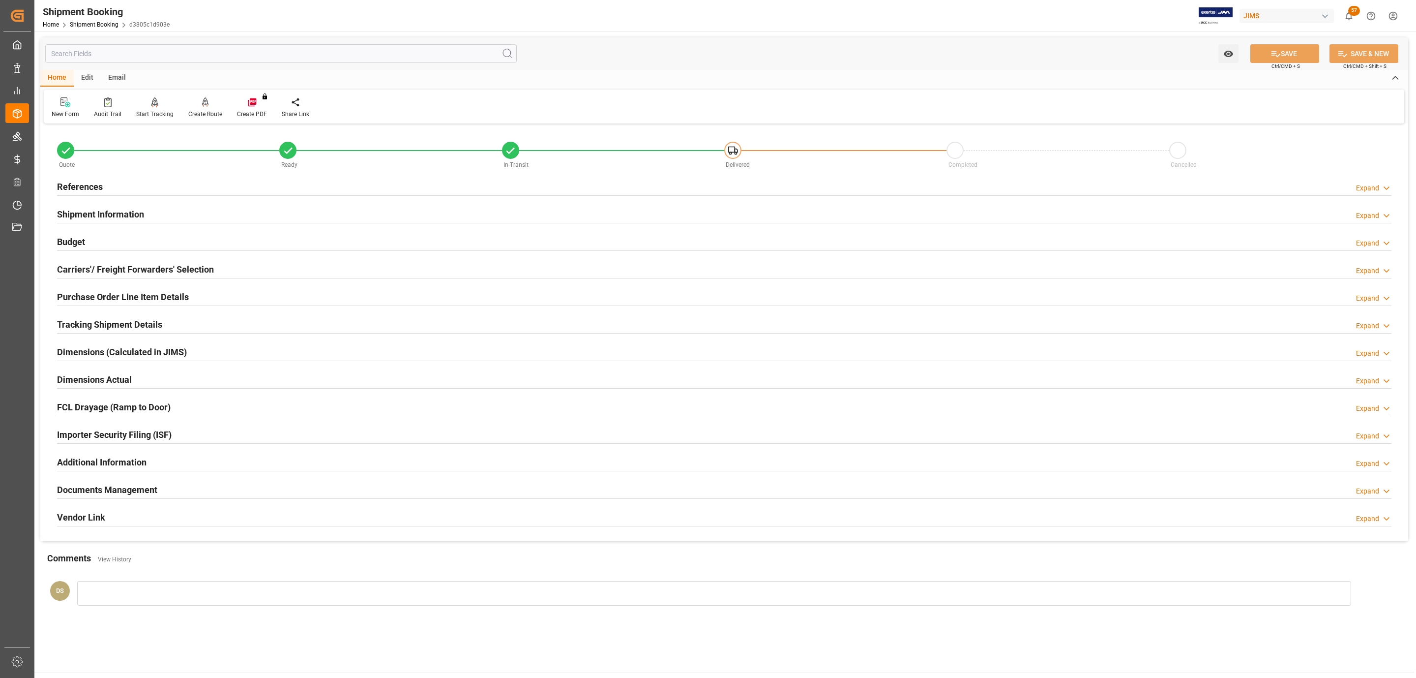
click at [131, 242] on div "Budget Expand" at bounding box center [724, 241] width 1335 height 19
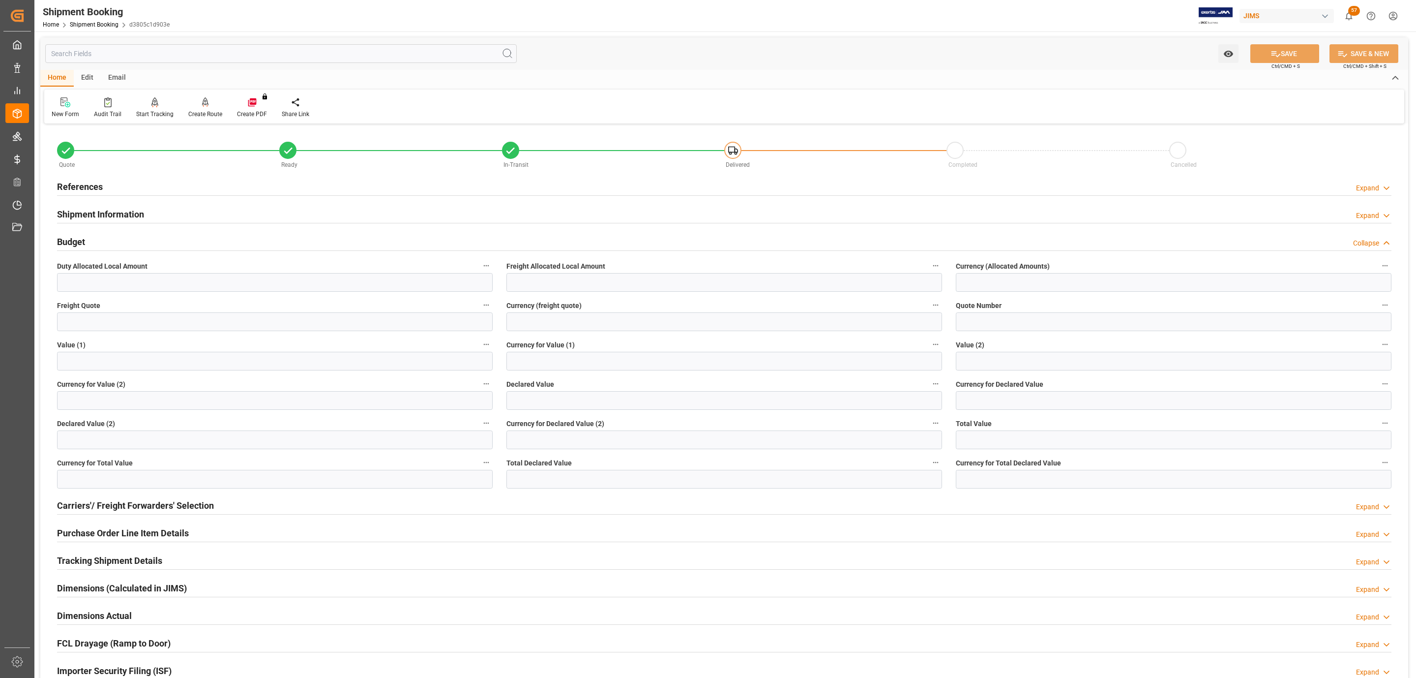
click at [117, 185] on div "References Expand" at bounding box center [724, 186] width 1335 height 19
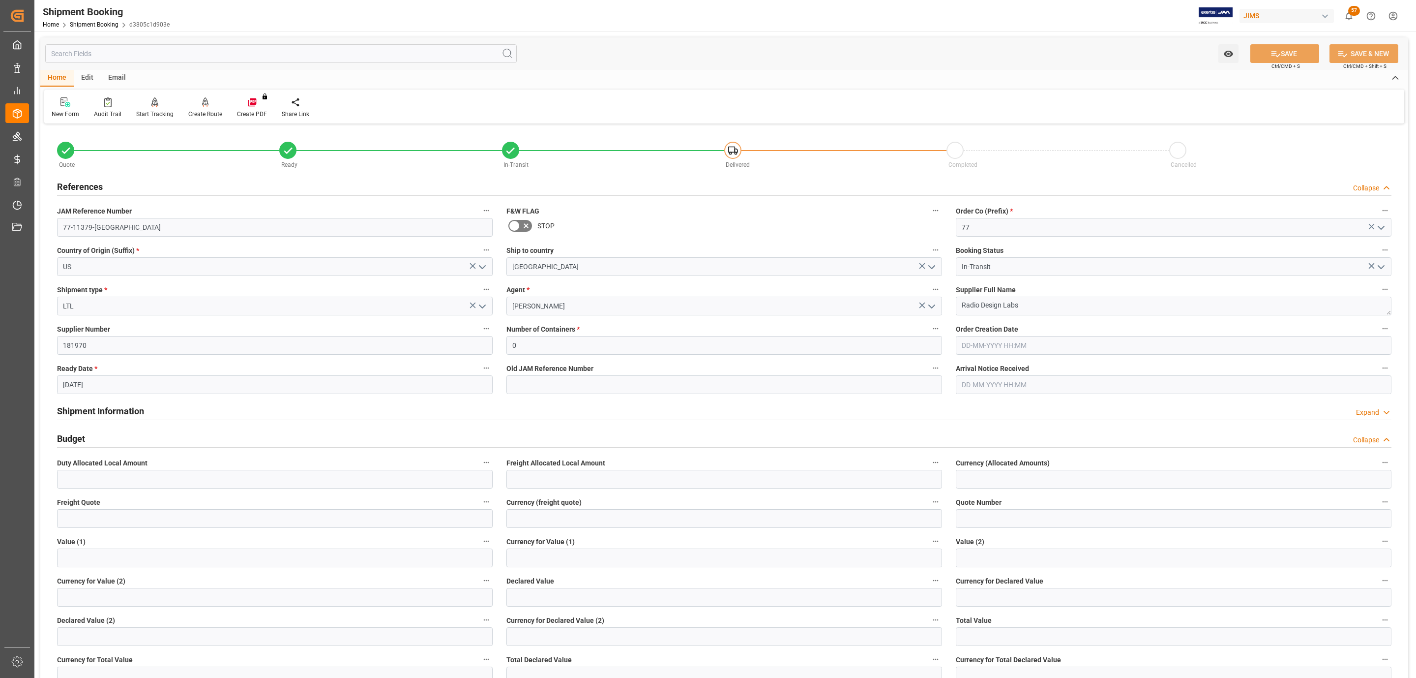
click at [117, 185] on div "References Collapse" at bounding box center [724, 186] width 1335 height 19
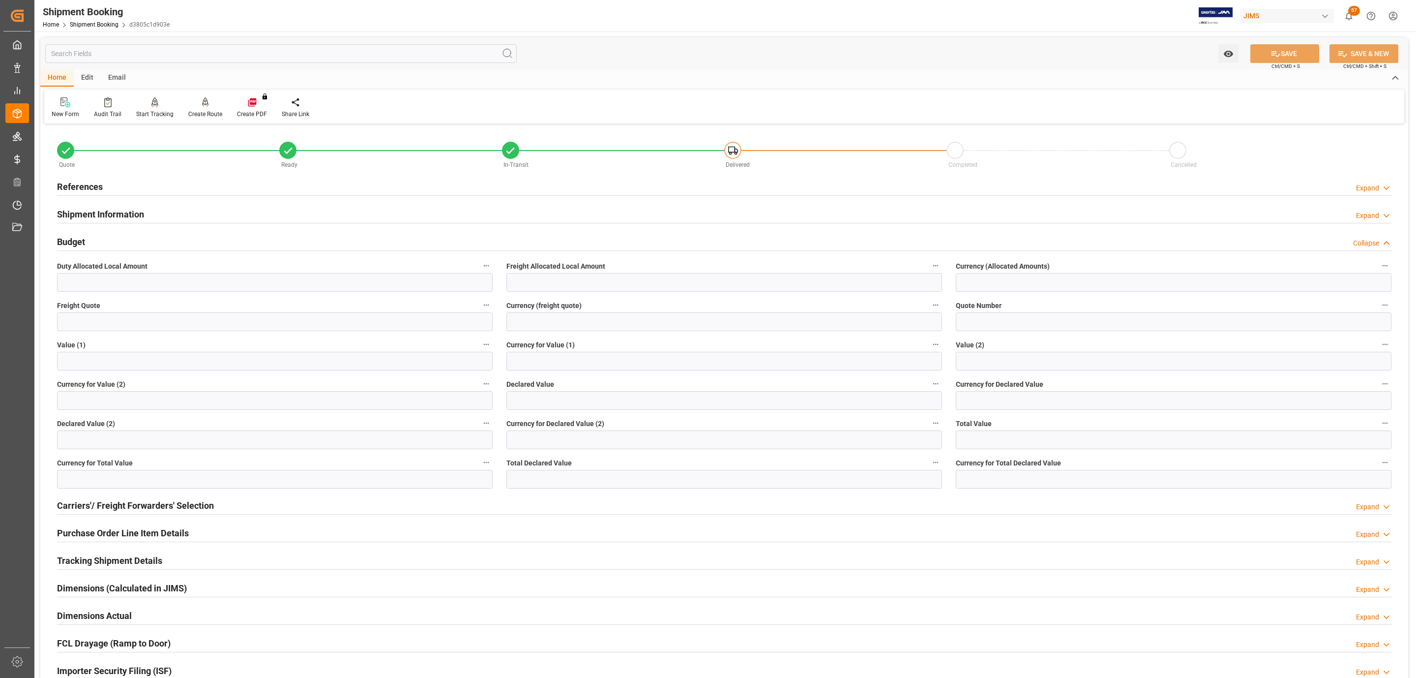
click at [551, 413] on div "Declared Value" at bounding box center [724, 393] width 449 height 39
click at [543, 409] on input "text" at bounding box center [724, 400] width 436 height 19
type input "5278.80"
type input "USD"
click at [1278, 54] on button "SAVE" at bounding box center [1284, 53] width 69 height 19
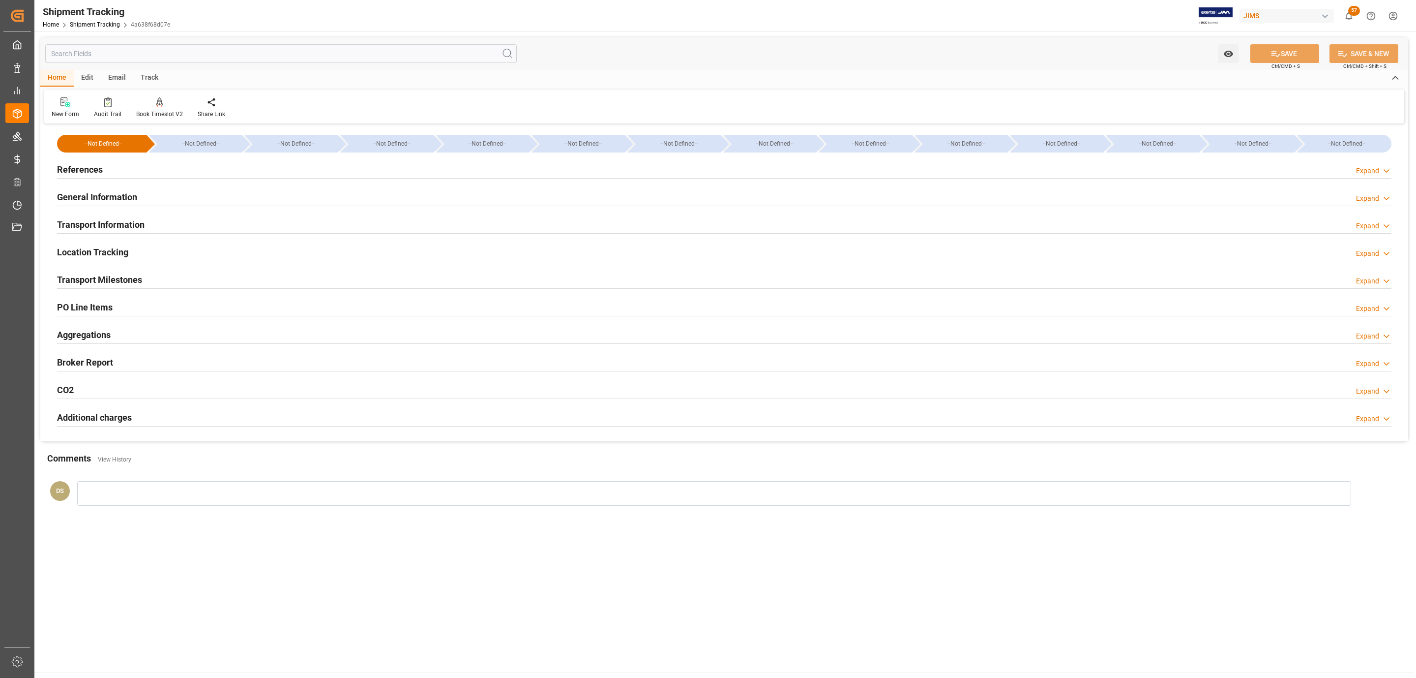
click at [114, 277] on h2 "Transport Milestones" at bounding box center [99, 279] width 85 height 13
click at [111, 301] on div "PO Line Items" at bounding box center [85, 306] width 56 height 19
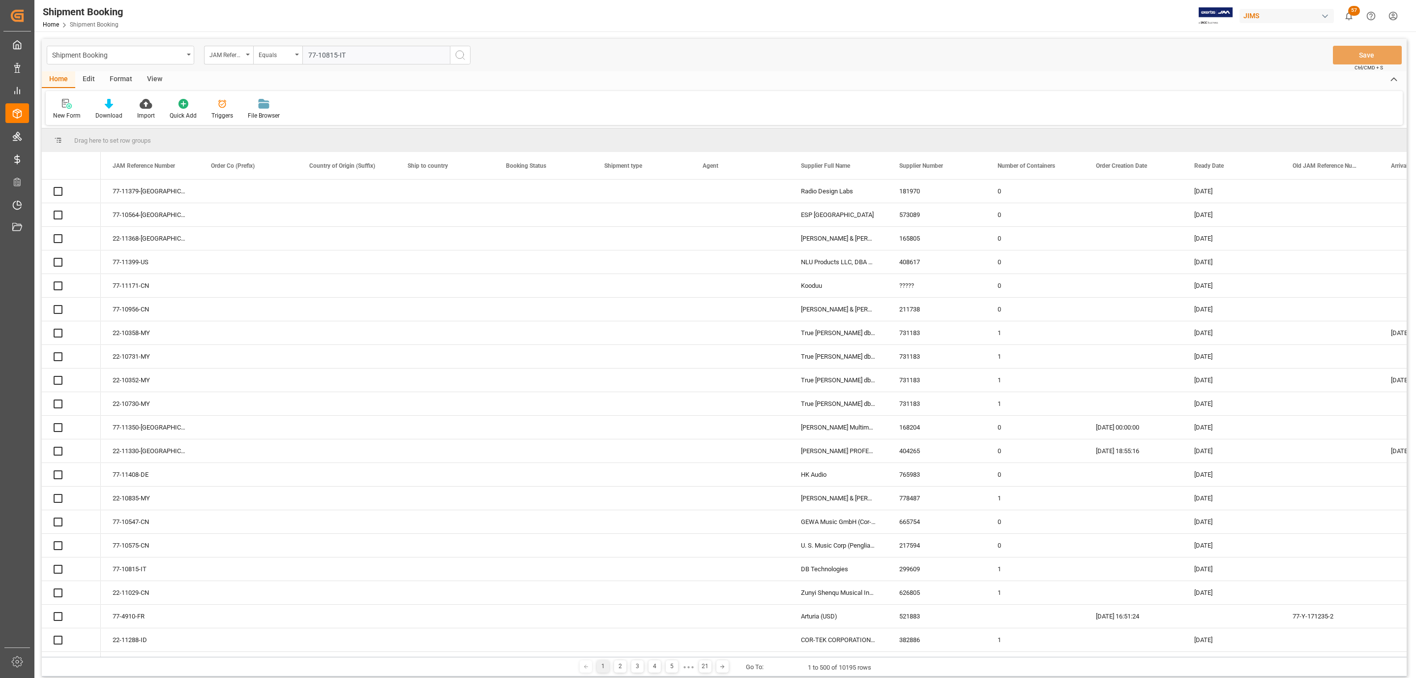
type input "77-10815-IT"
click at [459, 55] on icon "search button" at bounding box center [460, 55] width 12 height 12
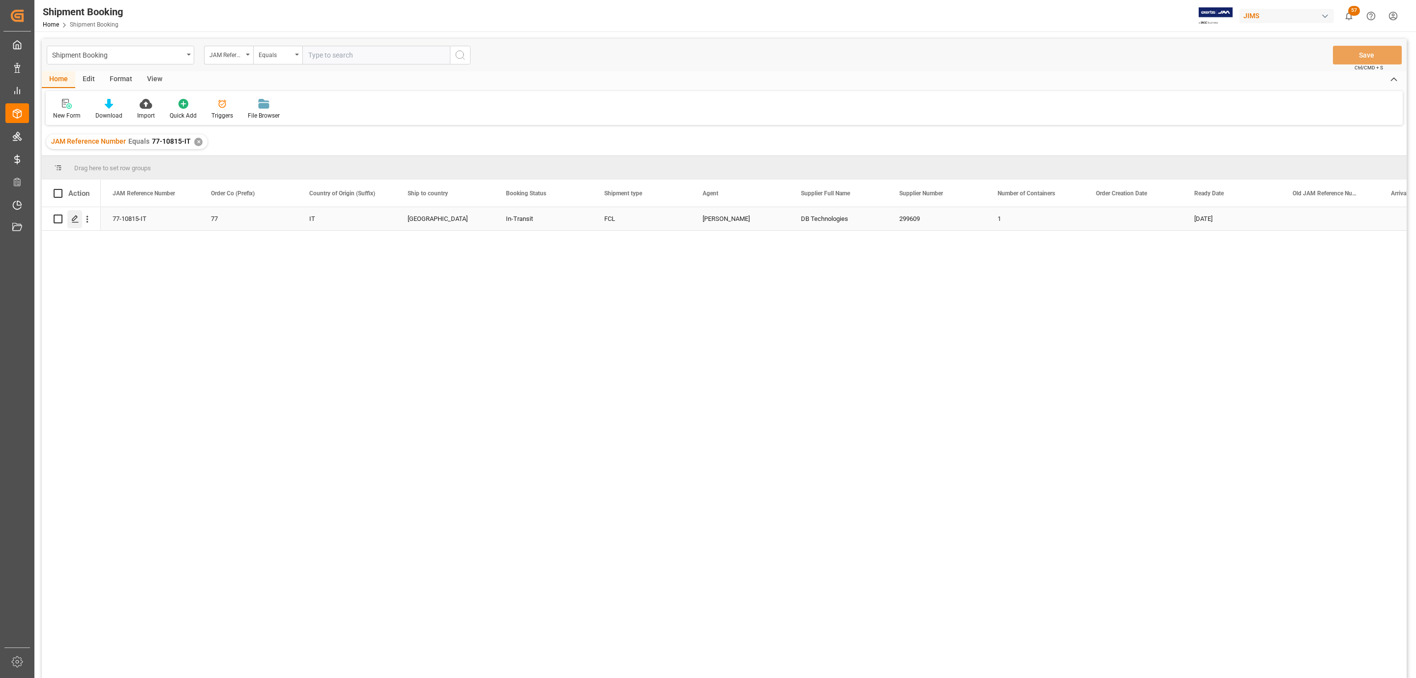
click at [72, 220] on polygon "Press SPACE to select this row." at bounding box center [74, 218] width 5 height 5
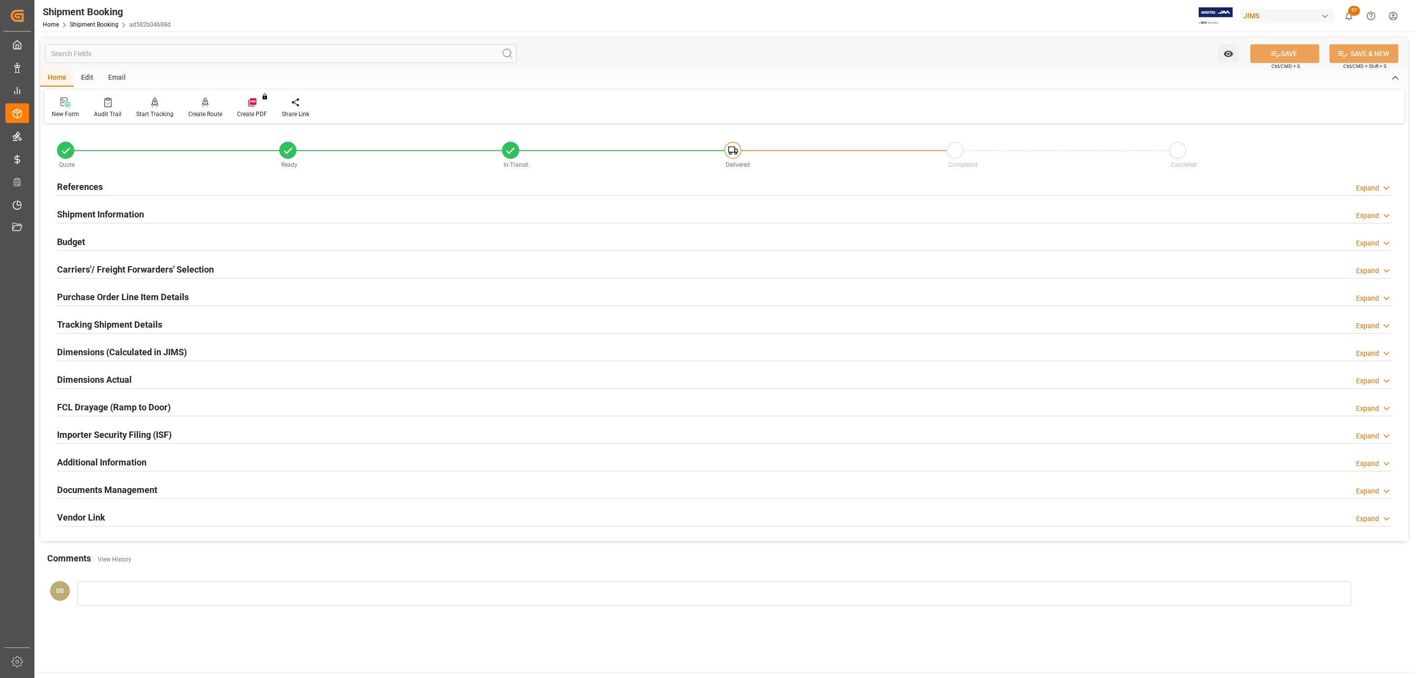
click at [105, 482] on div "Documents Management" at bounding box center [107, 488] width 100 height 19
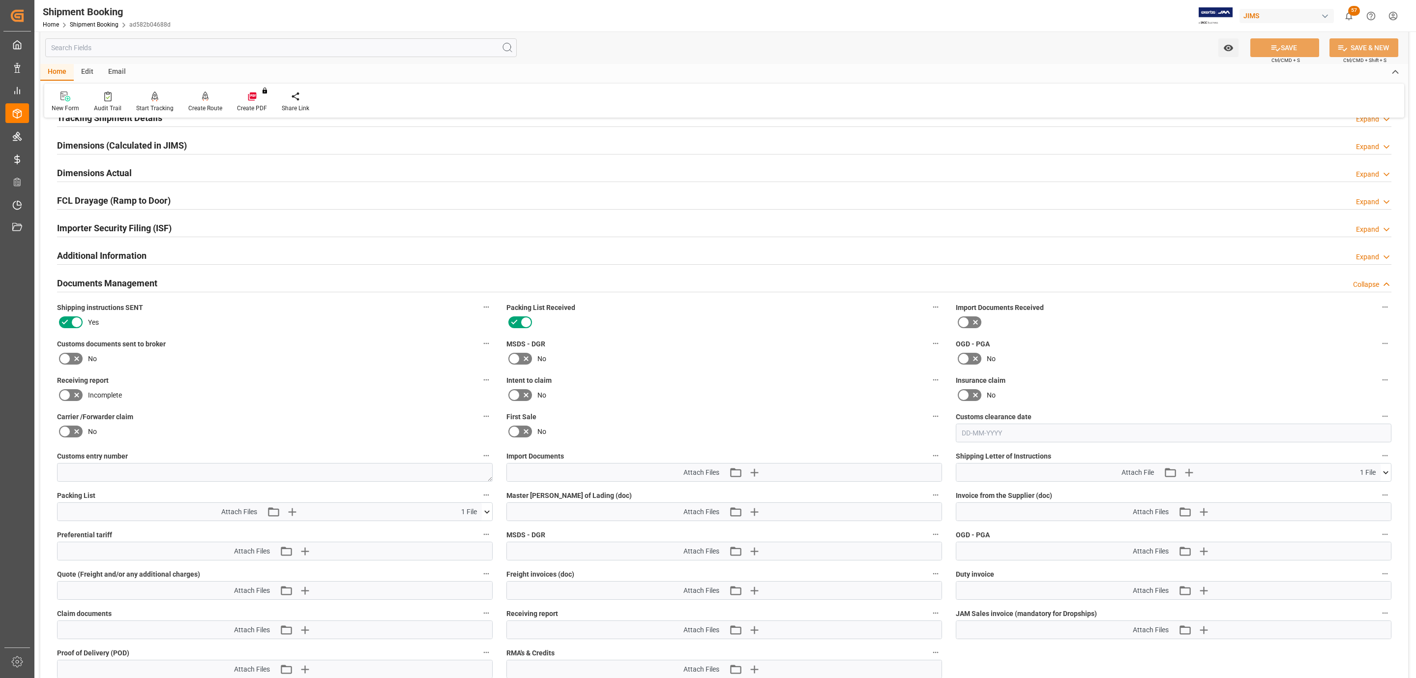
scroll to position [221, 0]
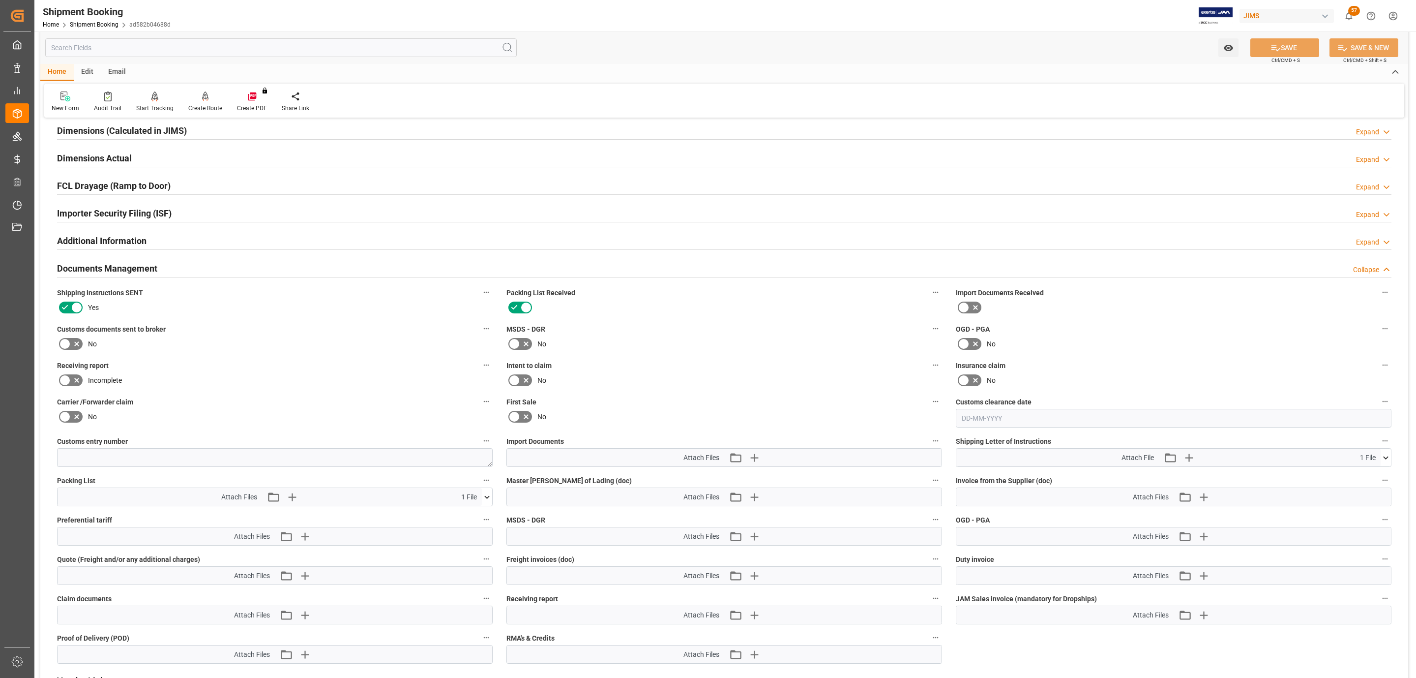
click at [74, 344] on icon at bounding box center [77, 344] width 12 height 12
click at [0, 0] on input "checkbox" at bounding box center [0, 0] width 0 height 0
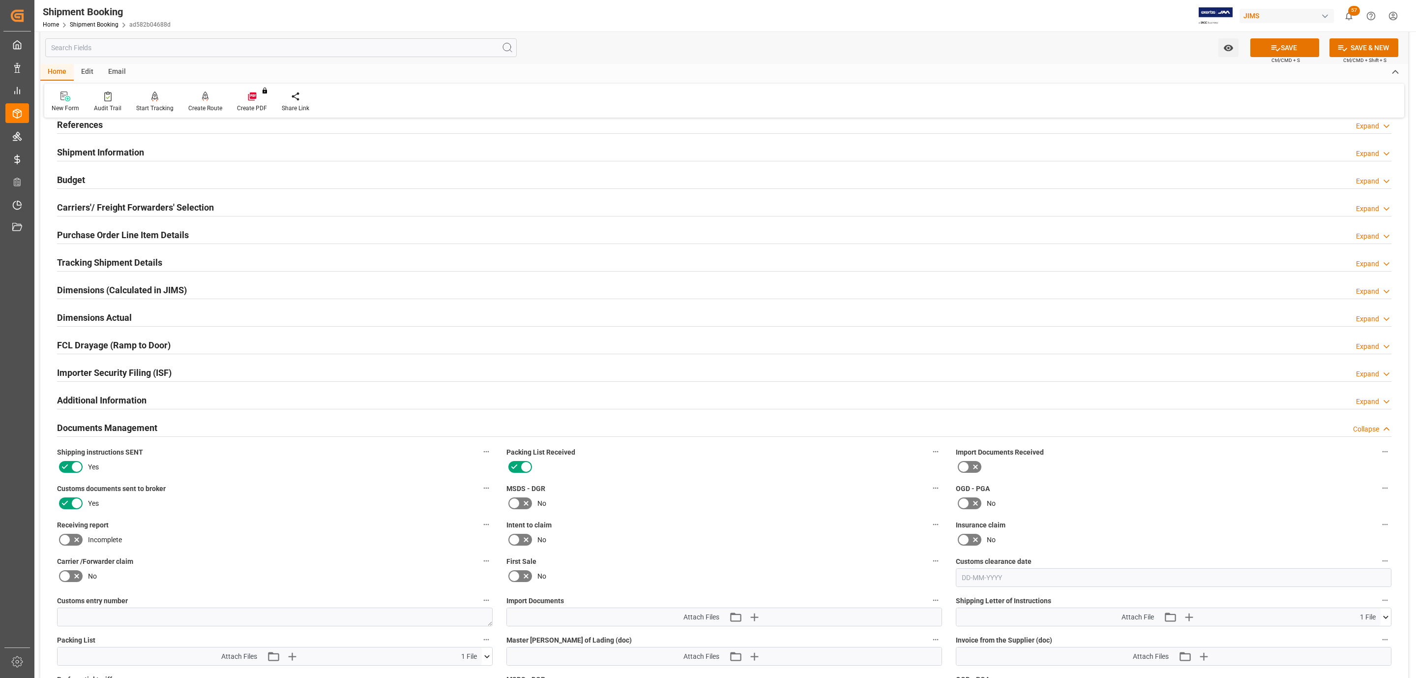
scroll to position [0, 0]
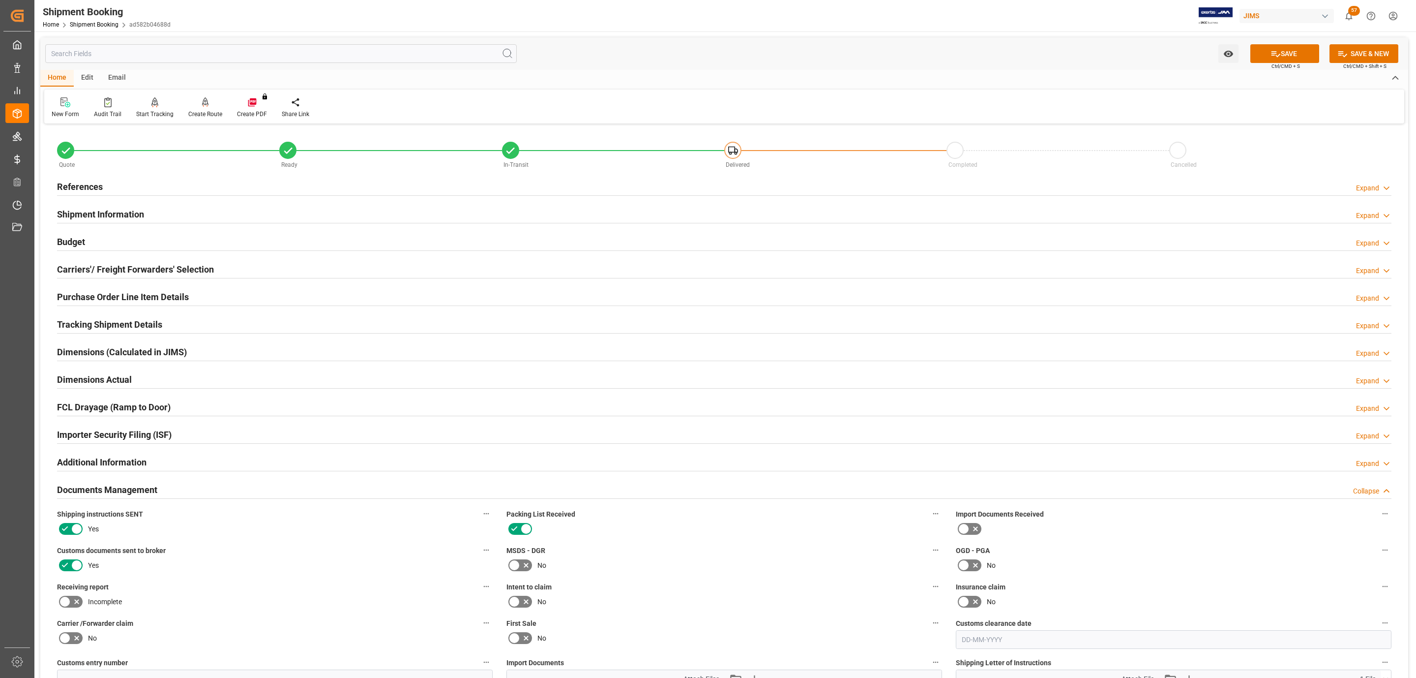
click at [161, 192] on div "References Expand" at bounding box center [724, 186] width 1335 height 19
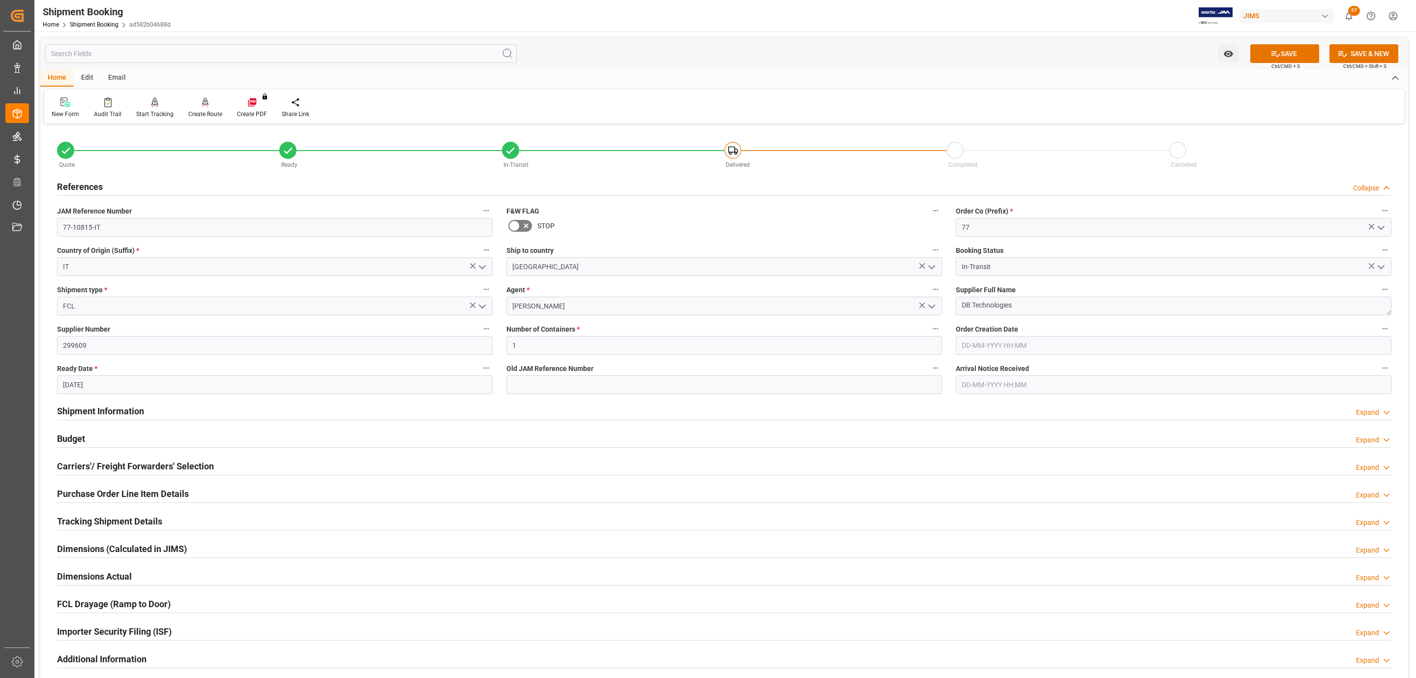
click at [161, 192] on div "References Collapse" at bounding box center [724, 186] width 1335 height 19
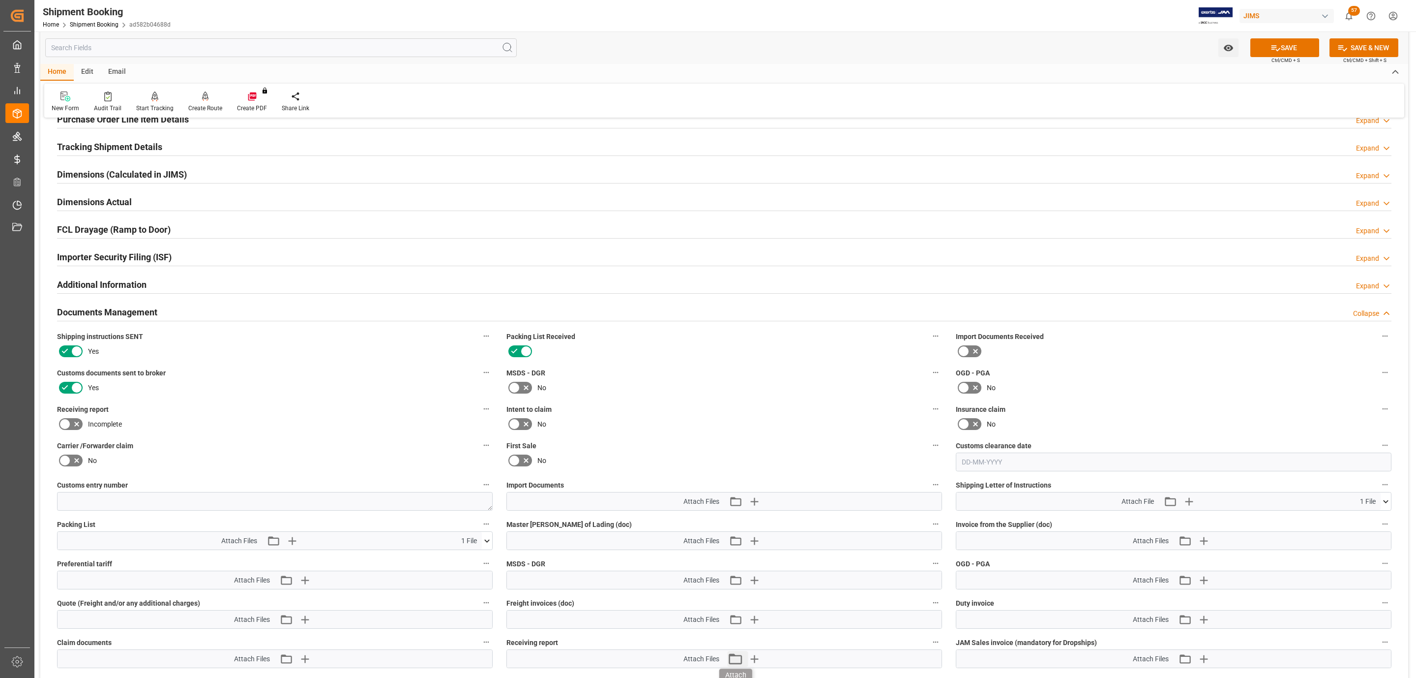
scroll to position [369, 0]
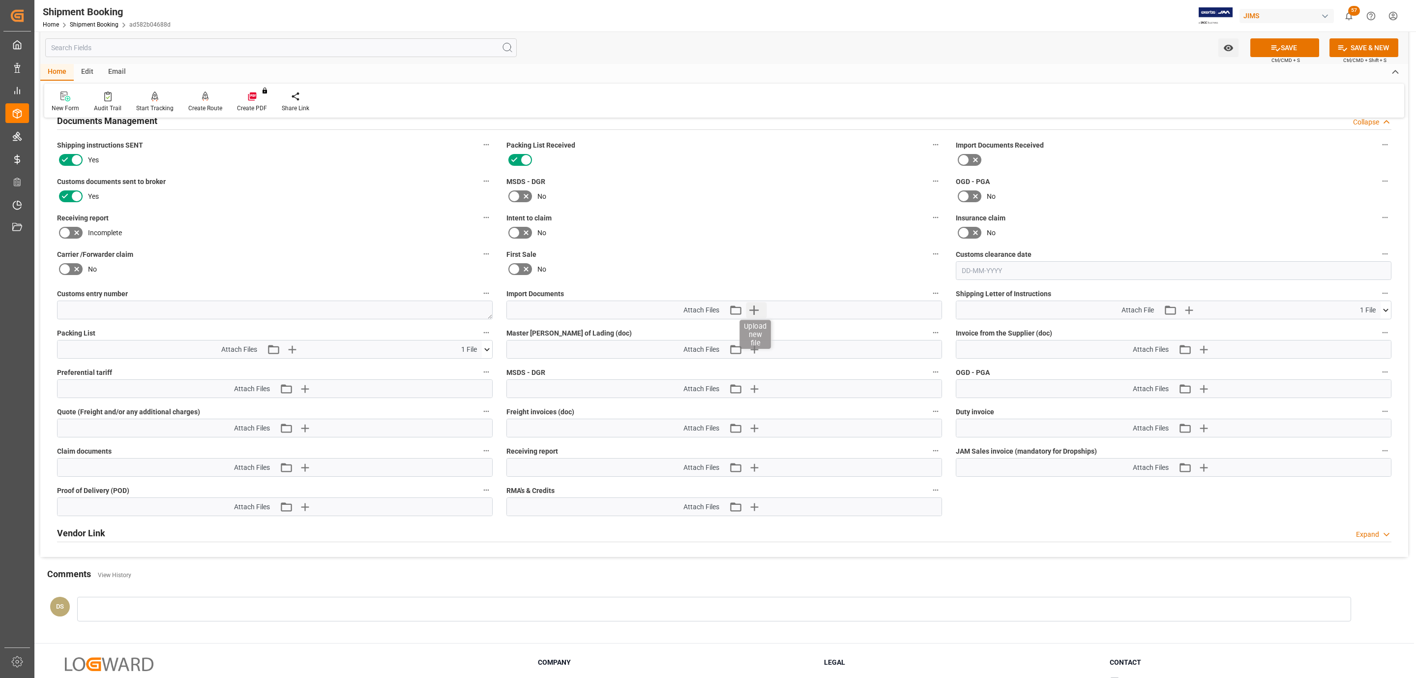
click at [757, 317] on div "Attach Files Attach existing file Upload new file" at bounding box center [724, 310] width 435 height 18
click at [763, 310] on button "Upload new file" at bounding box center [756, 310] width 21 height 16
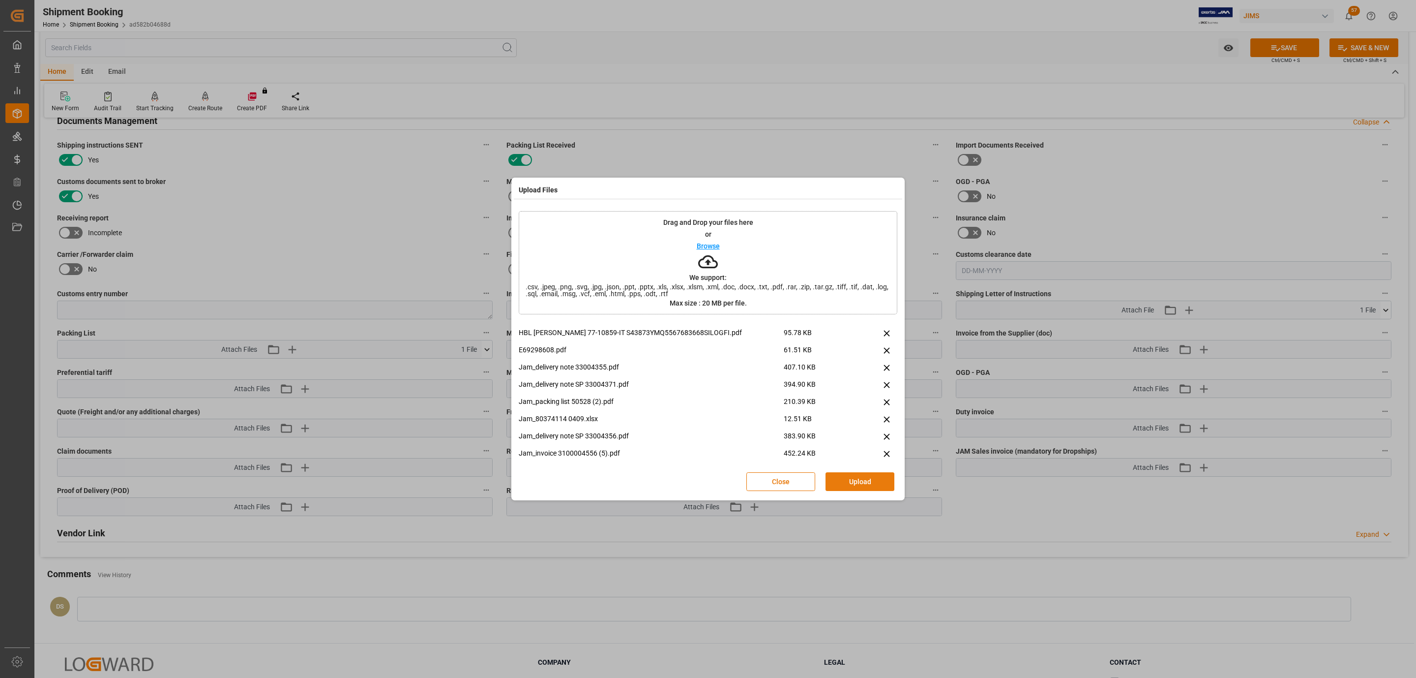
click at [878, 483] on button "Upload" at bounding box center [860, 481] width 69 height 19
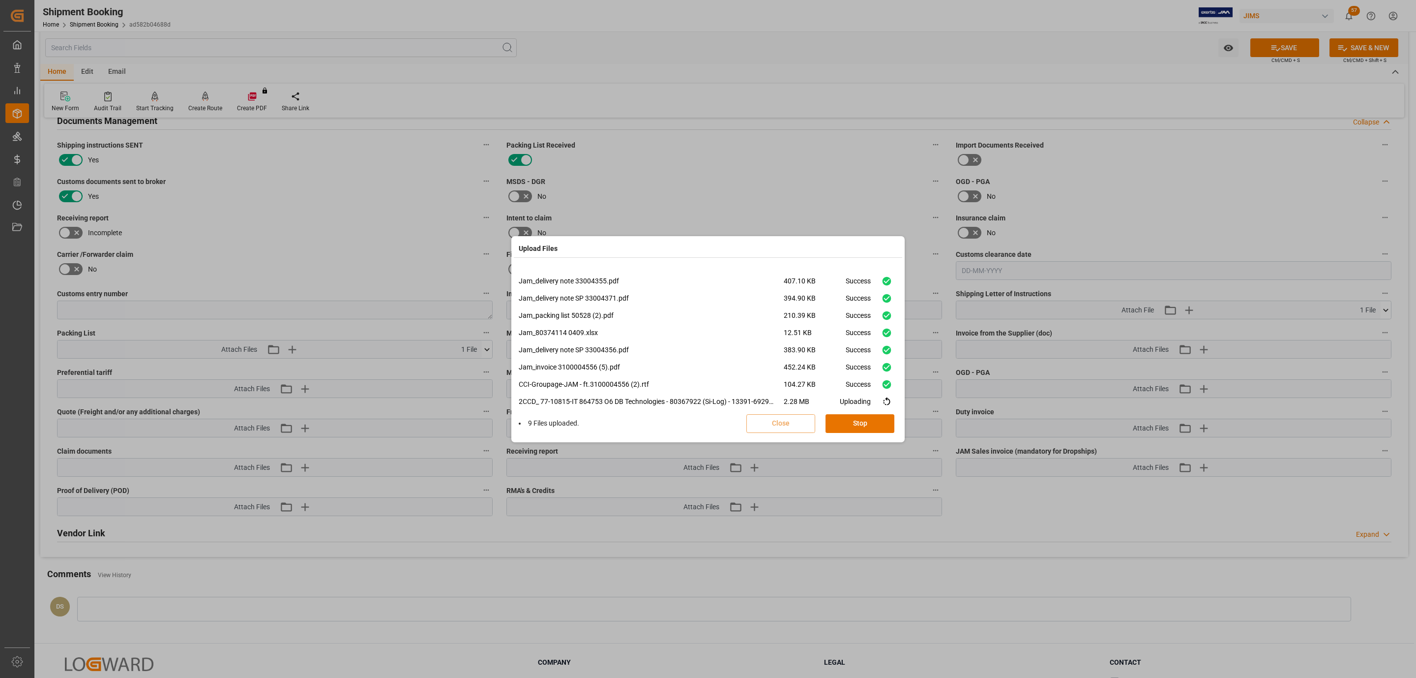
scroll to position [40, 0]
drag, startPoint x: 858, startPoint y: 430, endPoint x: 936, endPoint y: 351, distance: 110.9
click at [858, 430] on button "Done" at bounding box center [860, 423] width 69 height 19
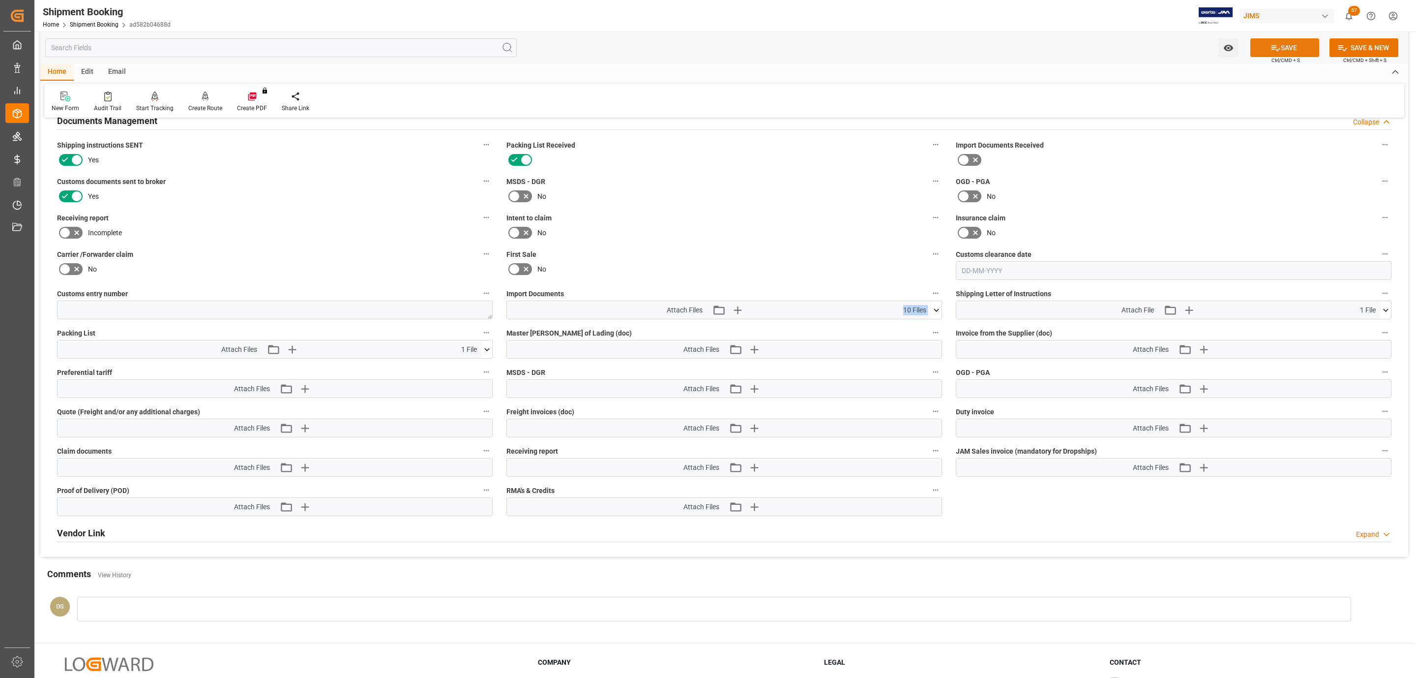
click at [1299, 45] on button "SAVE" at bounding box center [1284, 47] width 69 height 19
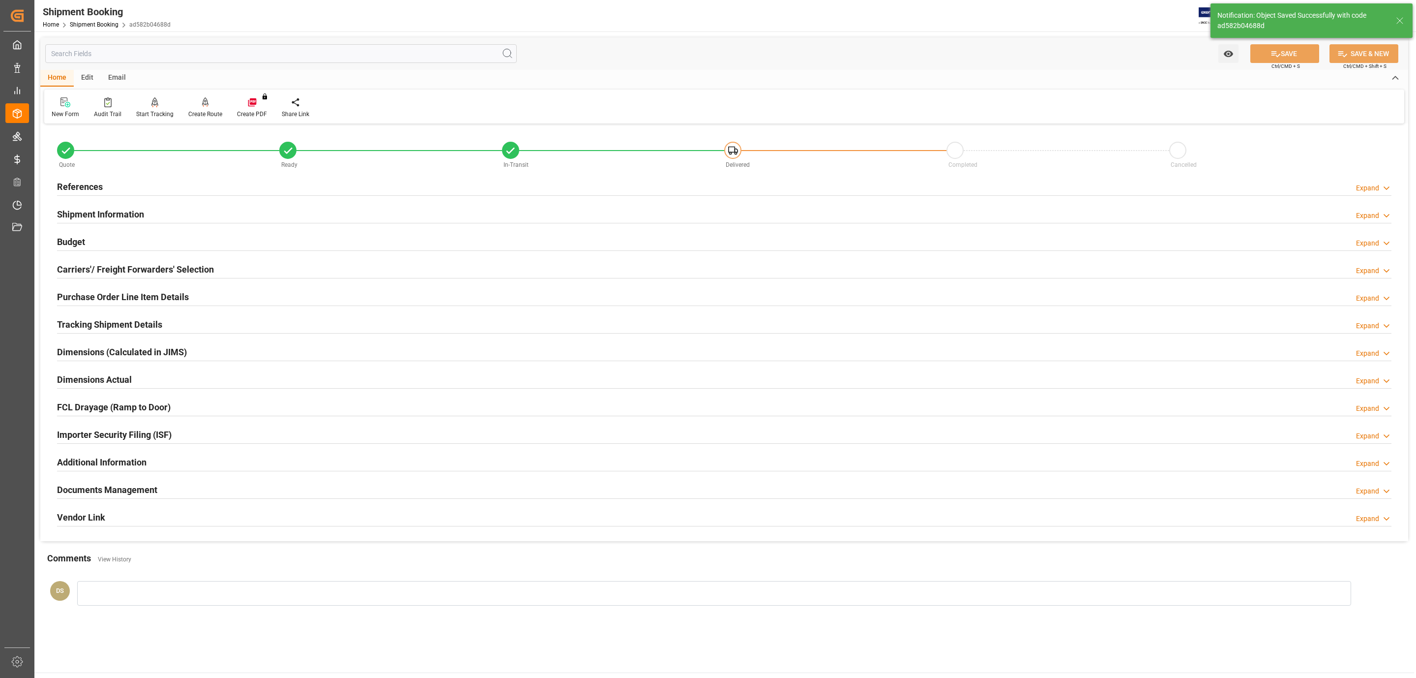
click at [145, 184] on div "References Expand" at bounding box center [724, 186] width 1335 height 19
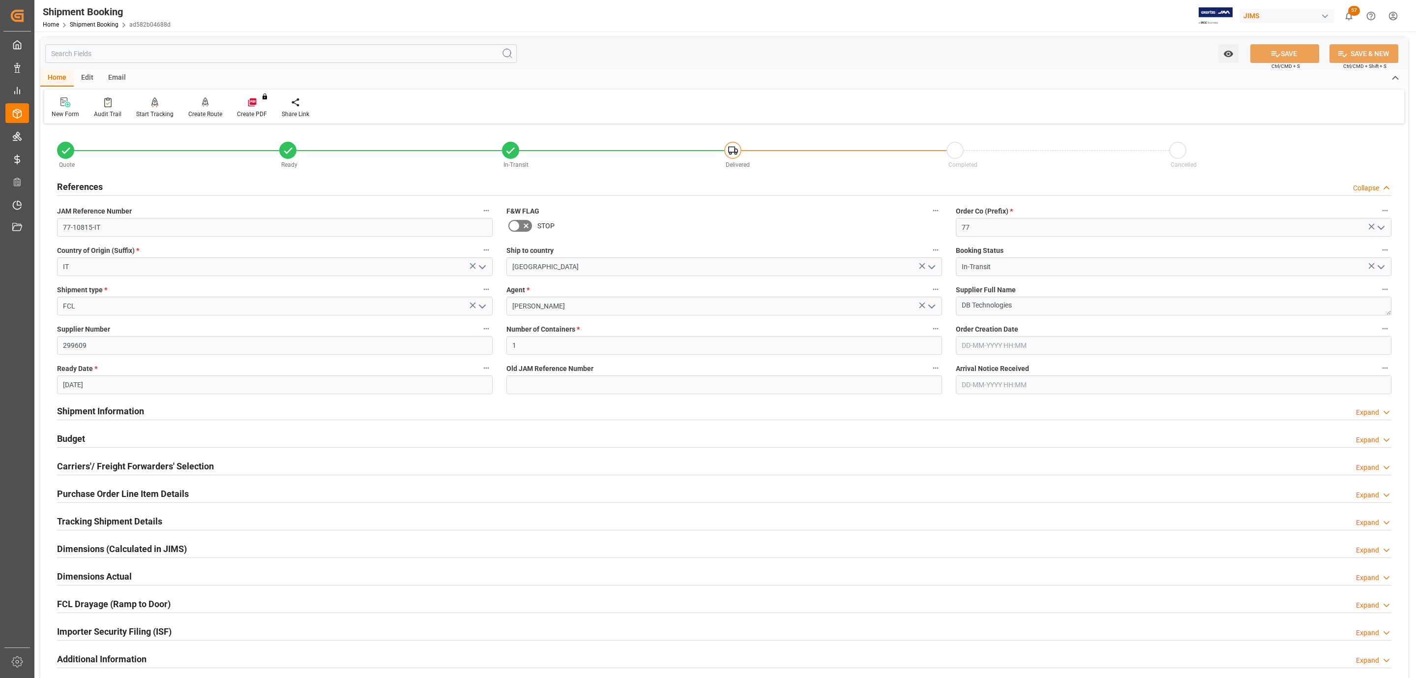
click at [145, 184] on div "References Collapse" at bounding box center [724, 186] width 1335 height 19
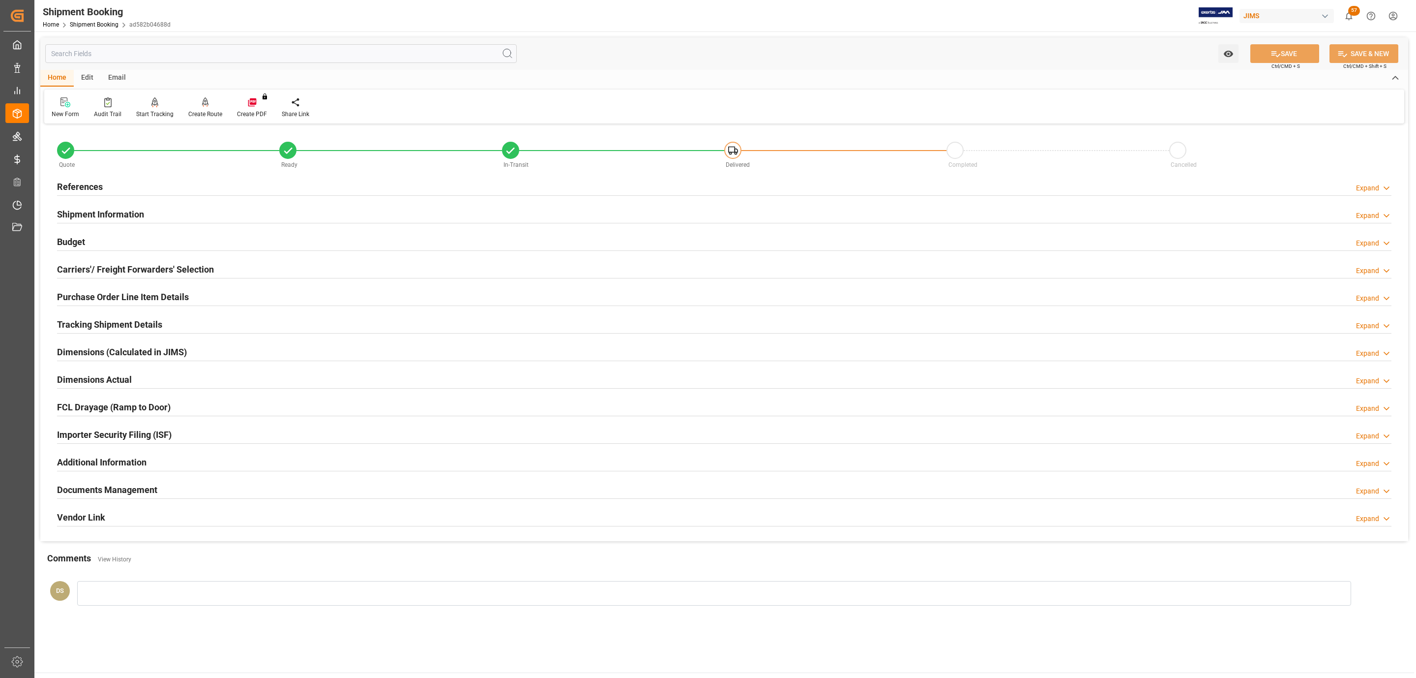
click at [283, 490] on div "Documents Management Expand" at bounding box center [724, 488] width 1335 height 19
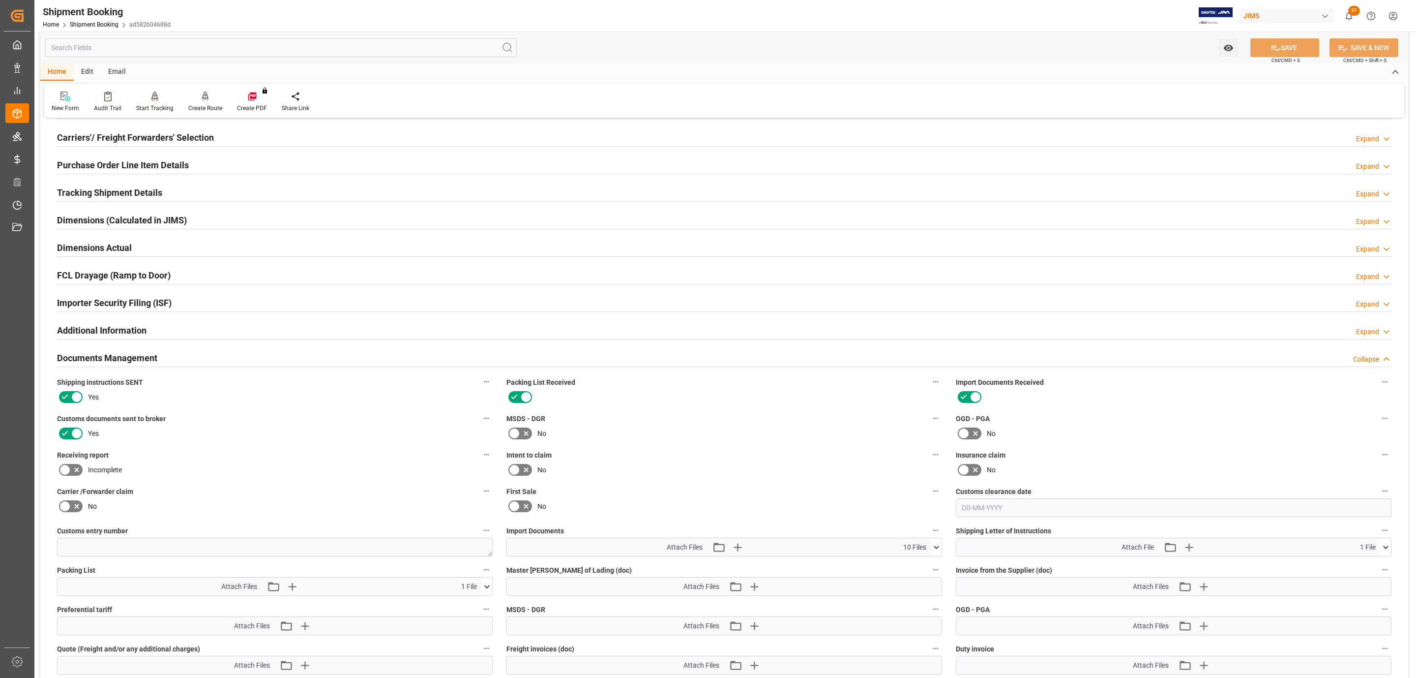
scroll to position [295, 0]
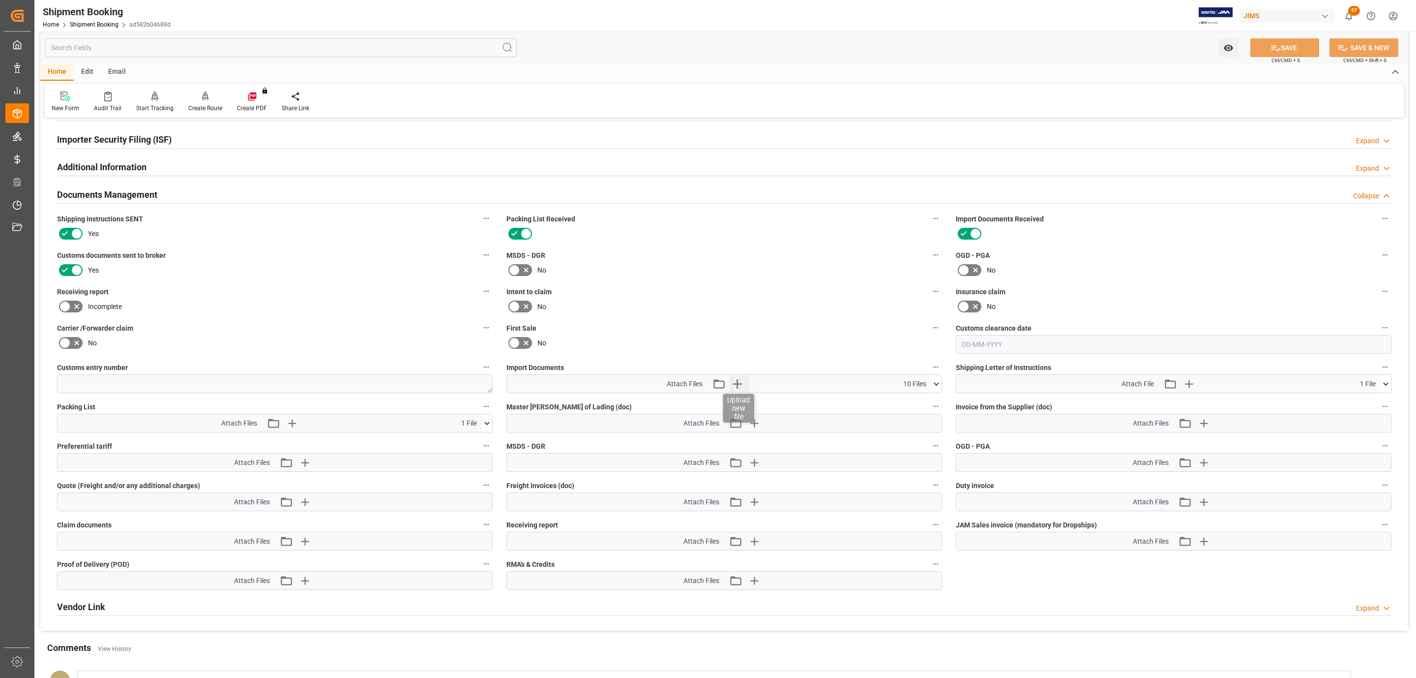
click at [739, 382] on icon "button" at bounding box center [738, 384] width 16 height 16
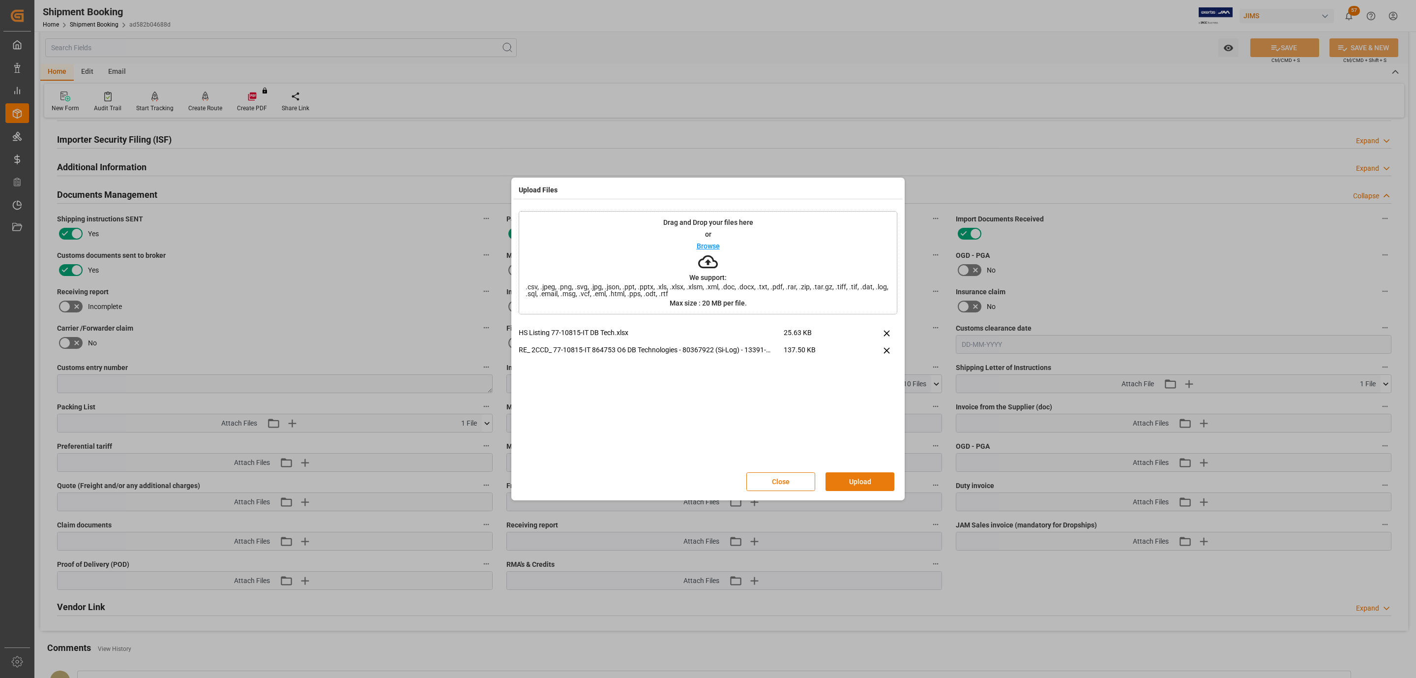
click at [865, 480] on button "Upload" at bounding box center [860, 481] width 69 height 19
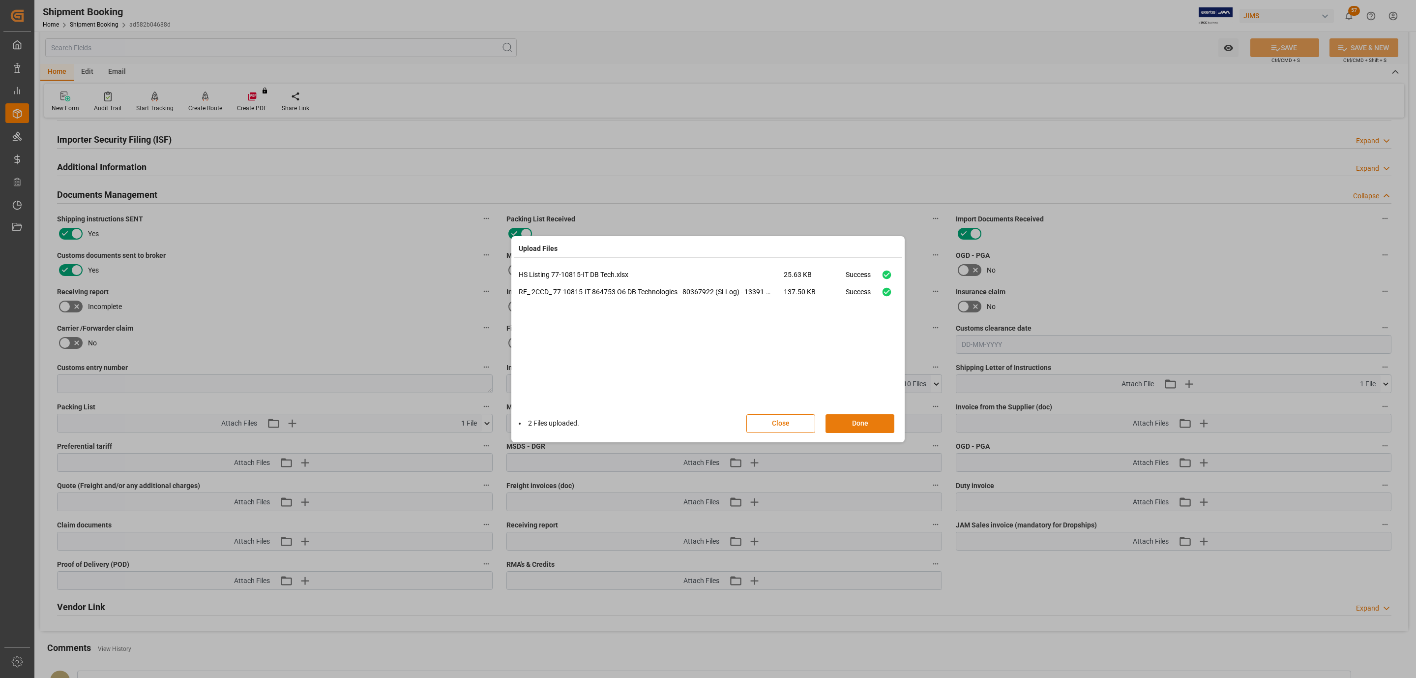
click at [835, 424] on button "Done" at bounding box center [860, 423] width 69 height 19
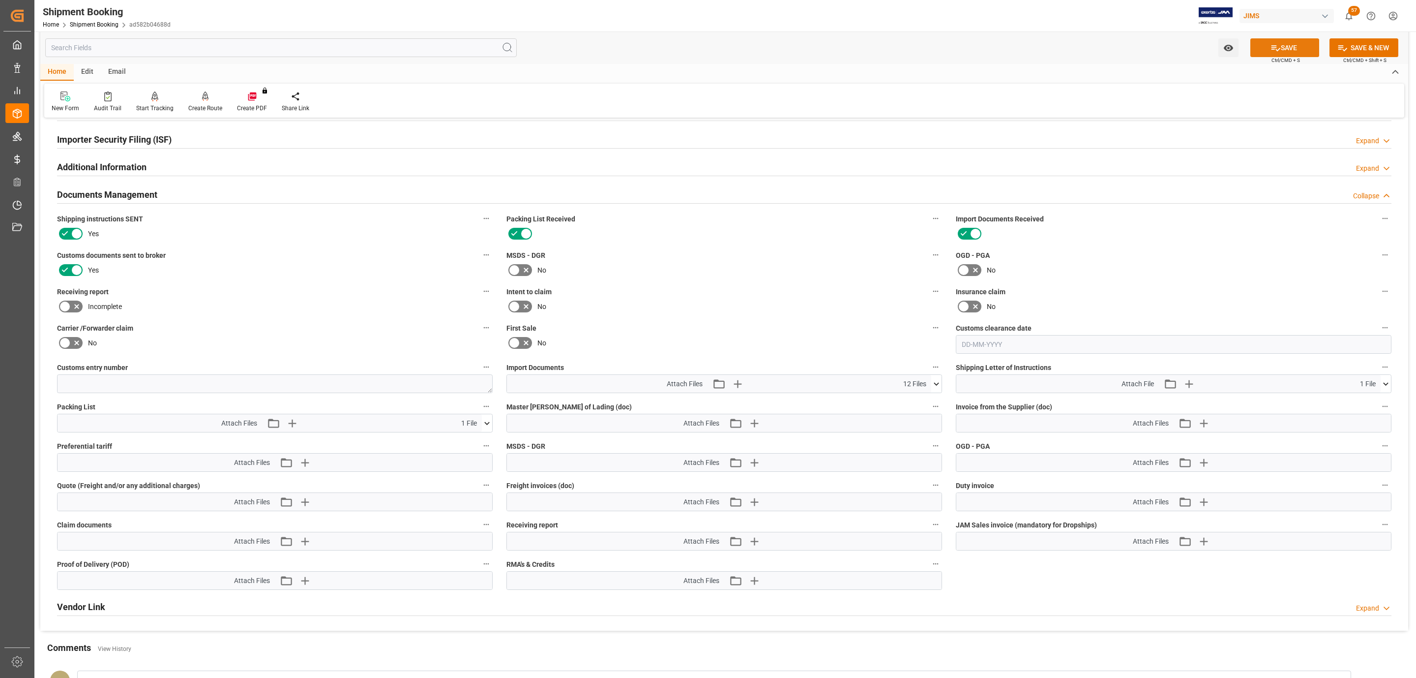
click at [1275, 45] on icon at bounding box center [1276, 48] width 10 height 10
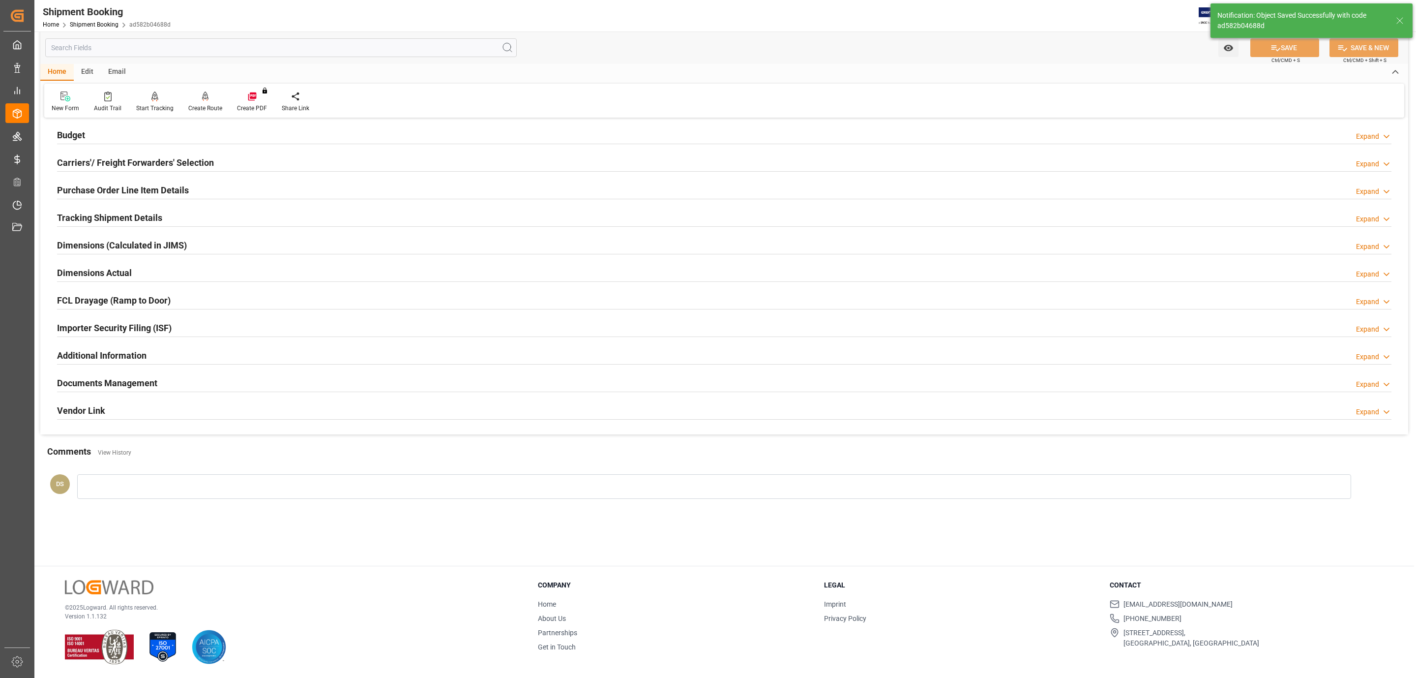
scroll to position [107, 0]
drag, startPoint x: 164, startPoint y: 384, endPoint x: 129, endPoint y: 417, distance: 49.0
click at [164, 384] on div "Documents Management Expand" at bounding box center [724, 382] width 1335 height 19
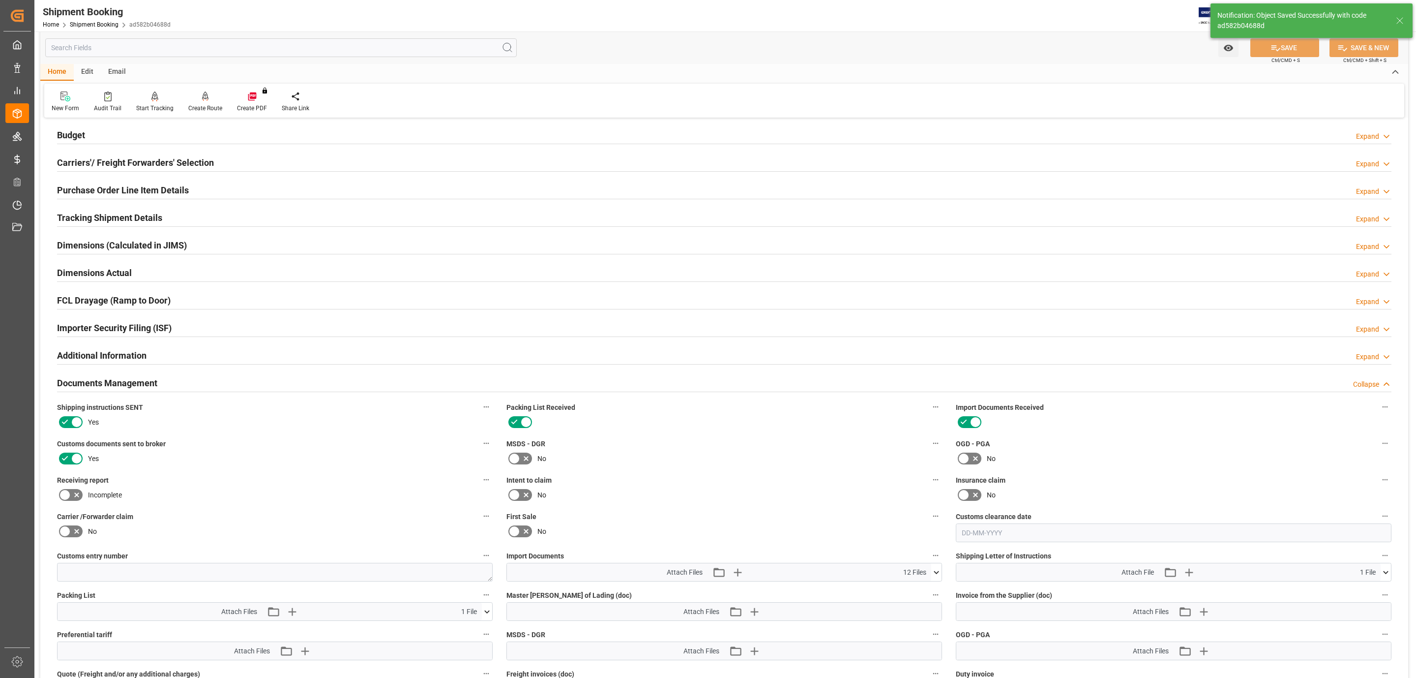
scroll to position [295, 0]
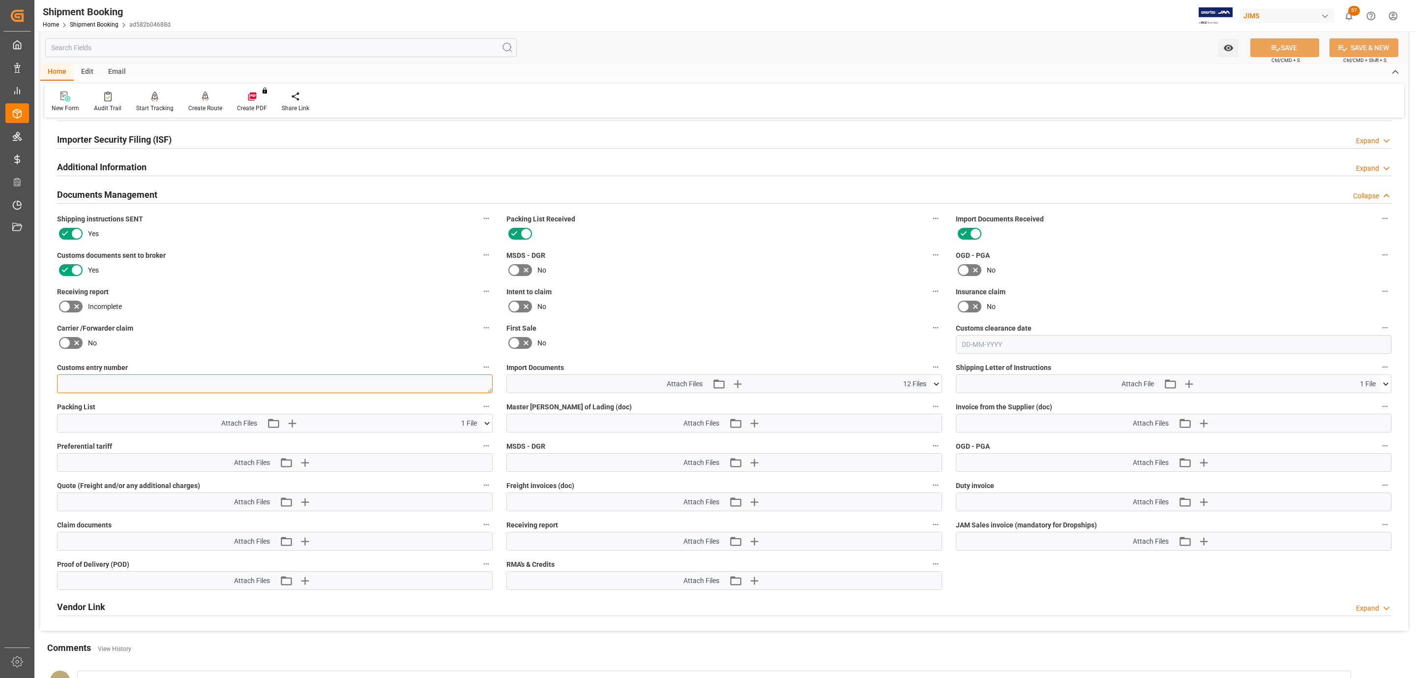
click at [116, 378] on textarea at bounding box center [275, 383] width 436 height 19
paste textarea "13391-69298608-6"
type textarea "13391-69298608-6"
click at [1275, 49] on icon at bounding box center [1276, 48] width 10 height 10
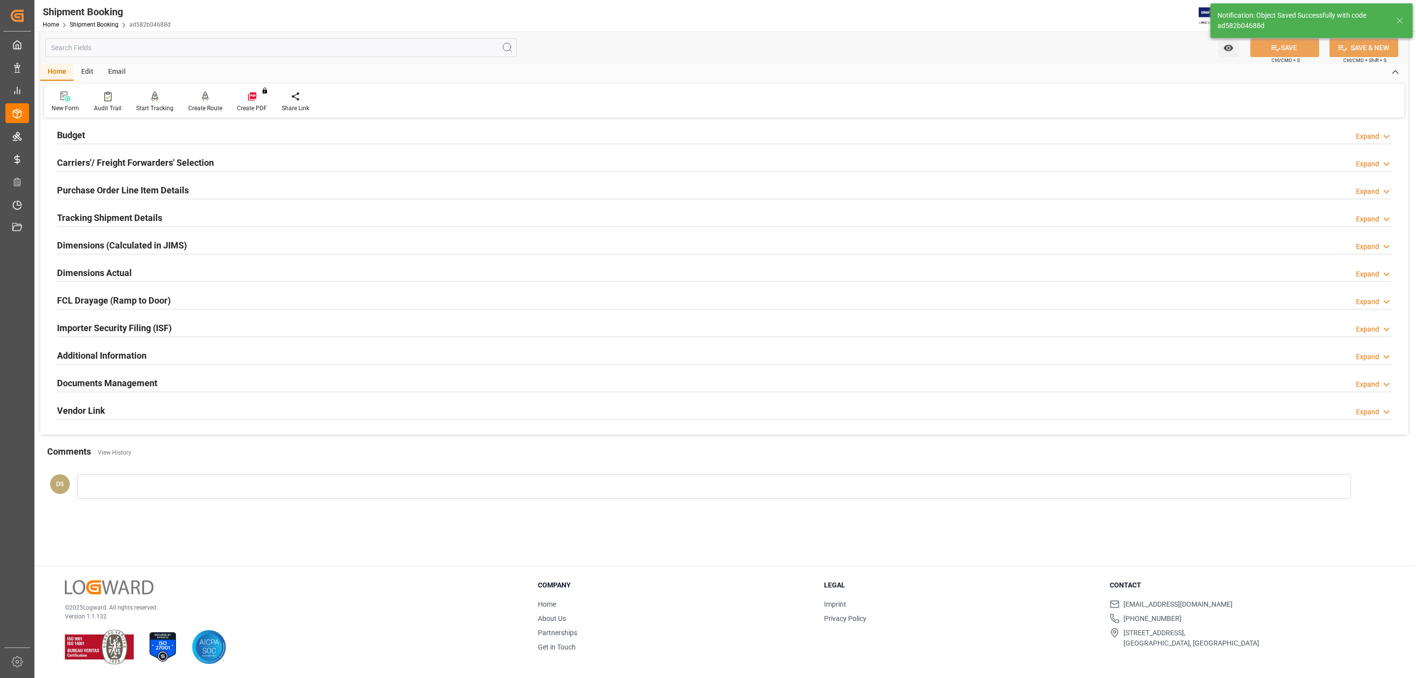
scroll to position [107, 0]
